Goal: Information Seeking & Learning: Learn about a topic

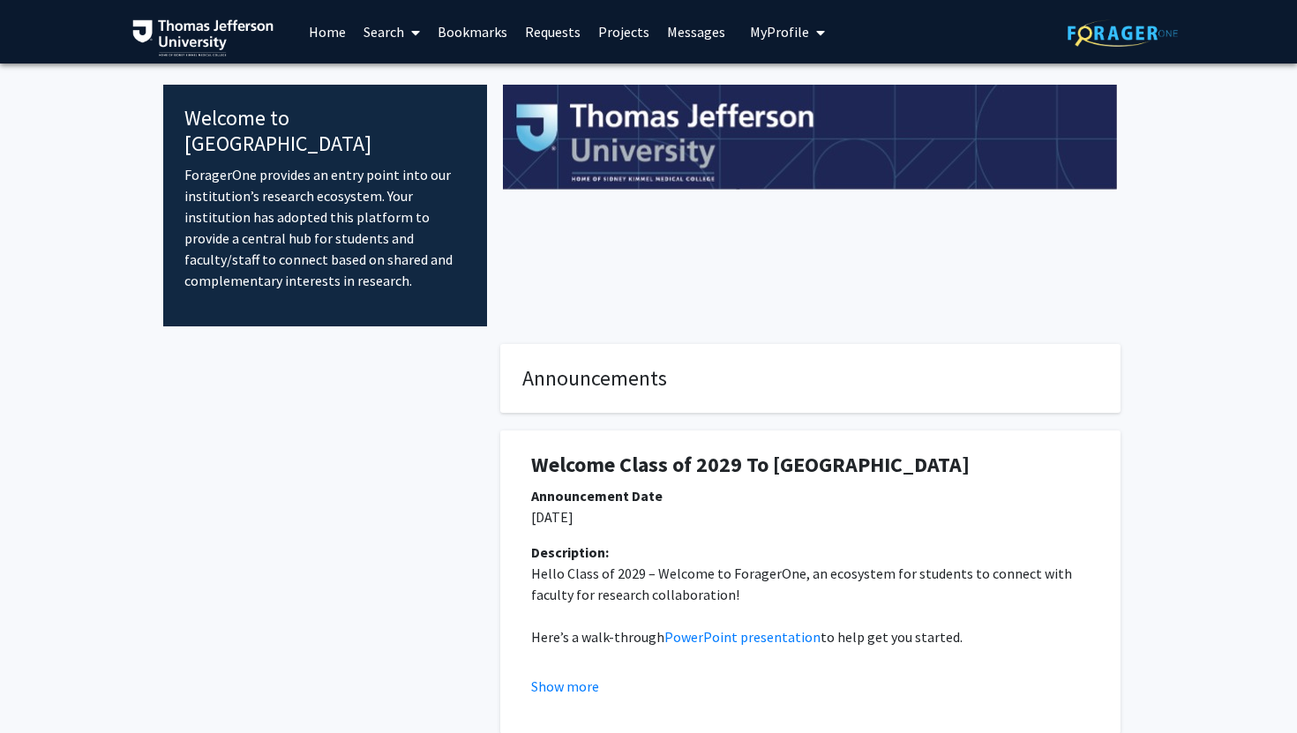
click at [406, 40] on span at bounding box center [412, 33] width 16 height 62
click at [428, 72] on span "Faculty/Staff" at bounding box center [420, 81] width 130 height 35
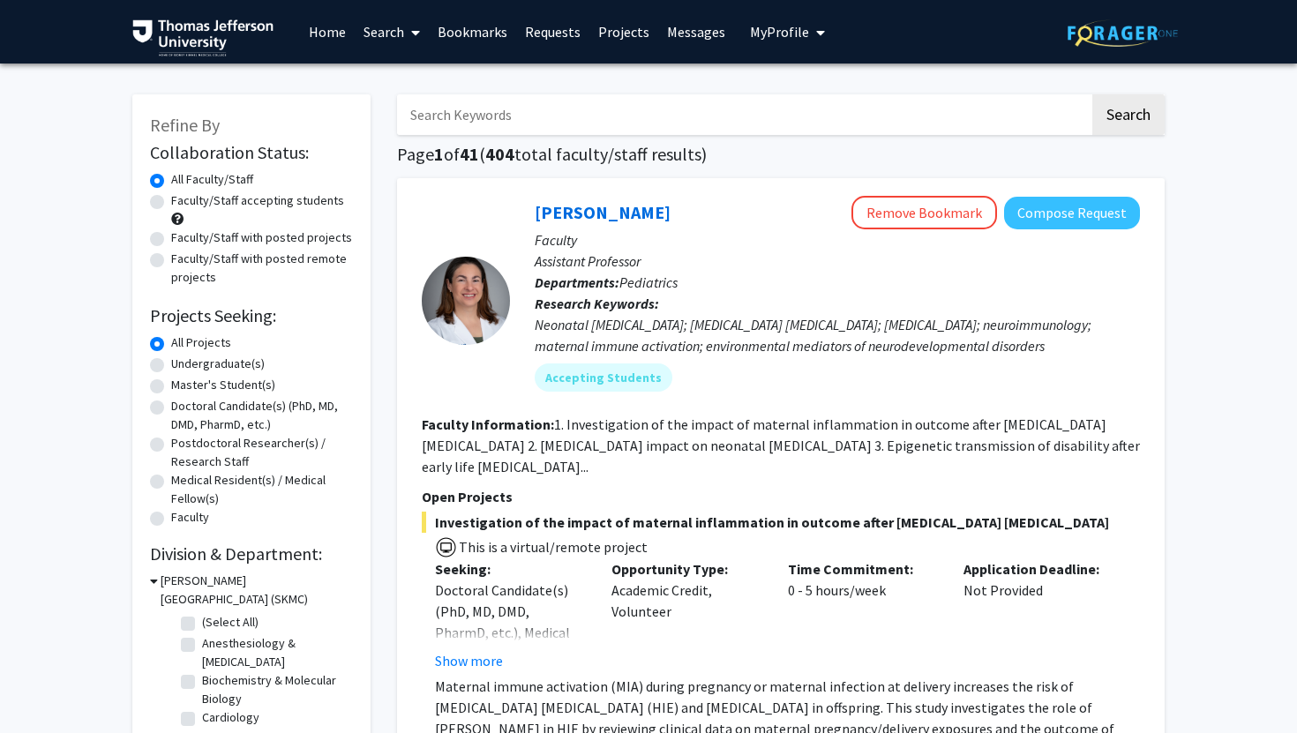
click at [497, 114] on input "Search Keywords" at bounding box center [743, 114] width 693 height 41
type input "a"
click at [1093, 94] on button "Search" at bounding box center [1129, 114] width 72 height 41
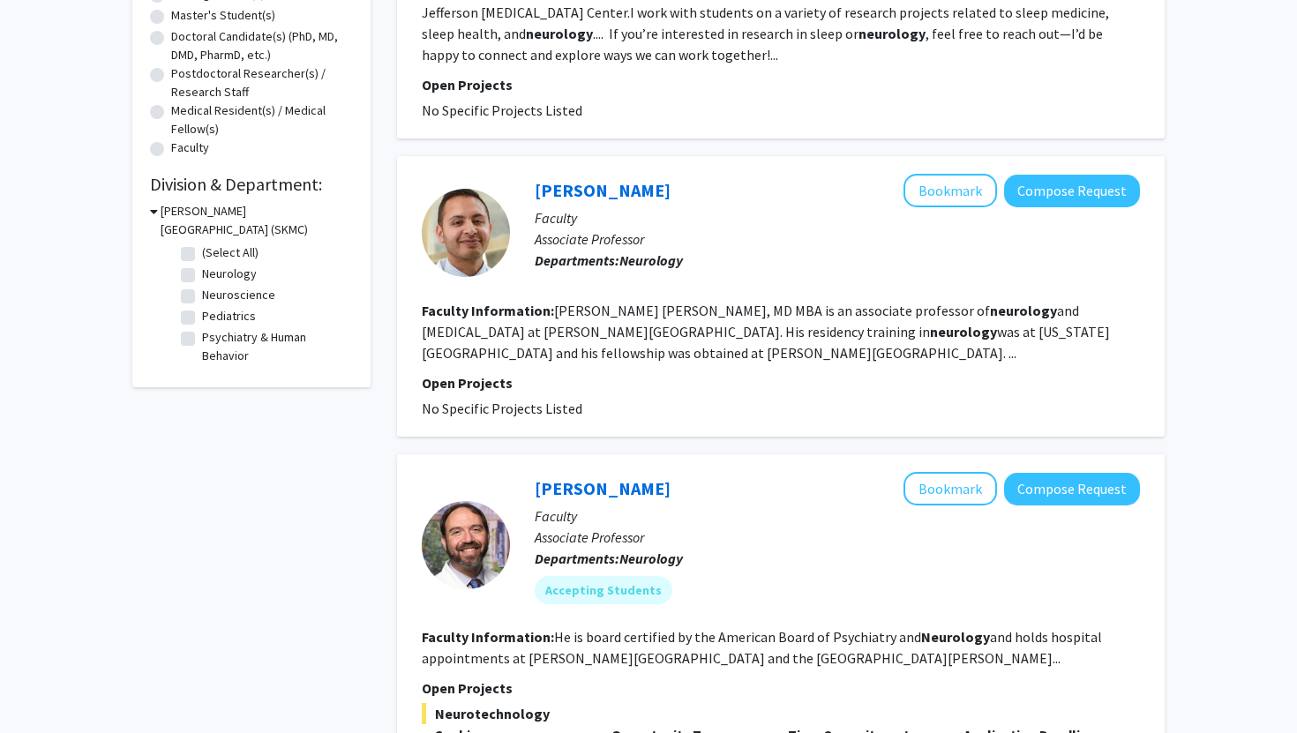
scroll to position [371, 0]
click at [792, 351] on fg-read-more "[PERSON_NAME] [PERSON_NAME], MD MBA is an associate professor of neurology and …" at bounding box center [766, 331] width 688 height 60
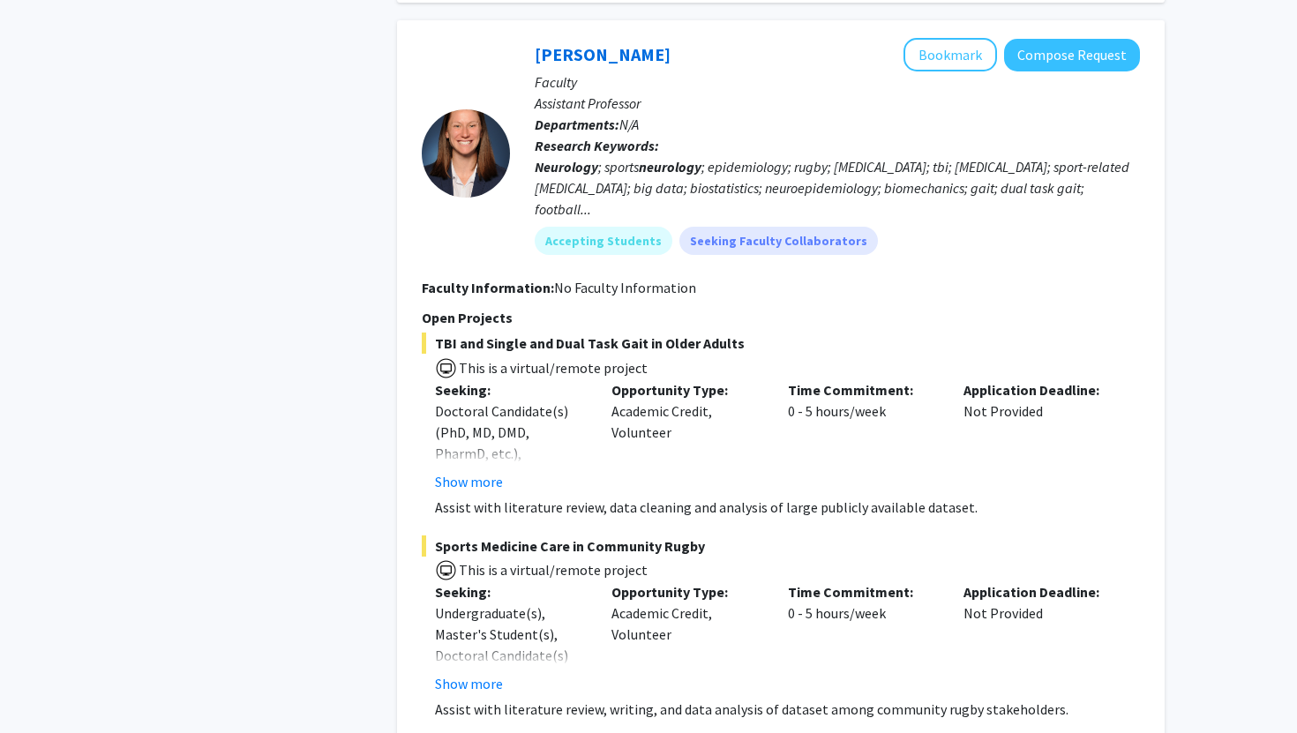
scroll to position [1515, 0]
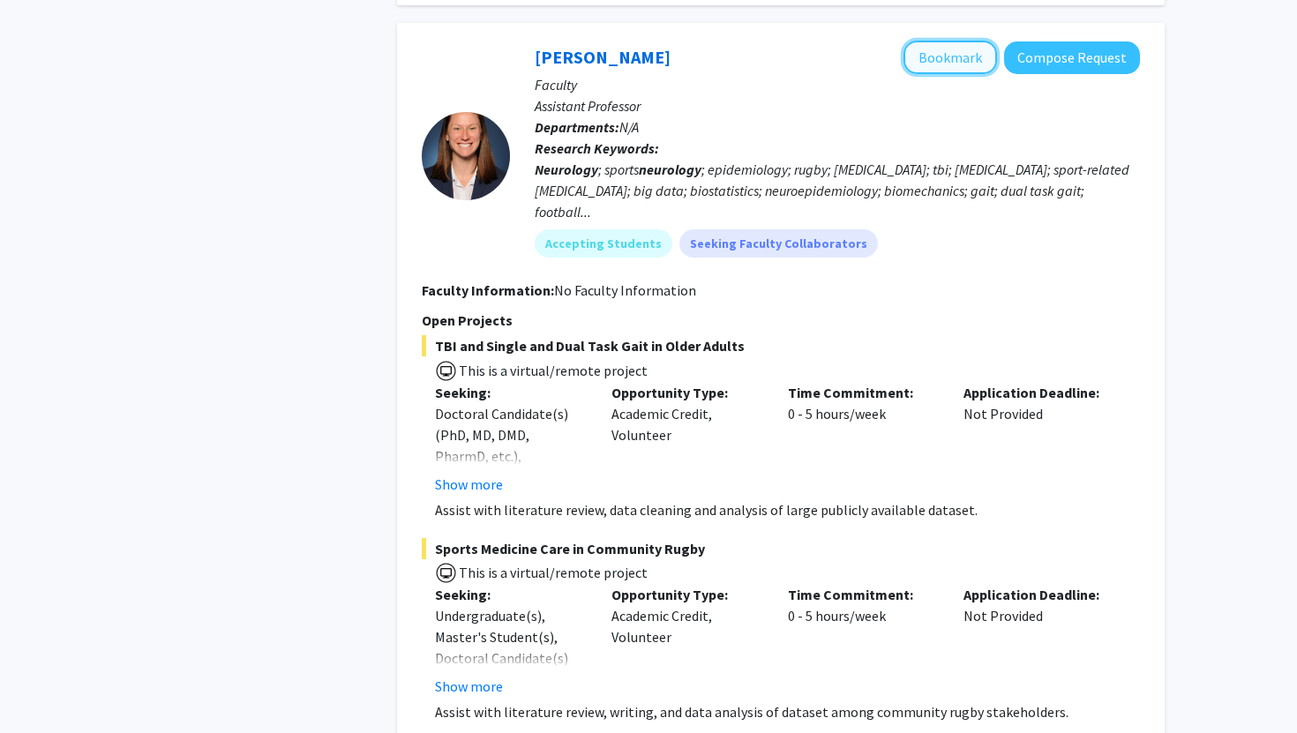
click at [958, 74] on button "Bookmark" at bounding box center [951, 58] width 94 height 34
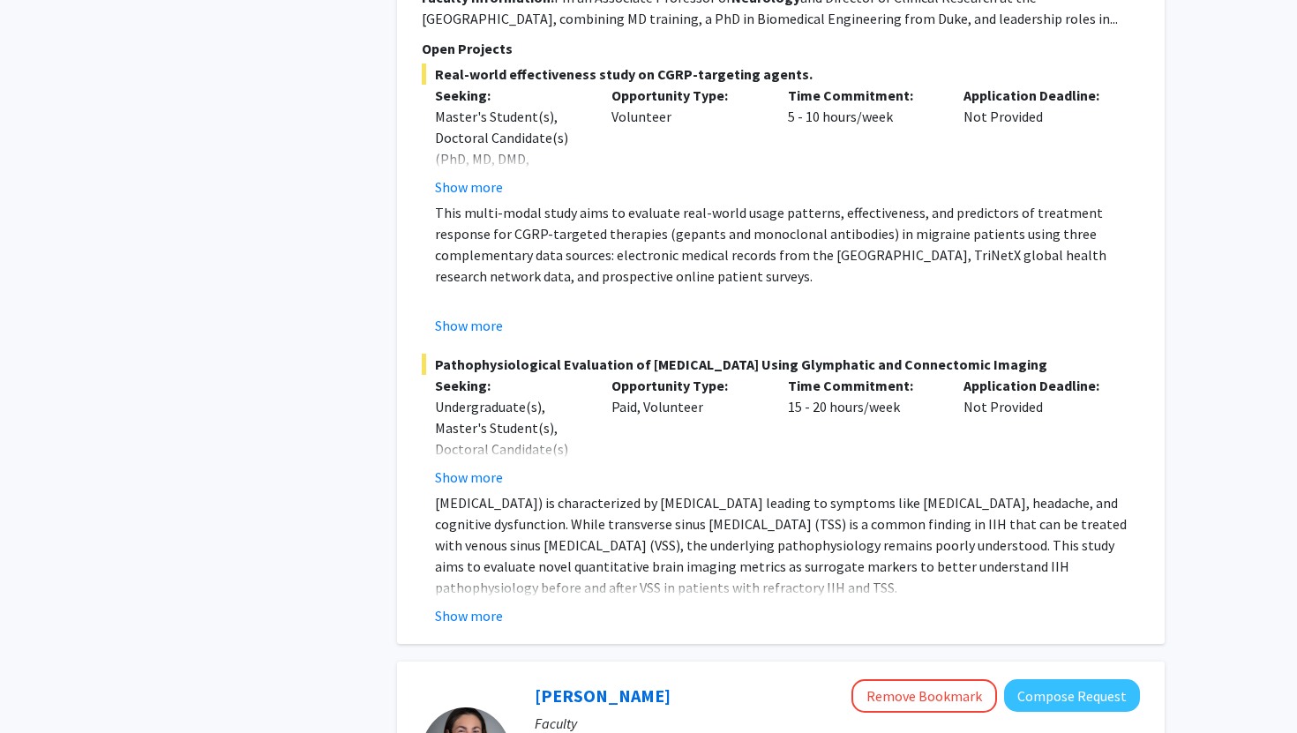
scroll to position [3422, 0]
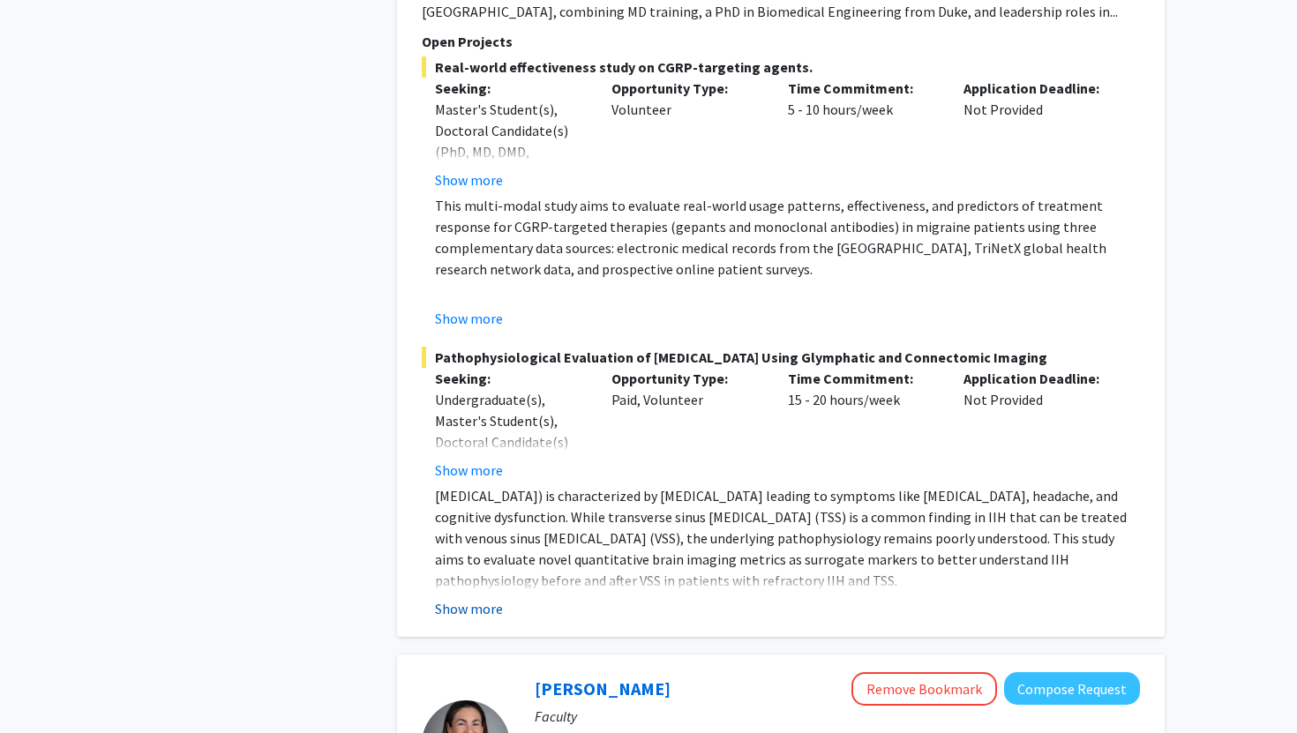
click at [469, 598] on button "Show more" at bounding box center [469, 608] width 68 height 21
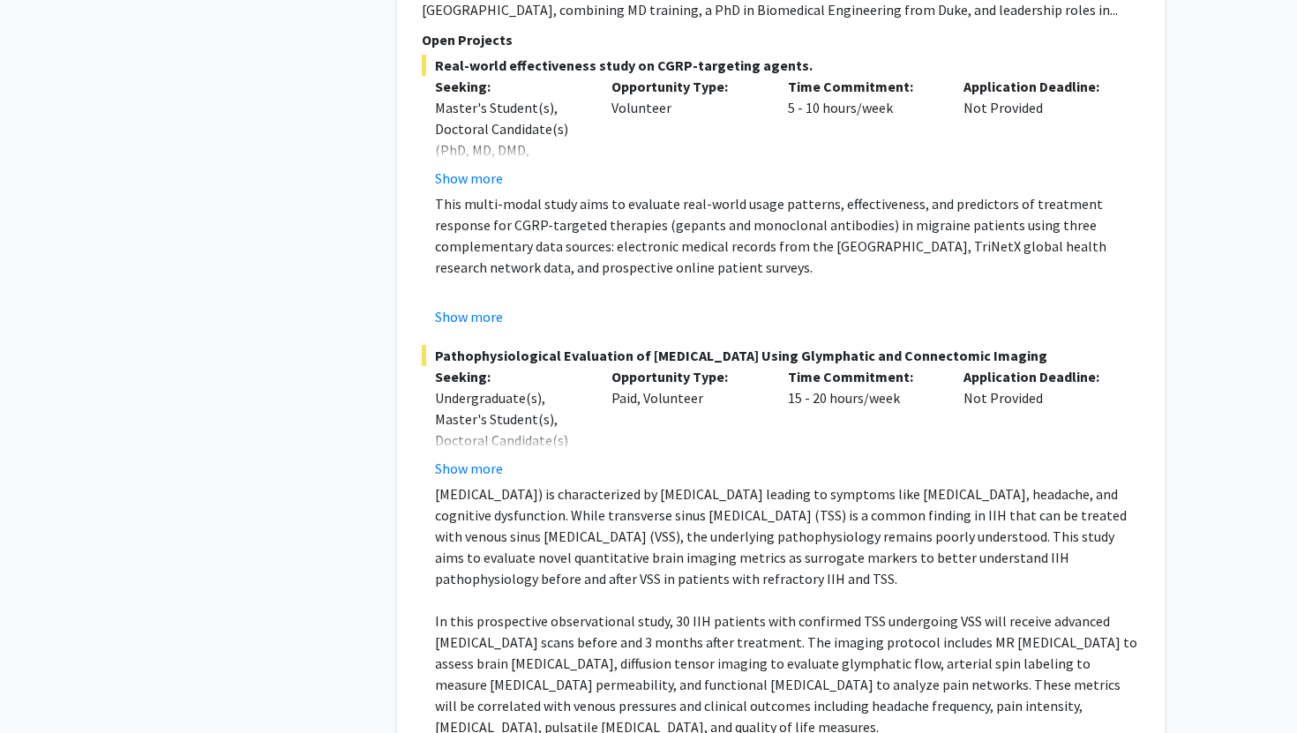
scroll to position [3430, 0]
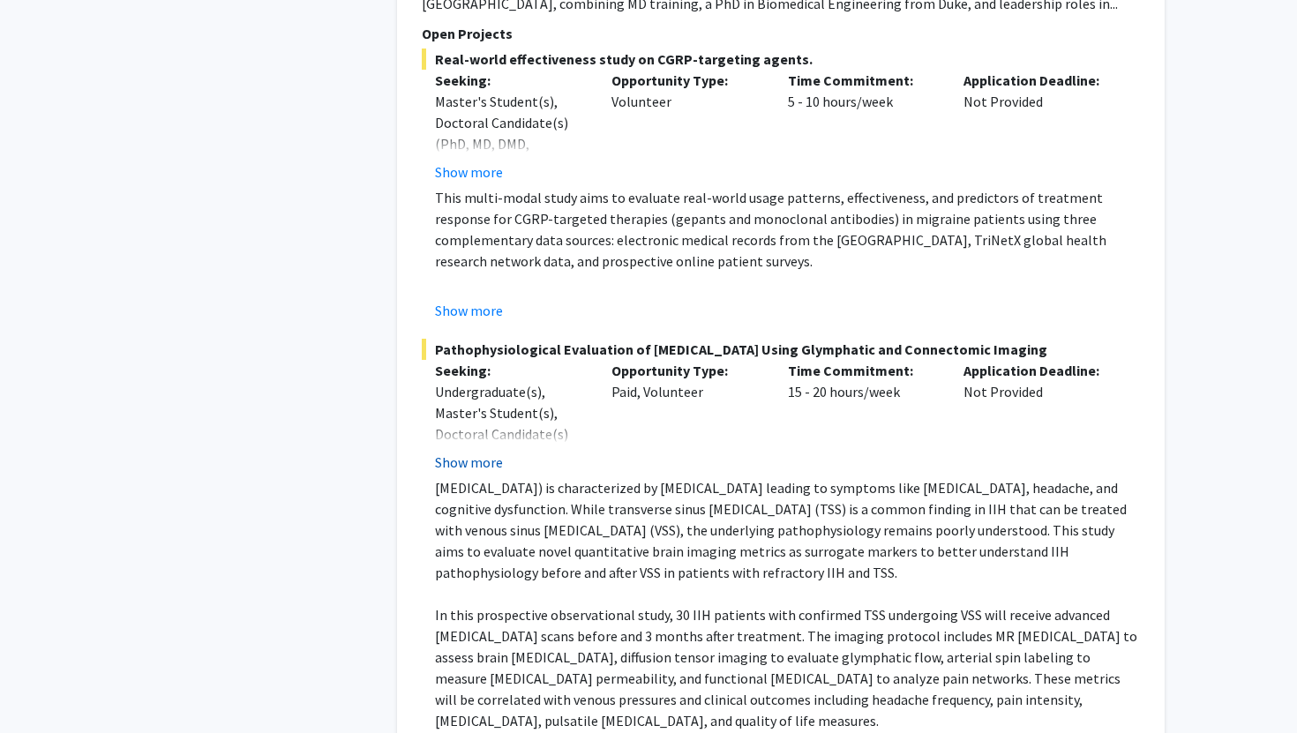
click at [470, 452] on button "Show more" at bounding box center [469, 462] width 68 height 21
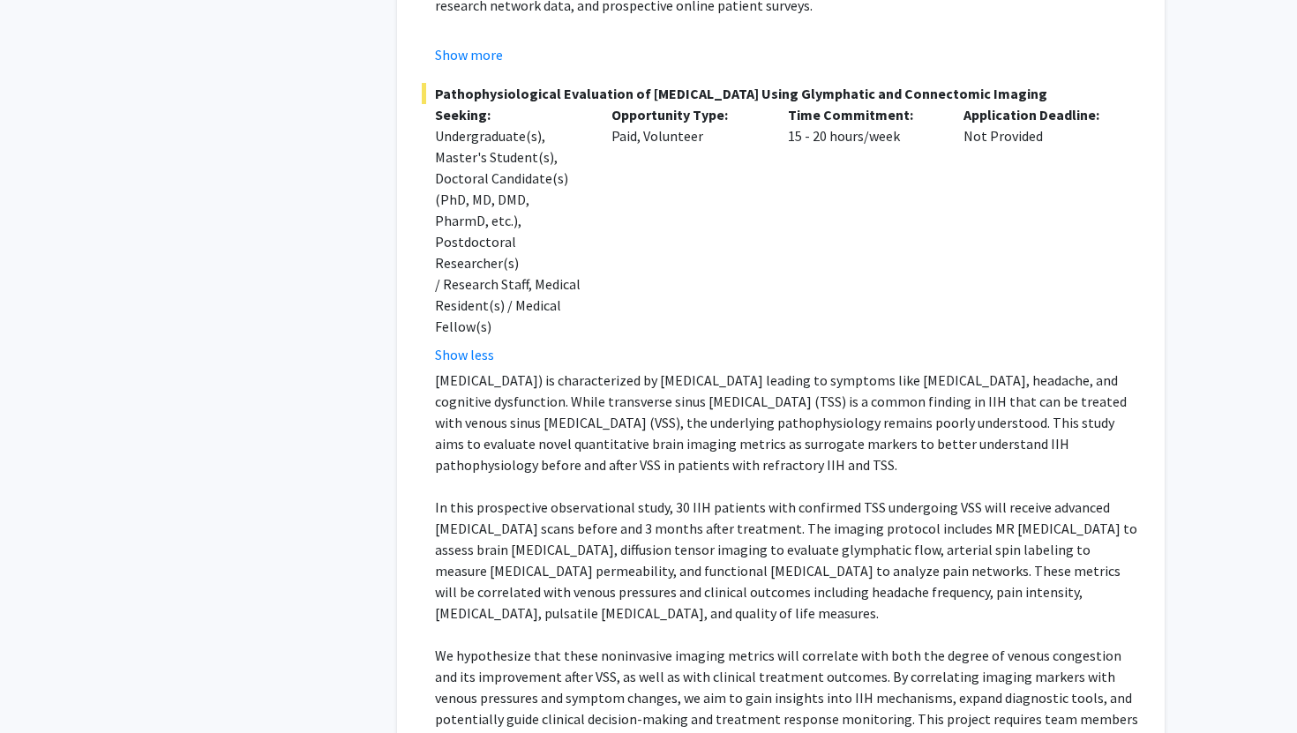
scroll to position [3858, 0]
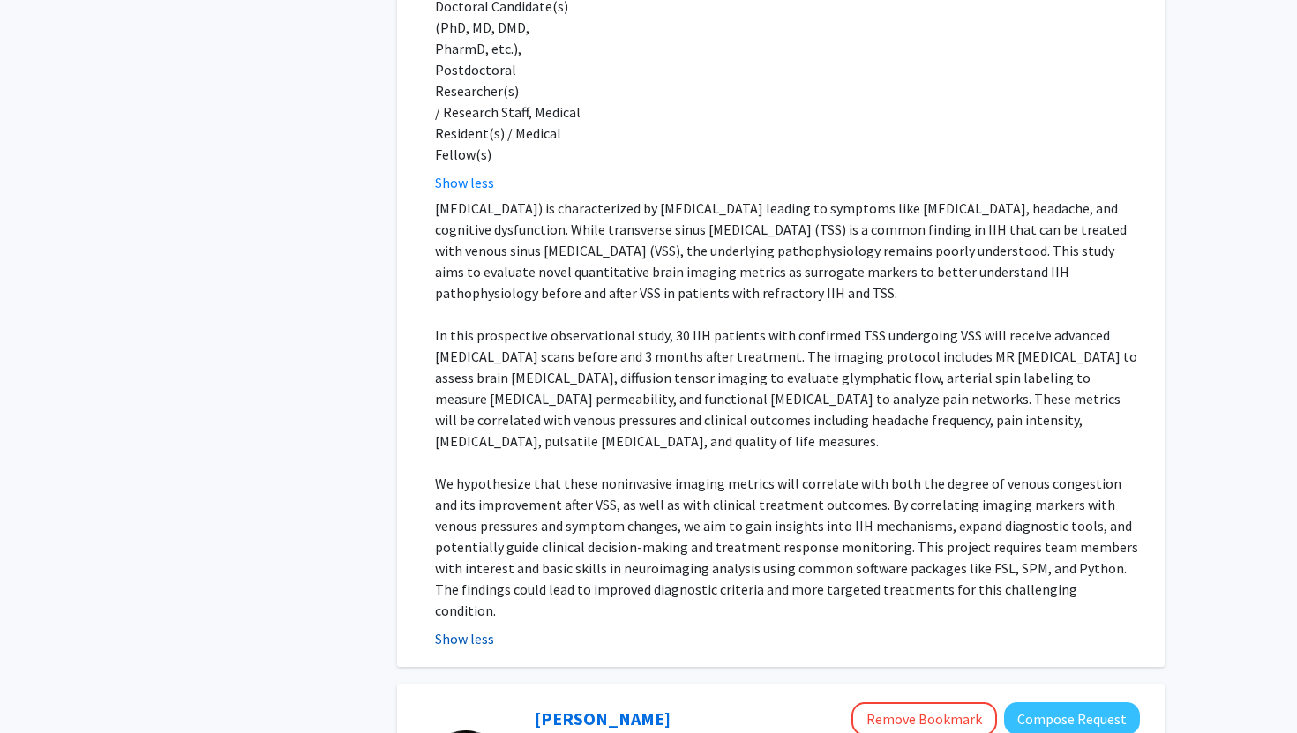
click at [459, 628] on button "Show less" at bounding box center [464, 638] width 59 height 21
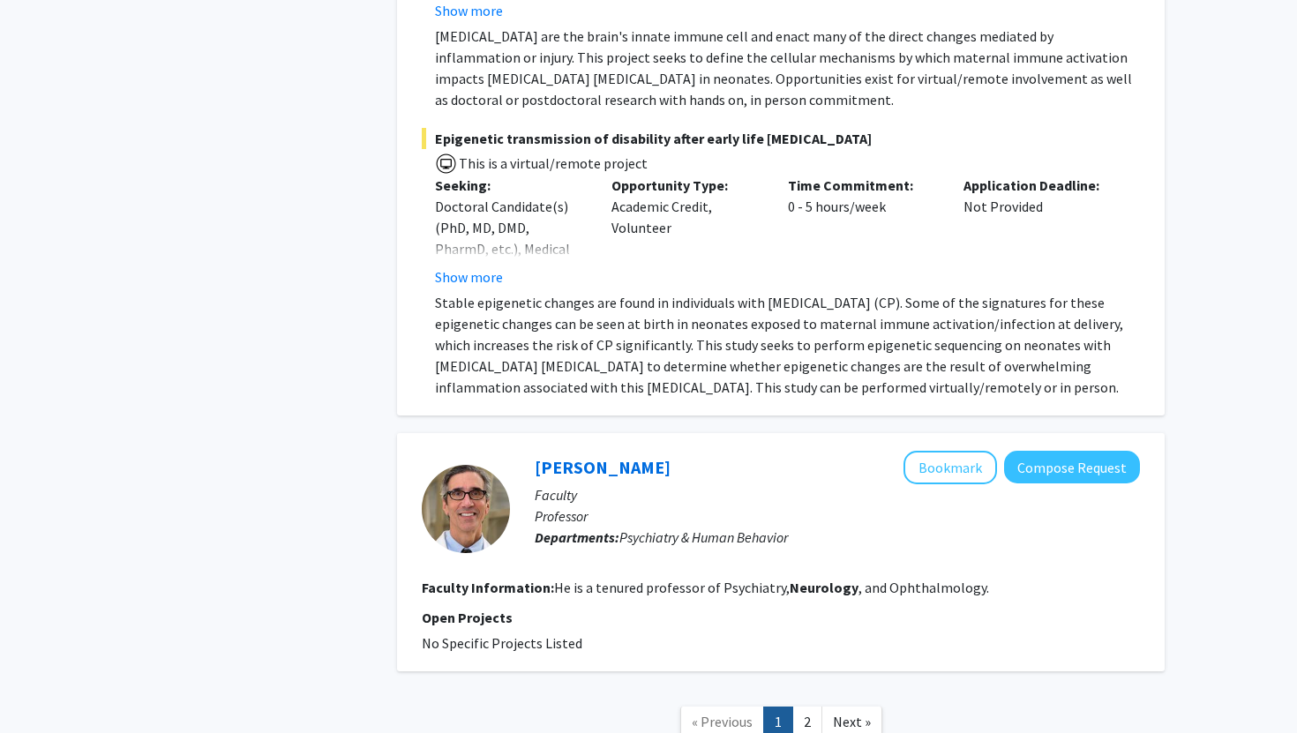
scroll to position [4948, 0]
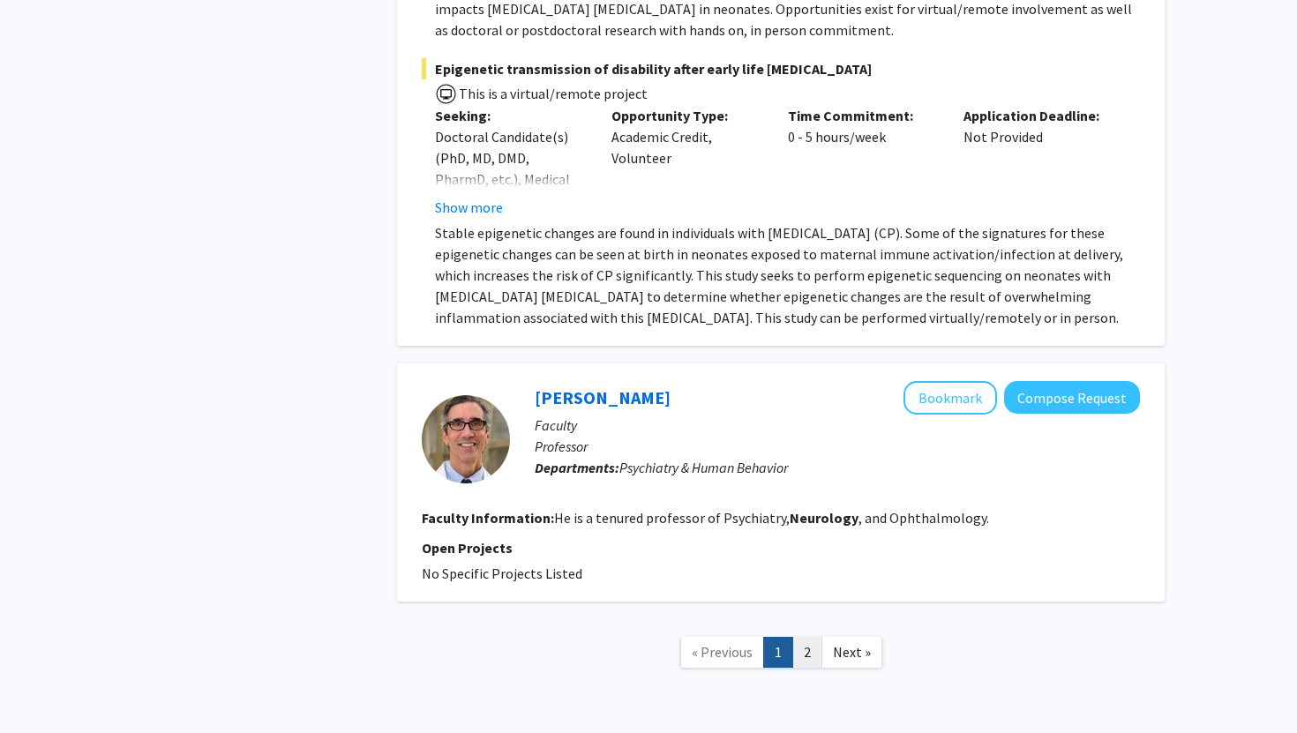
click at [808, 637] on link "2" at bounding box center [808, 652] width 30 height 31
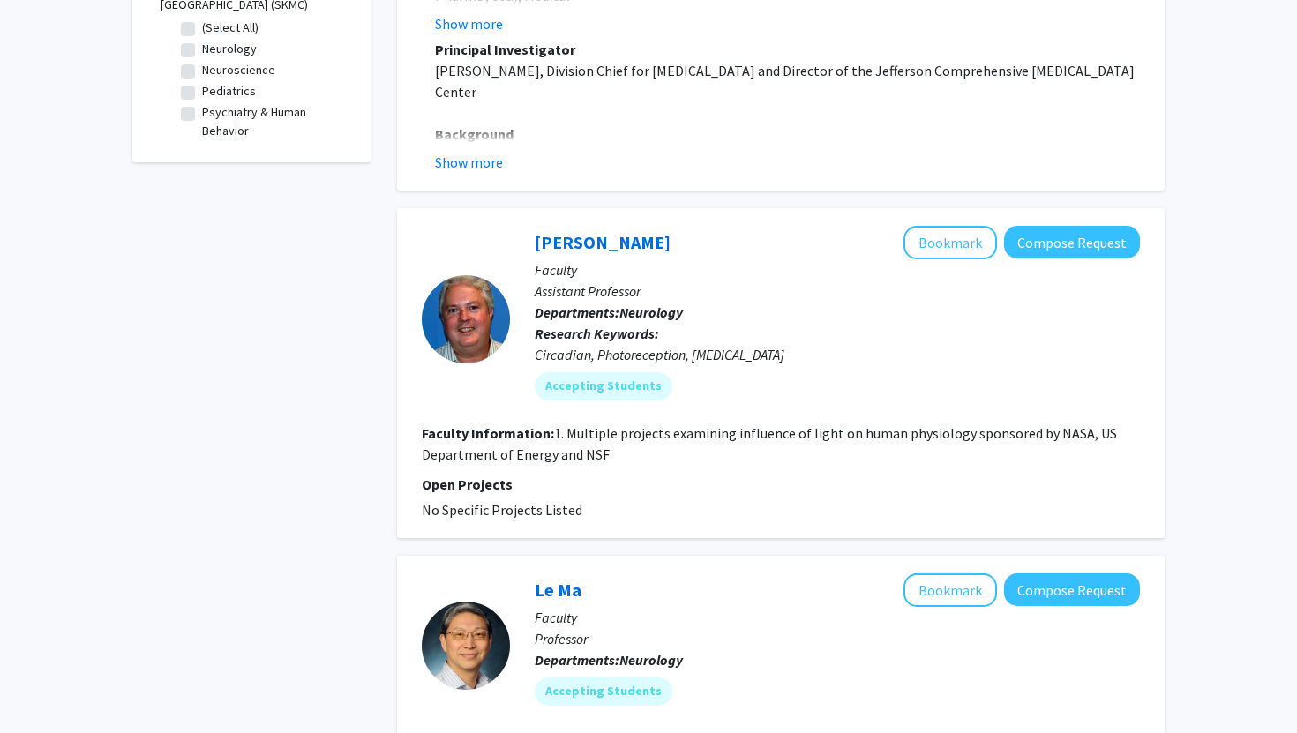
scroll to position [596, 0]
click at [956, 247] on button "Bookmark" at bounding box center [951, 242] width 94 height 34
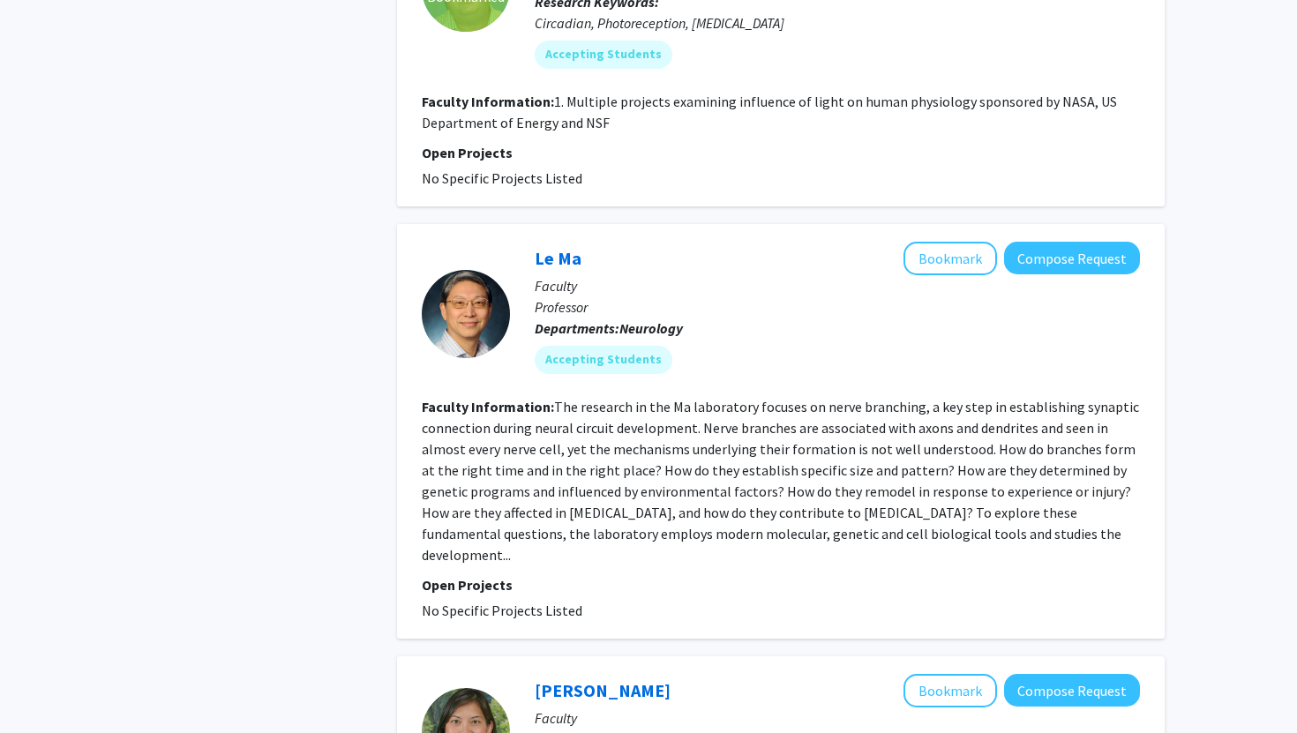
scroll to position [928, 0]
click at [941, 248] on button "Bookmark" at bounding box center [951, 258] width 94 height 34
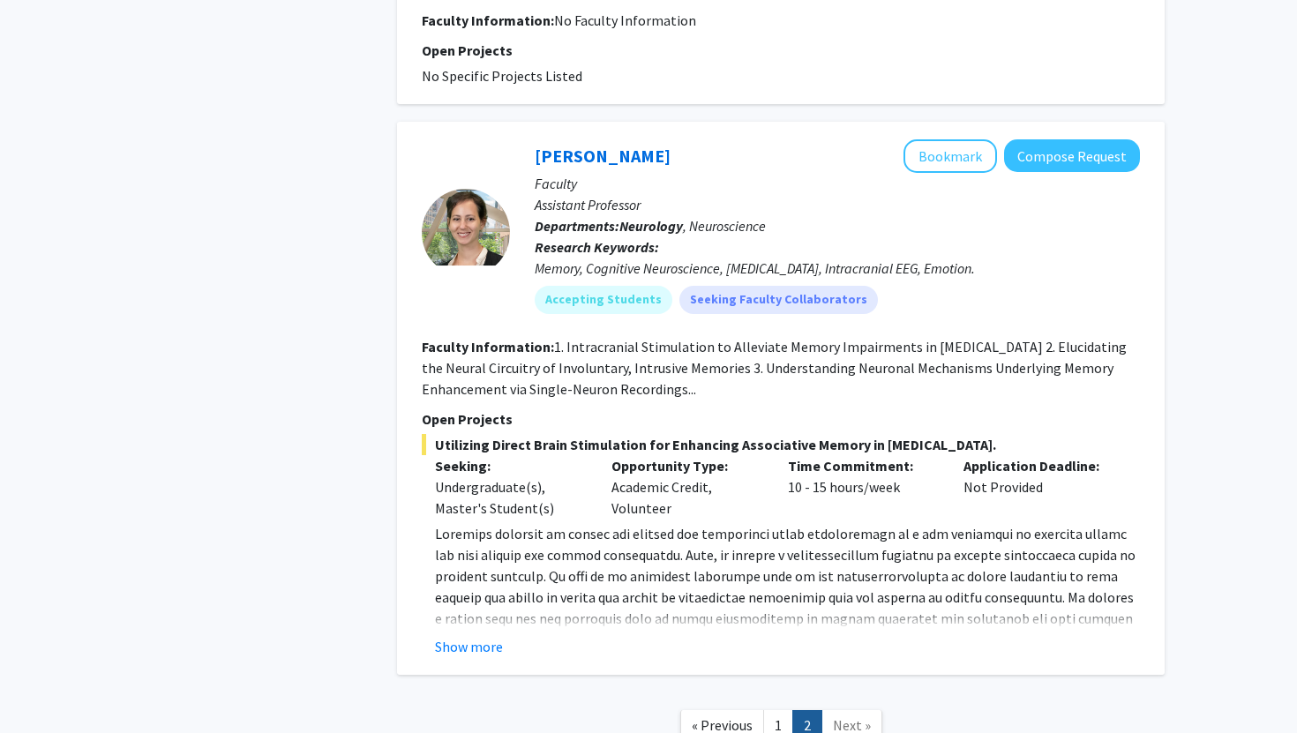
scroll to position [2470, 0]
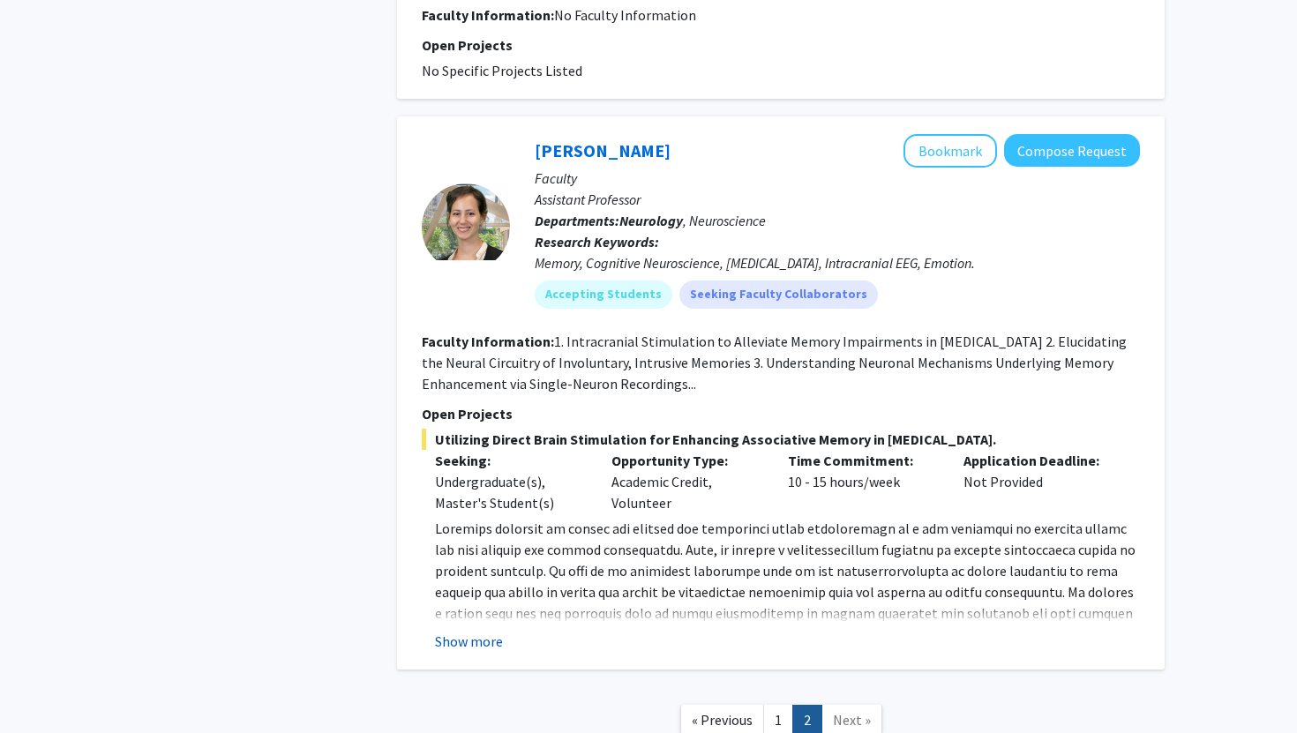
click at [464, 641] on button "Show more" at bounding box center [469, 641] width 68 height 21
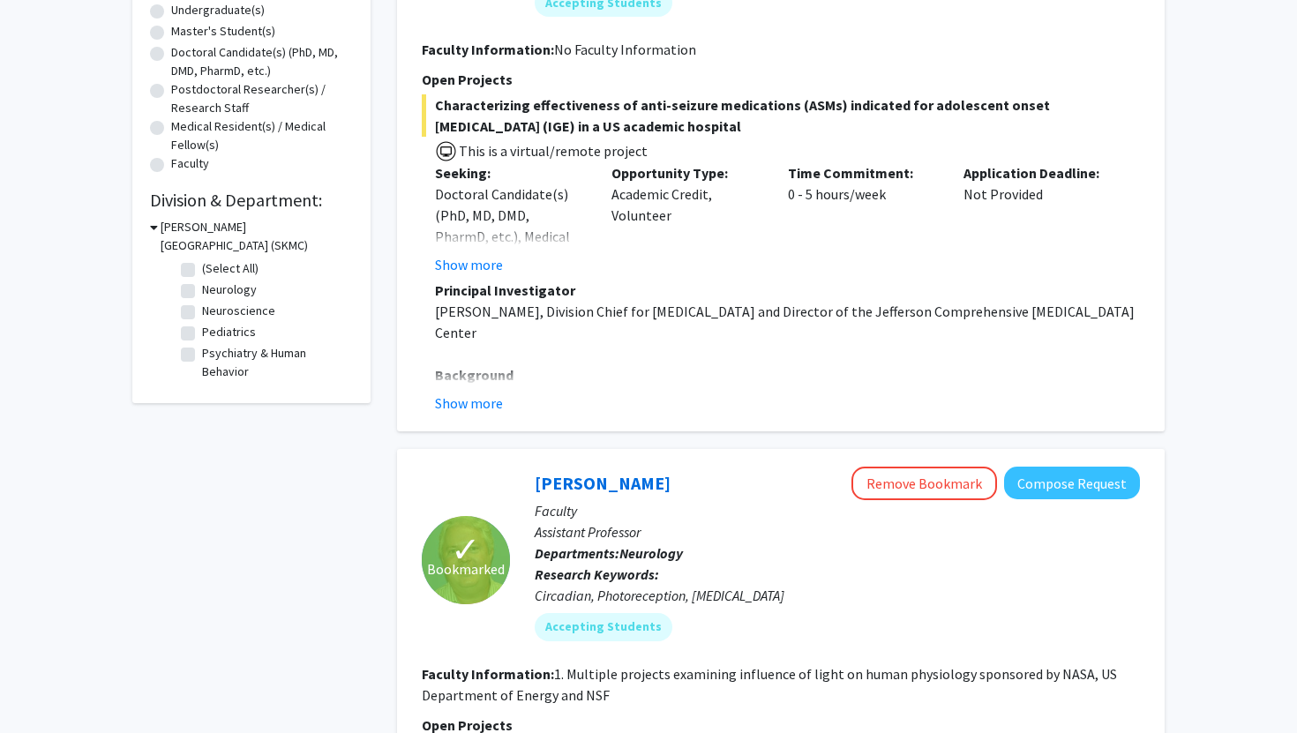
scroll to position [0, 0]
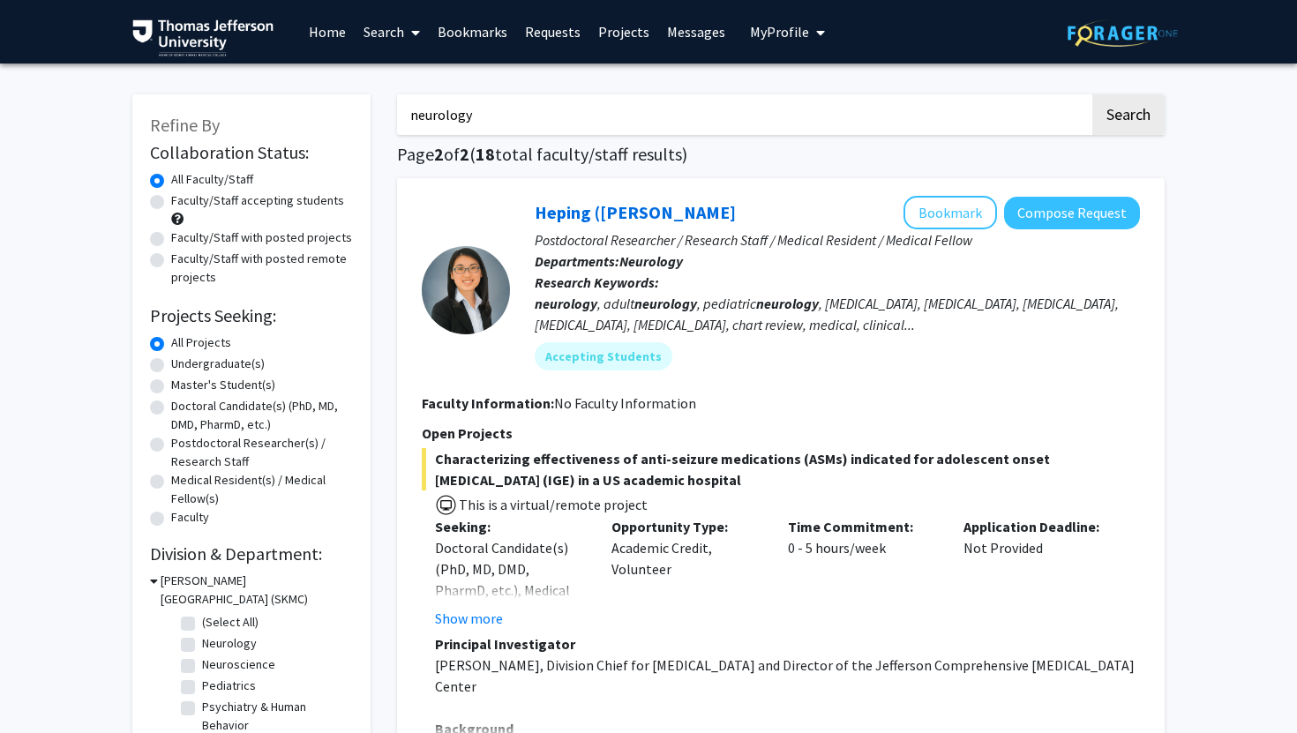
drag, startPoint x: 493, startPoint y: 103, endPoint x: 514, endPoint y: 120, distance: 26.3
click at [514, 120] on input "neurology" at bounding box center [743, 114] width 693 height 41
click at [1093, 94] on button "Search" at bounding box center [1129, 114] width 72 height 41
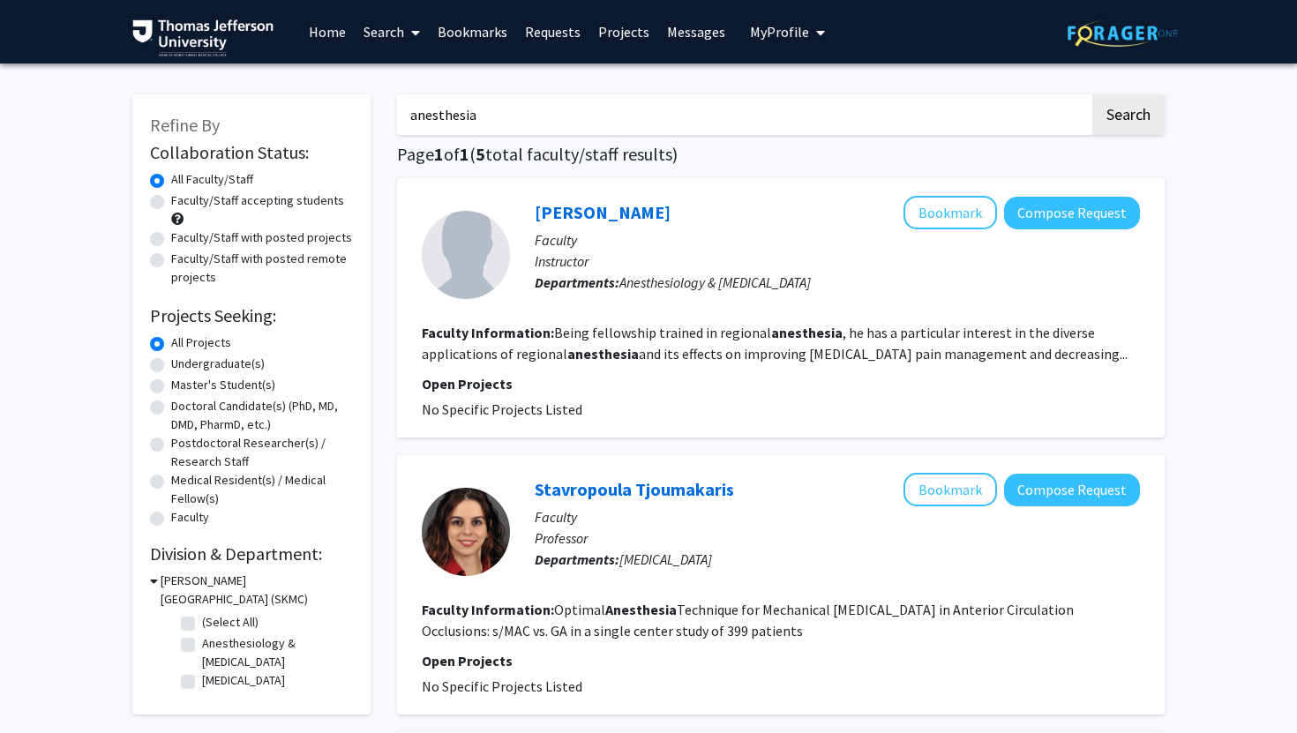
drag, startPoint x: 523, startPoint y: 112, endPoint x: 380, endPoint y: 112, distance: 143.0
type input "[MEDICAL_DATA]"
click at [1093, 94] on button "Search" at bounding box center [1129, 114] width 72 height 41
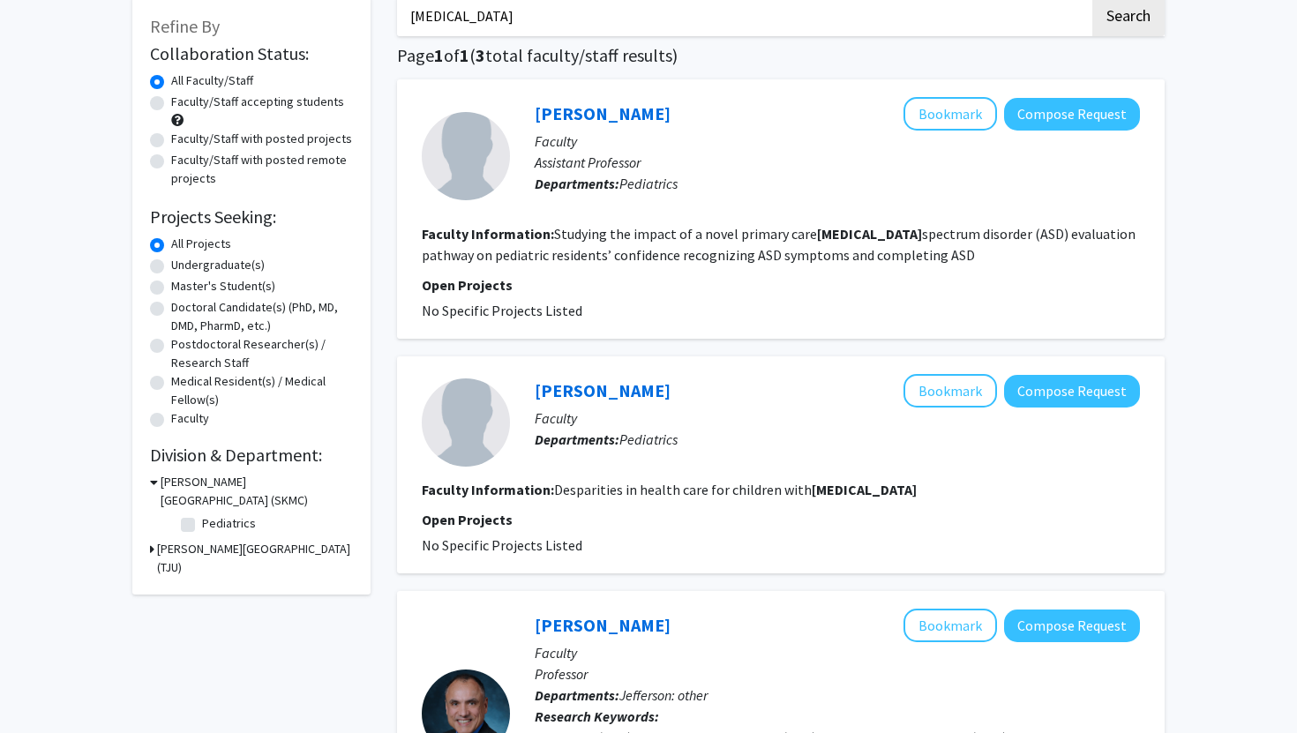
scroll to position [95, 0]
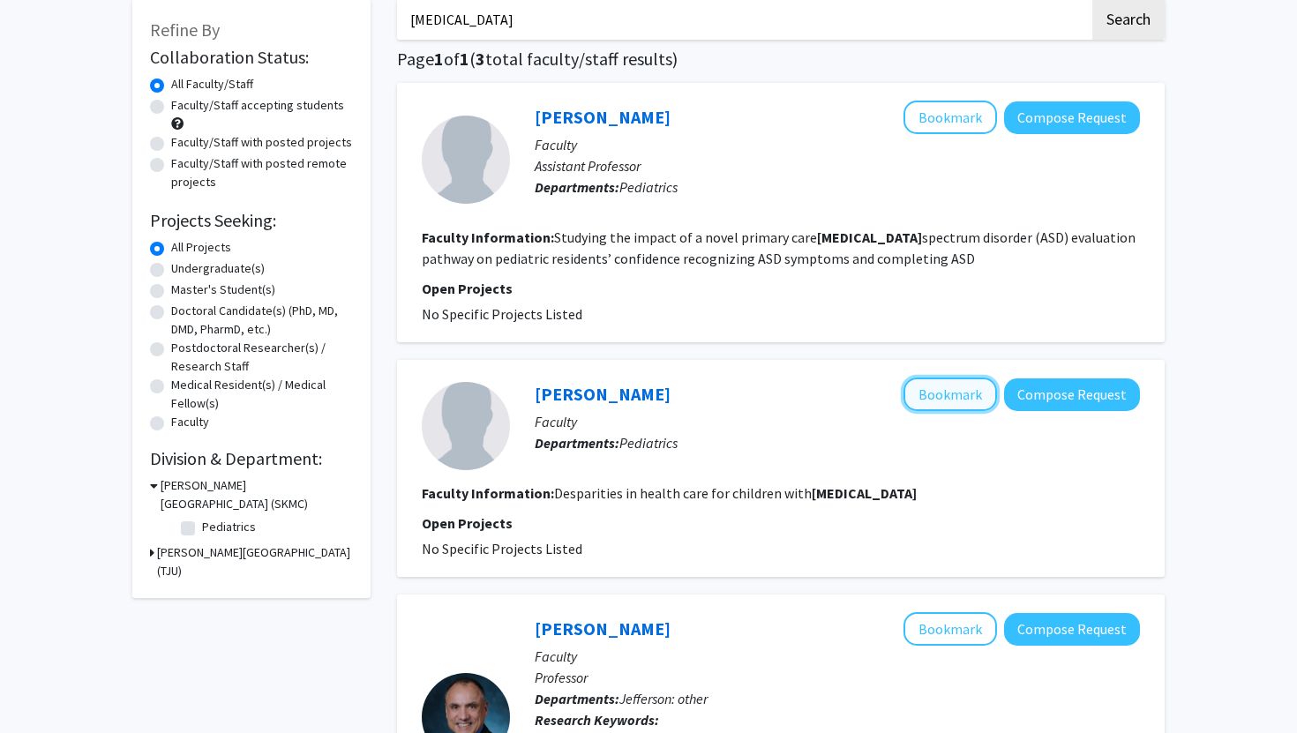
click at [958, 396] on button "Bookmark" at bounding box center [951, 395] width 94 height 34
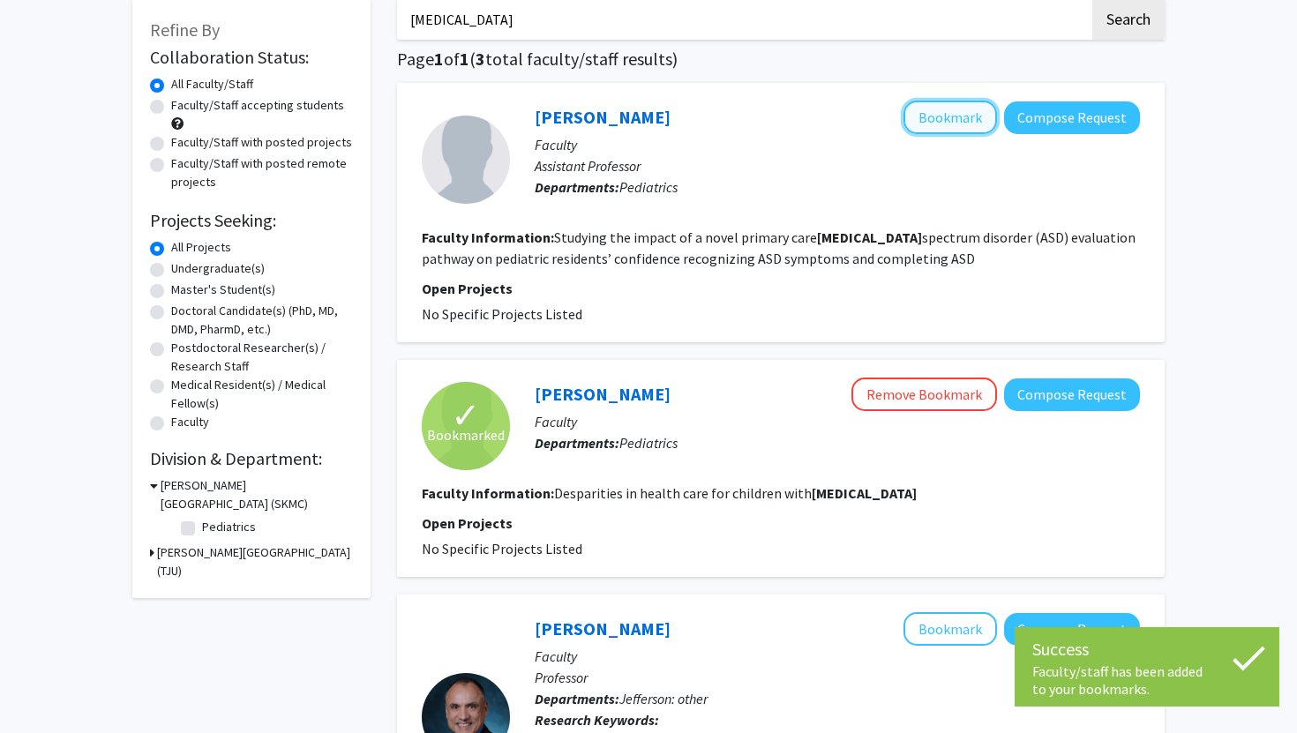
click at [968, 117] on button "Bookmark" at bounding box center [951, 118] width 94 height 34
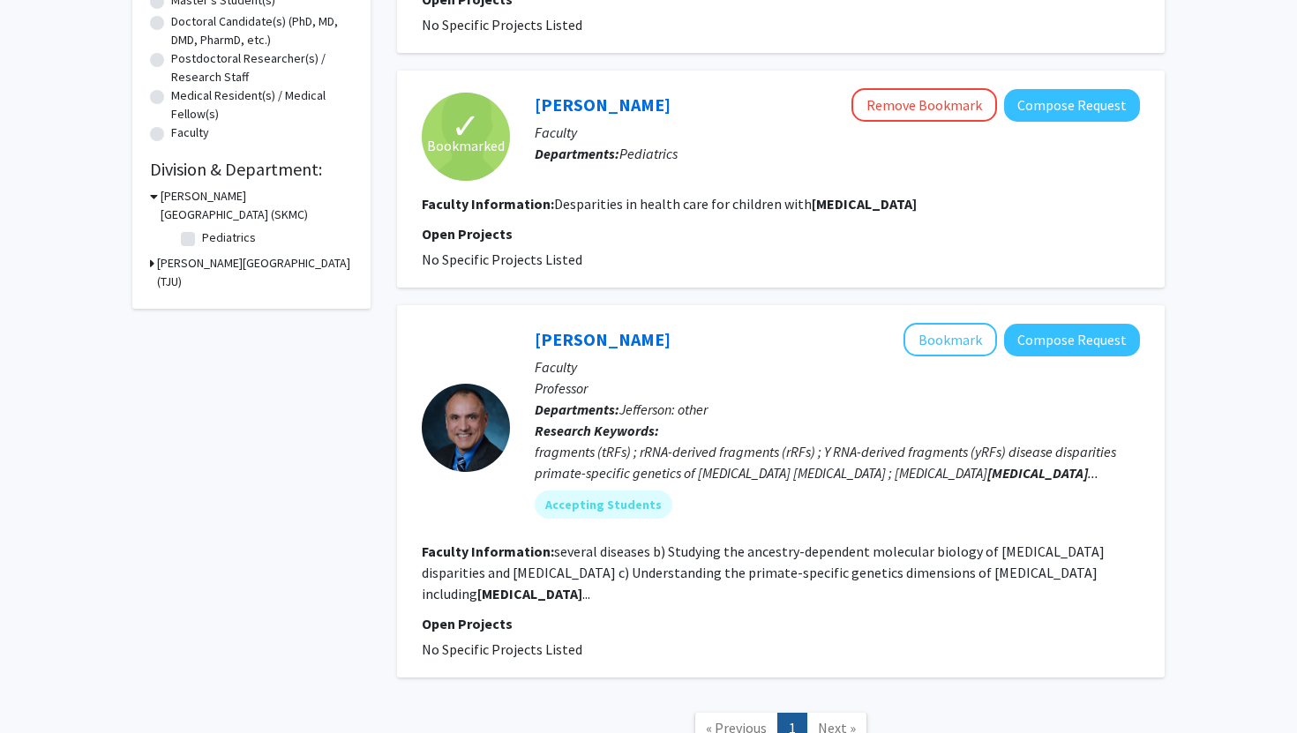
scroll to position [414, 0]
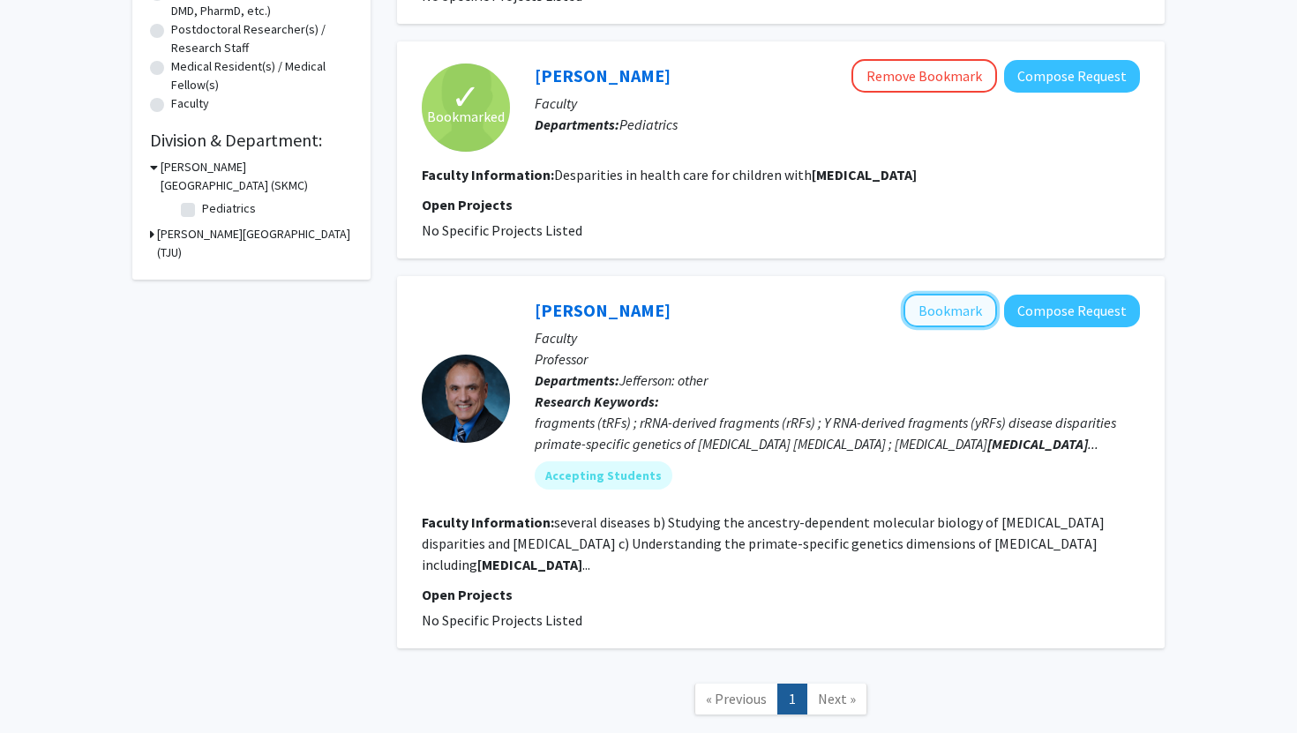
click at [958, 323] on button "Bookmark" at bounding box center [951, 311] width 94 height 34
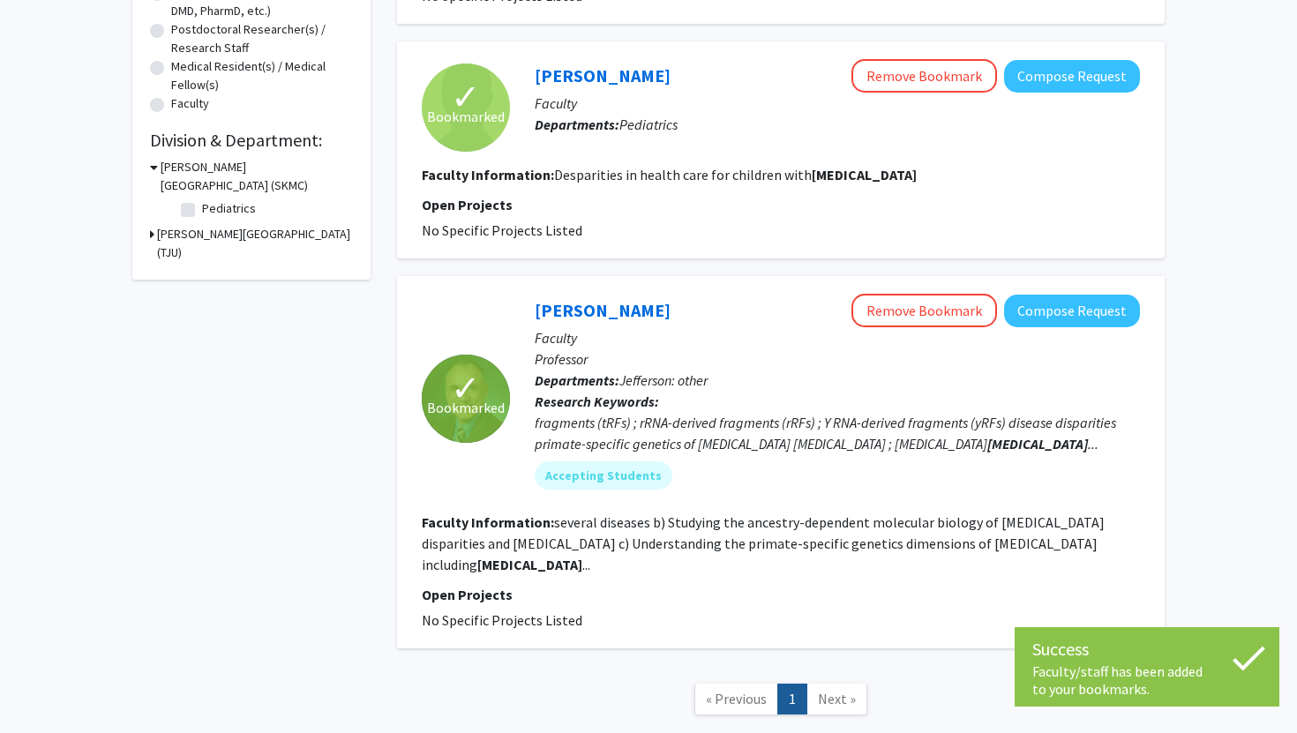
click at [599, 523] on fg-read-more "several diseases b) Studying the ancestry-dependent molecular biology of [MEDIC…" at bounding box center [763, 544] width 683 height 60
click at [588, 312] on link "[PERSON_NAME]" at bounding box center [603, 310] width 136 height 22
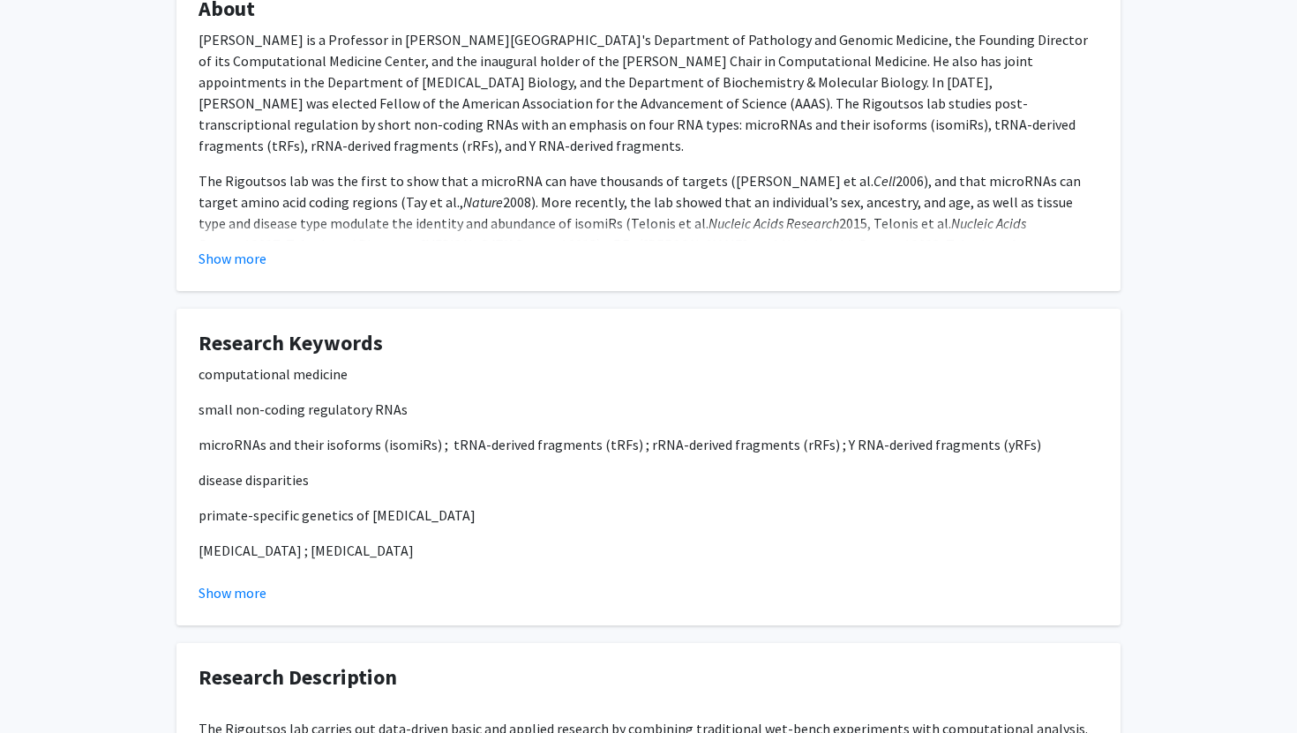
scroll to position [349, 0]
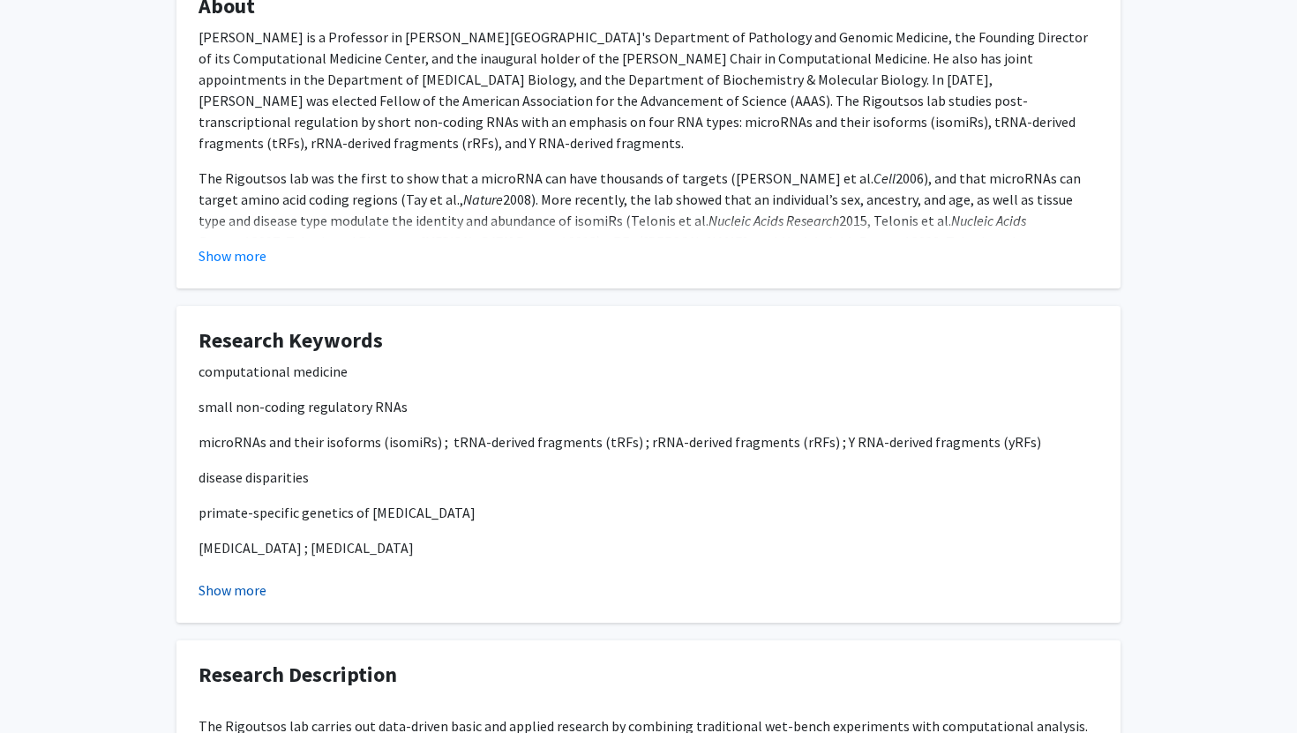
click at [228, 594] on button "Show more" at bounding box center [233, 590] width 68 height 21
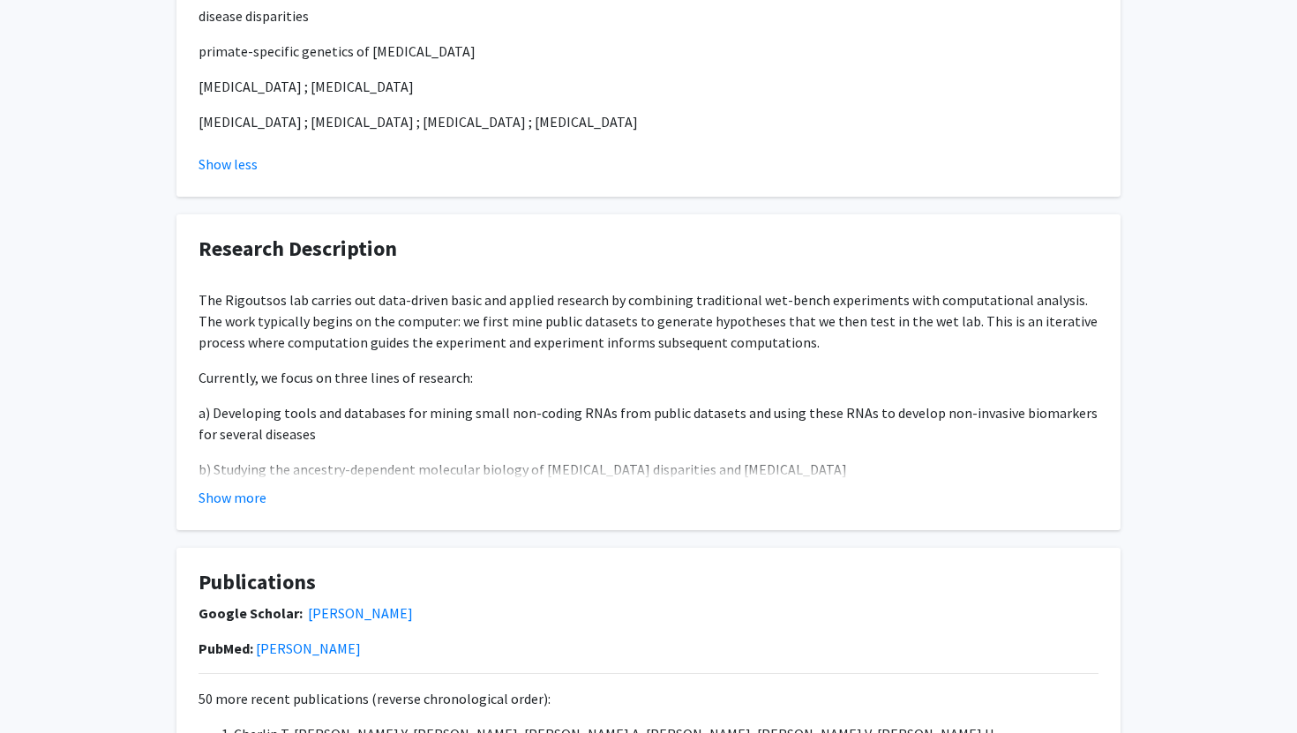
scroll to position [827, 0]
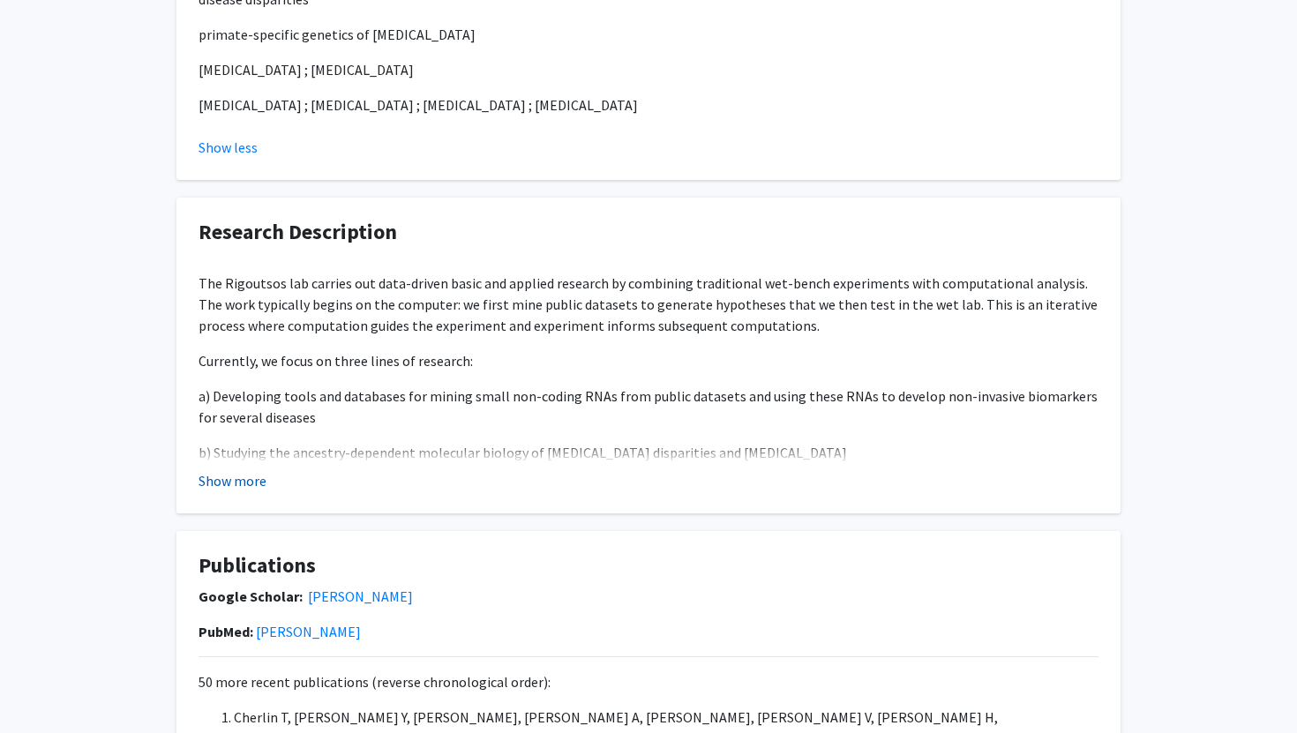
click at [240, 481] on button "Show more" at bounding box center [233, 480] width 68 height 21
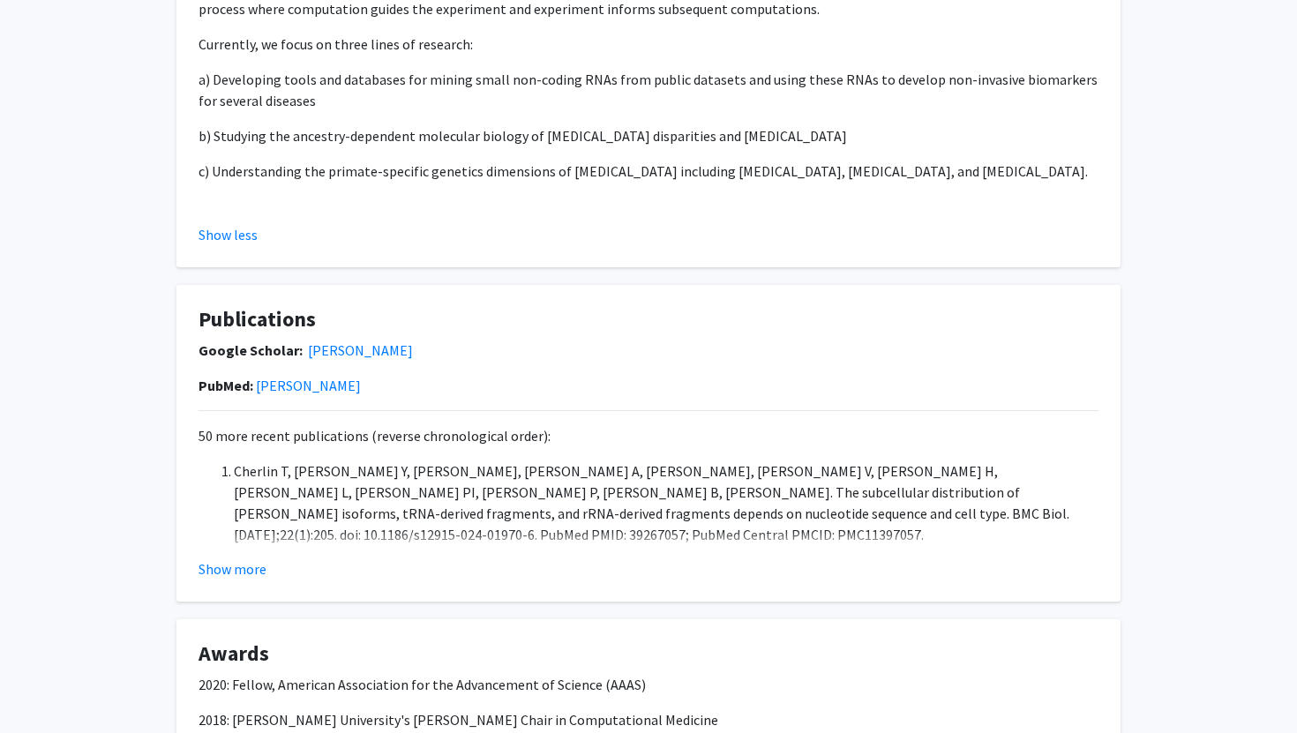
scroll to position [1146, 0]
click at [238, 564] on button "Show more" at bounding box center [233, 567] width 68 height 21
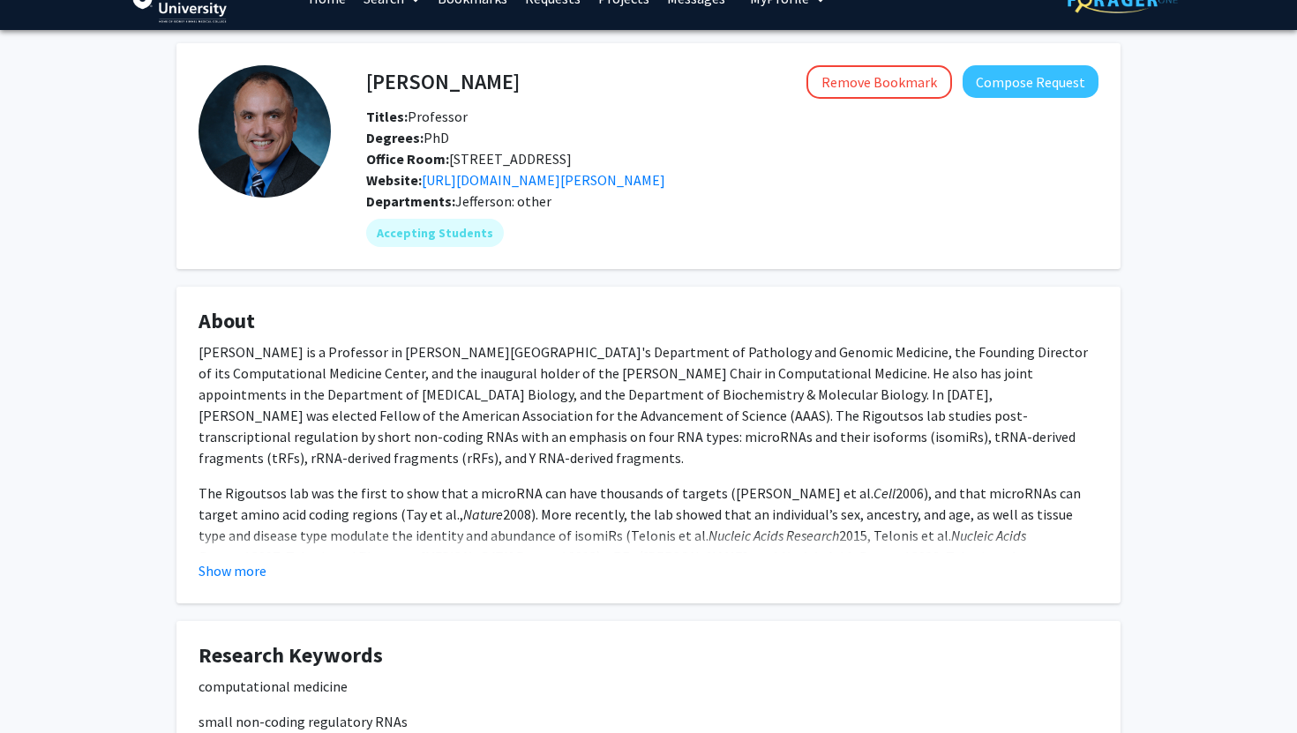
scroll to position [31, 0]
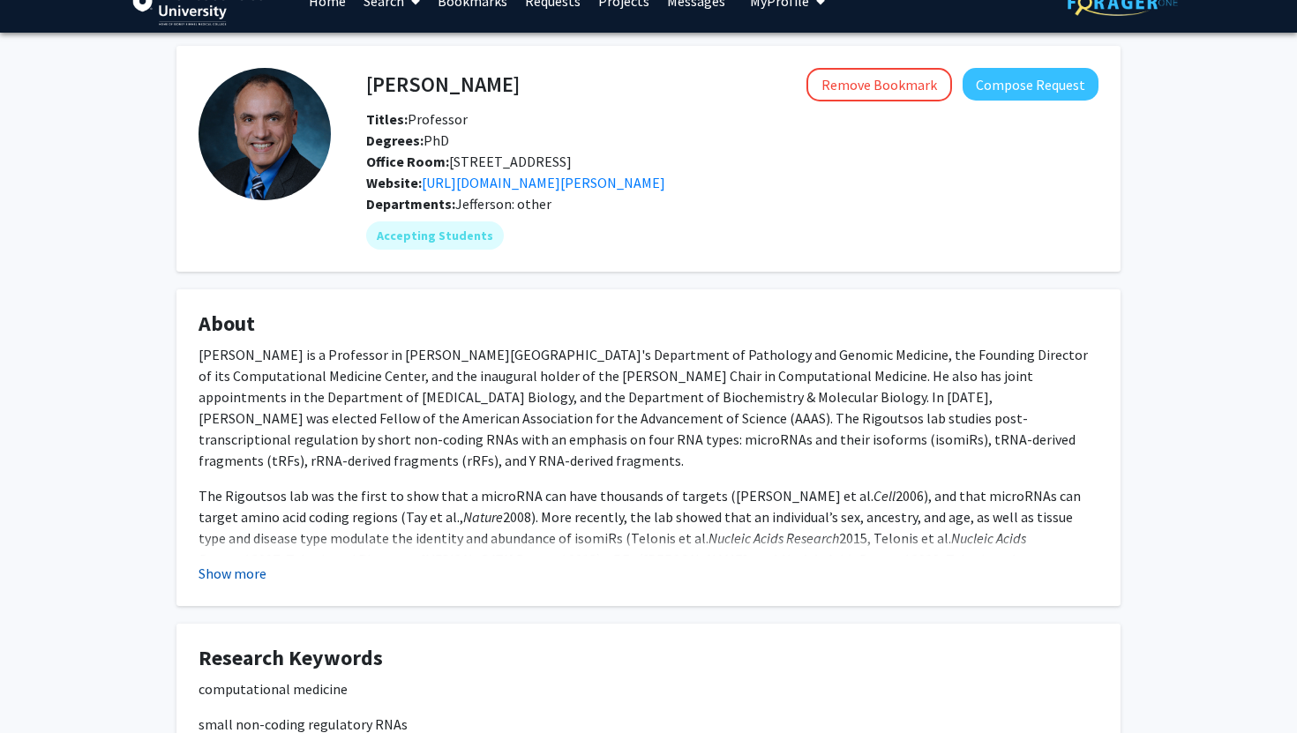
click at [214, 569] on button "Show more" at bounding box center [233, 573] width 68 height 21
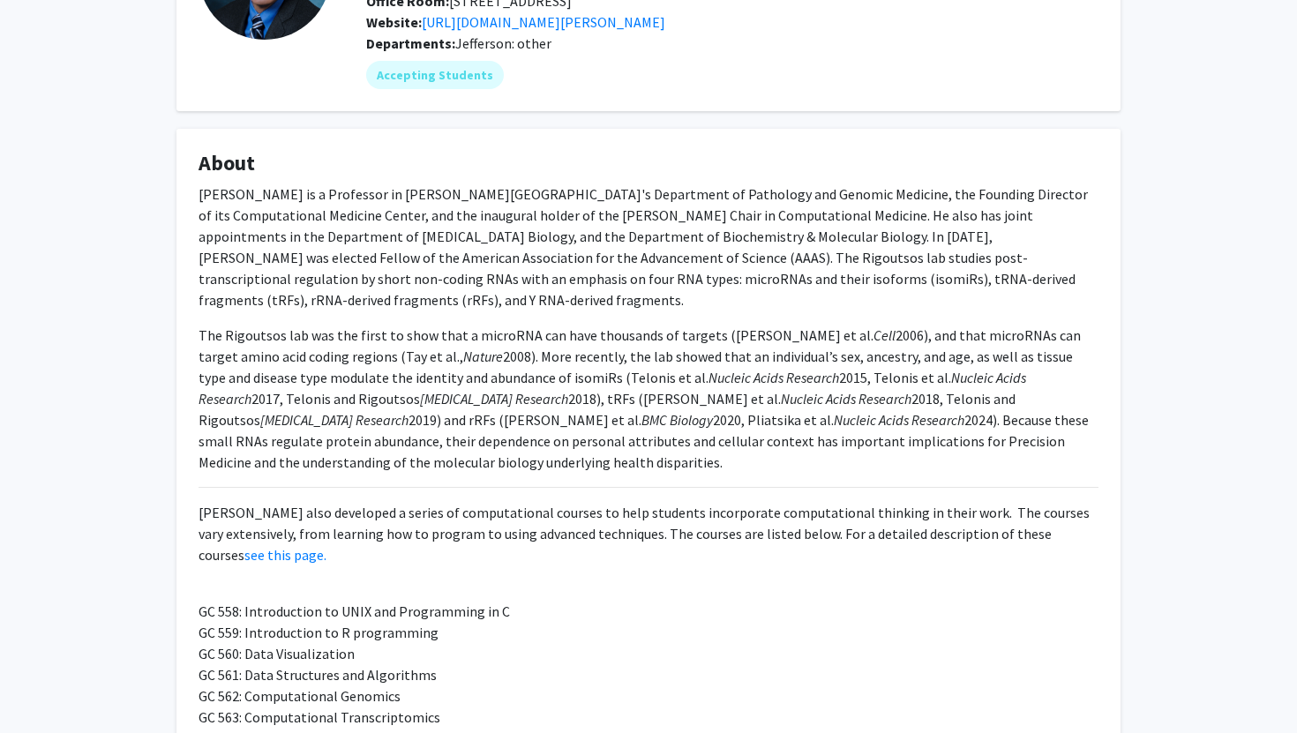
scroll to position [0, 0]
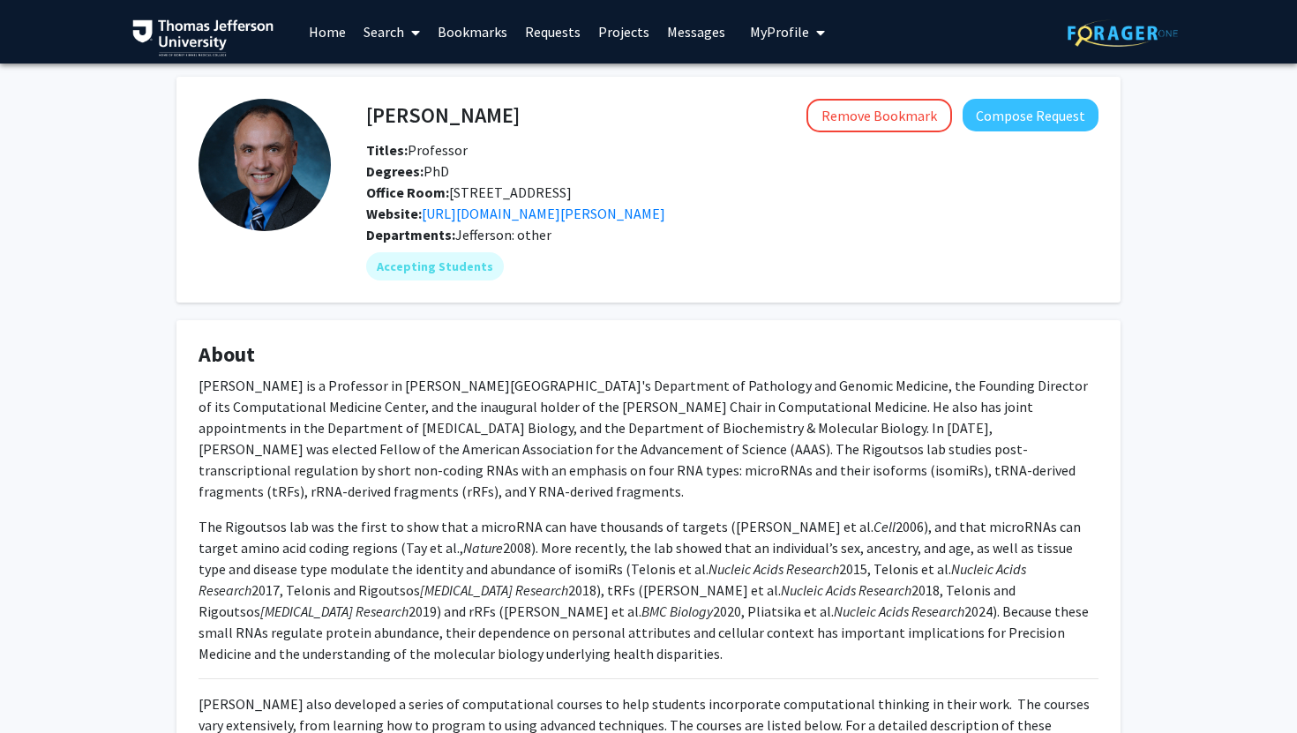
click at [325, 31] on link "Home" at bounding box center [327, 32] width 55 height 62
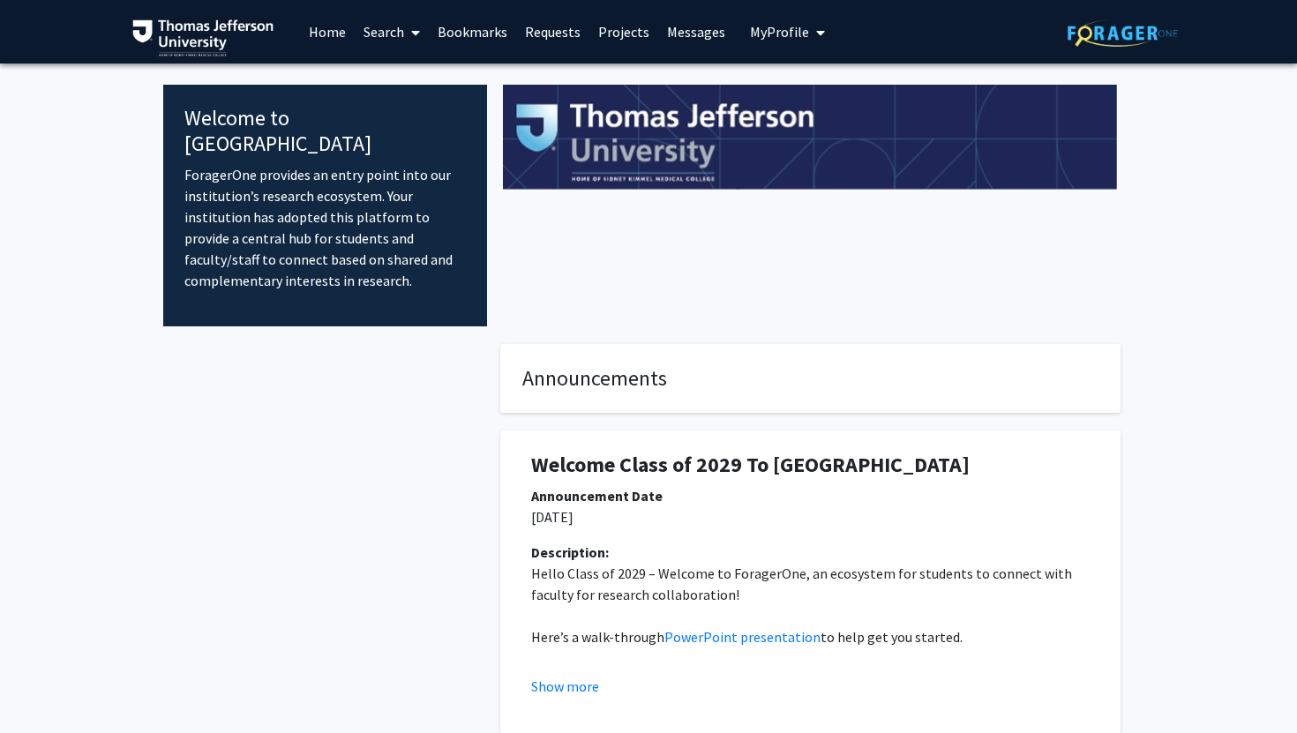
click at [375, 33] on link "Search" at bounding box center [392, 32] width 74 height 62
click at [378, 73] on span "Faculty/Staff" at bounding box center [420, 81] width 130 height 35
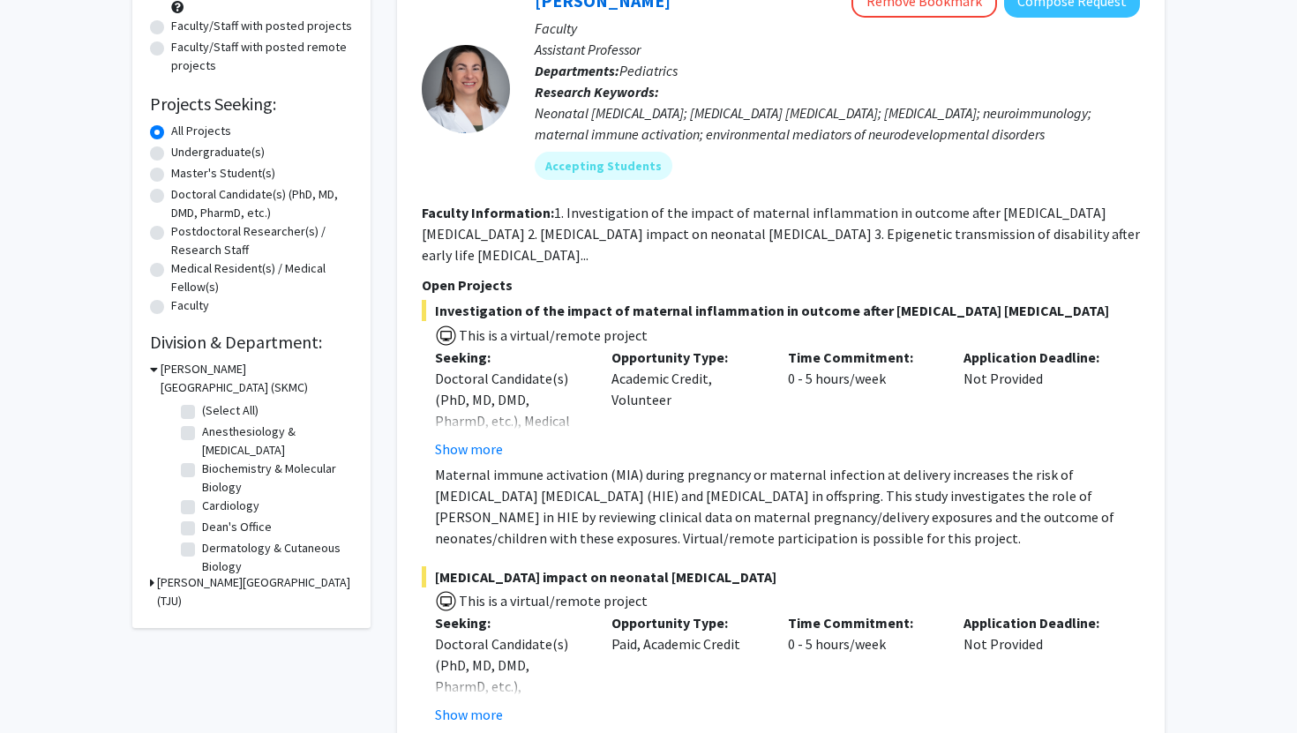
scroll to position [213, 0]
click at [202, 432] on label "Anesthesiology & [MEDICAL_DATA]" at bounding box center [275, 440] width 147 height 37
click at [202, 432] on input "Anesthesiology & [MEDICAL_DATA]" at bounding box center [207, 427] width 11 height 11
checkbox input "true"
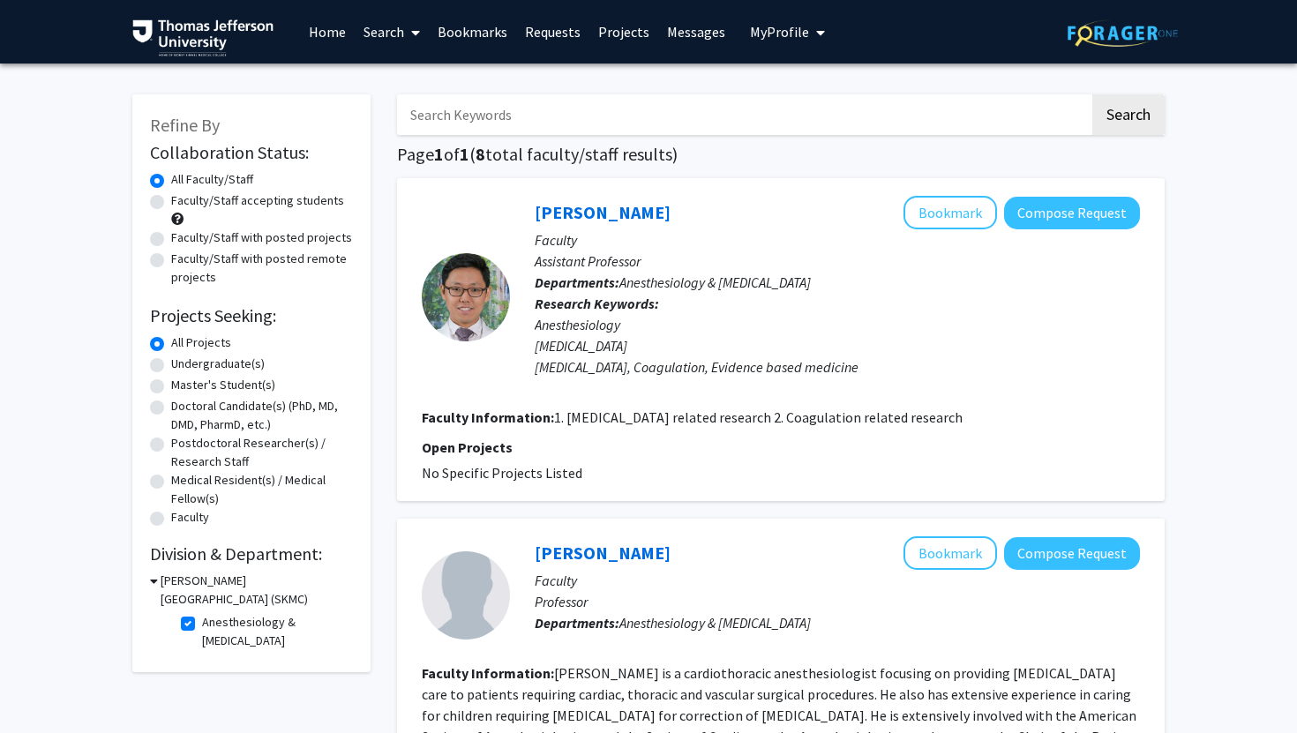
click at [202, 623] on label "Anesthesiology & [MEDICAL_DATA]" at bounding box center [275, 631] width 147 height 37
click at [202, 623] on input "Anesthesiology & [MEDICAL_DATA]" at bounding box center [207, 618] width 11 height 11
checkbox input "false"
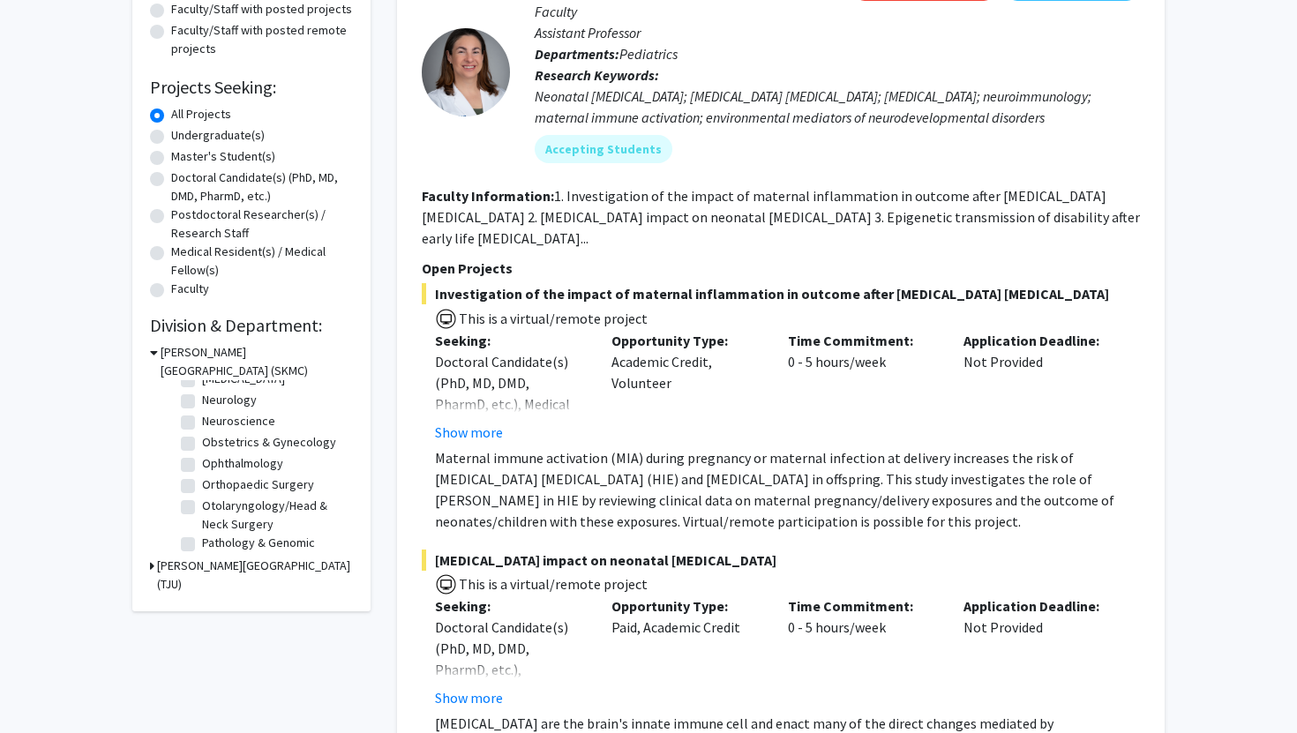
scroll to position [490, 0]
click at [202, 484] on label "Orthopaedic Surgery" at bounding box center [258, 484] width 112 height 19
click at [202, 484] on input "Orthopaedic Surgery" at bounding box center [207, 480] width 11 height 11
checkbox input "true"
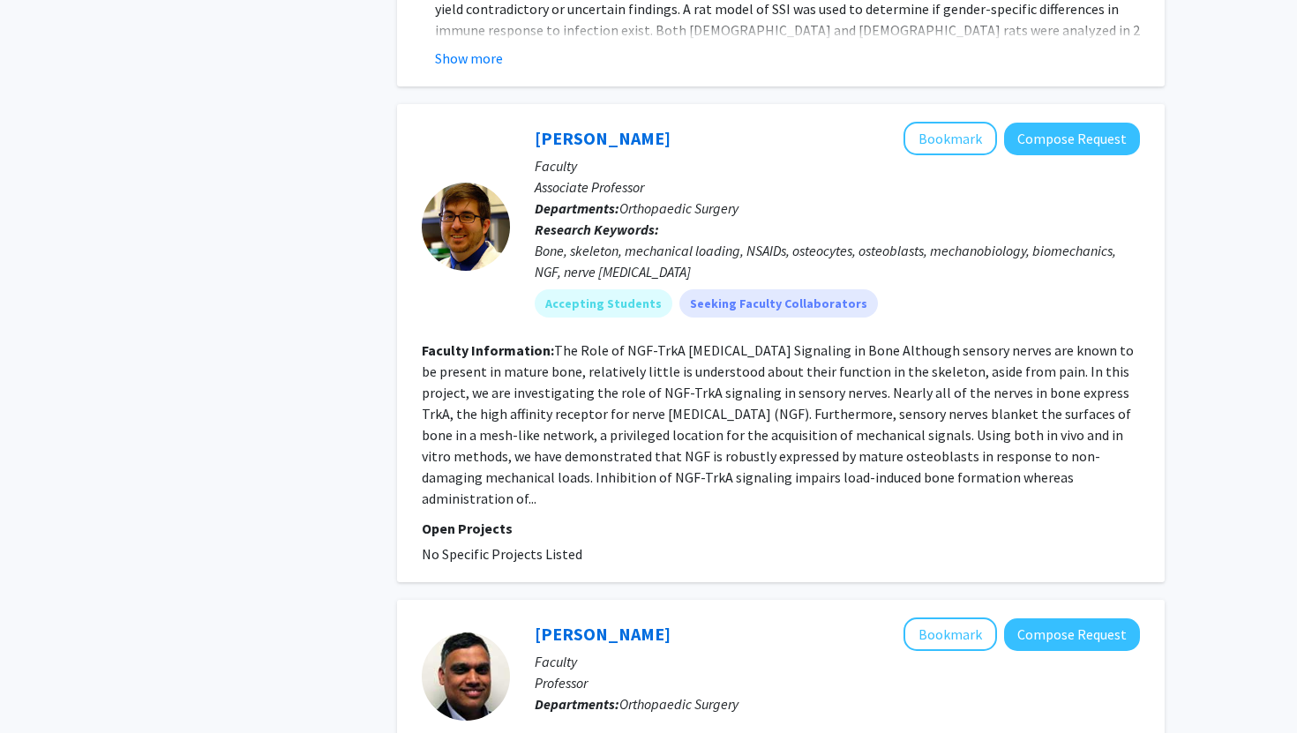
scroll to position [886, 0]
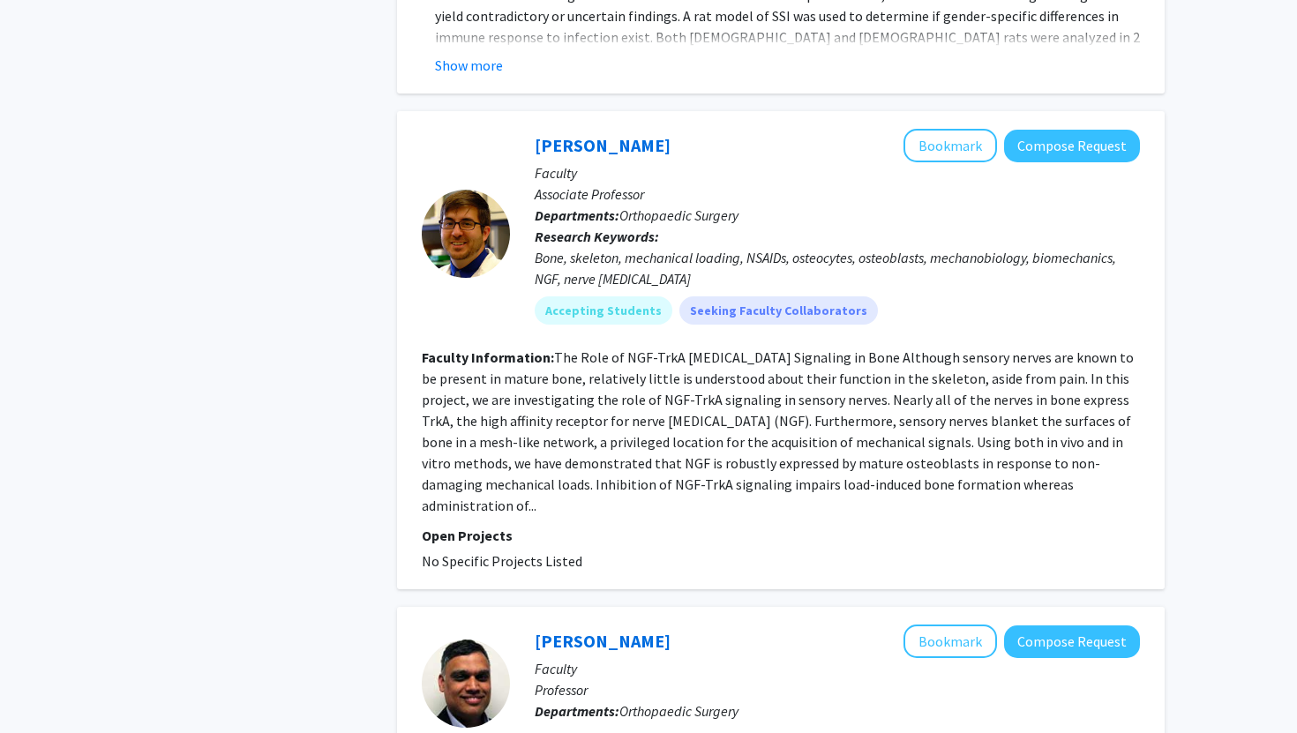
click at [590, 482] on fg-read-more "The Role of NGF-TrkA [MEDICAL_DATA] Signaling in Bone Although sensory nerves a…" at bounding box center [778, 432] width 712 height 166
click at [459, 485] on fg-read-more "The Role of NGF-TrkA [MEDICAL_DATA] Signaling in Bone Although sensory nerves a…" at bounding box center [778, 432] width 712 height 166
click at [896, 470] on fg-read-more "The Role of NGF-TrkA [MEDICAL_DATA] Signaling in Bone Although sensory nerves a…" at bounding box center [778, 432] width 712 height 166
click at [615, 154] on link "[PERSON_NAME]" at bounding box center [603, 145] width 136 height 22
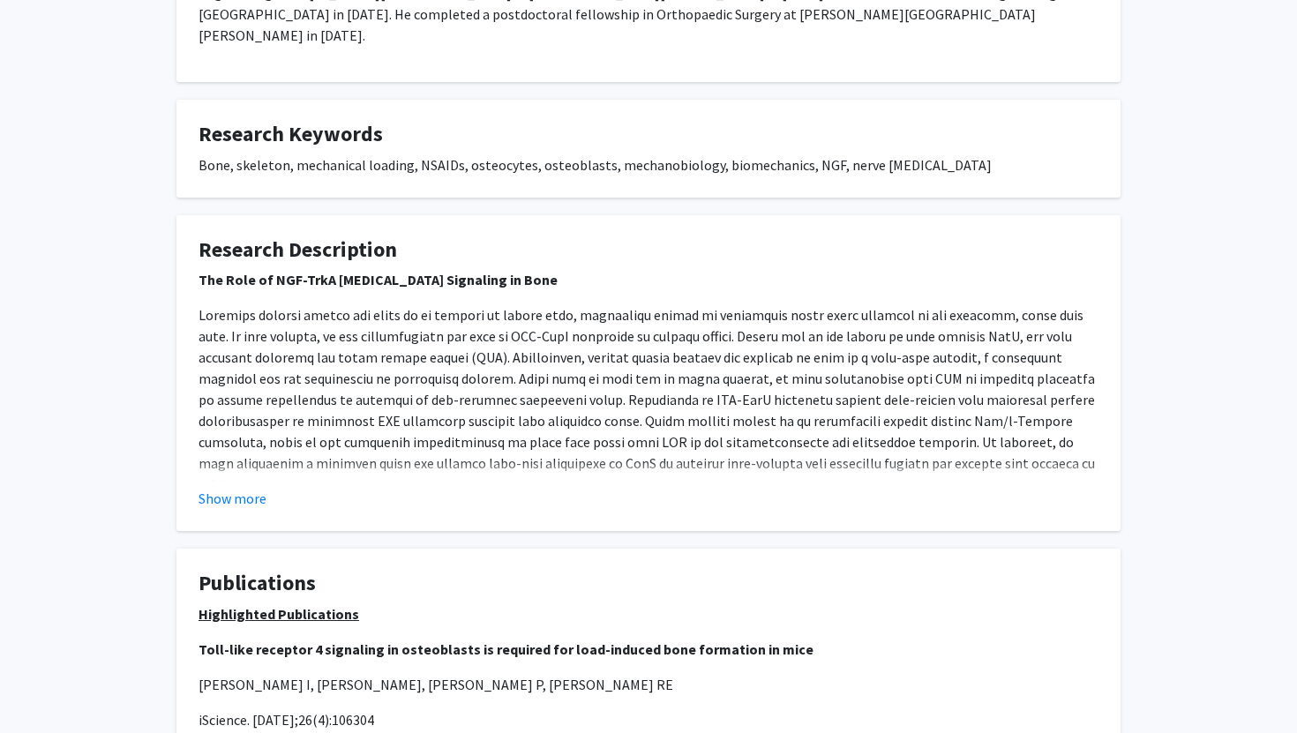
scroll to position [523, 0]
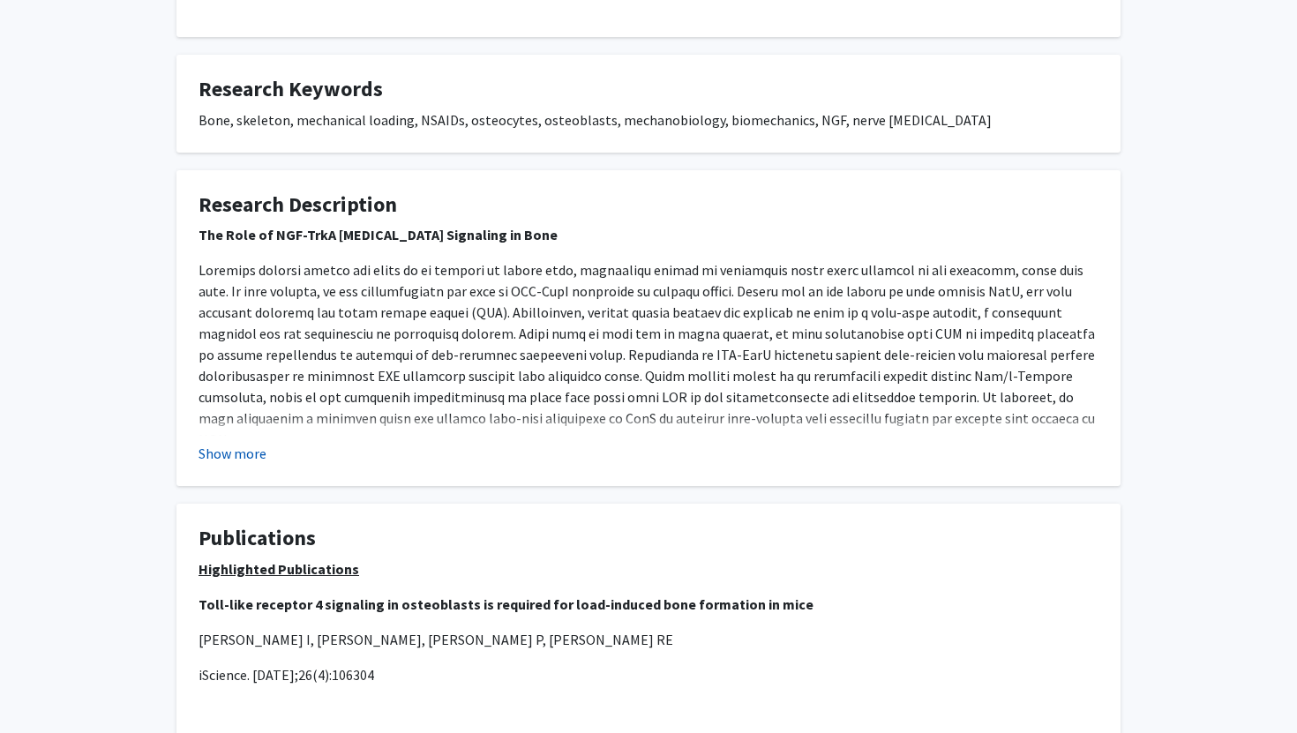
click at [243, 453] on button "Show more" at bounding box center [233, 453] width 68 height 21
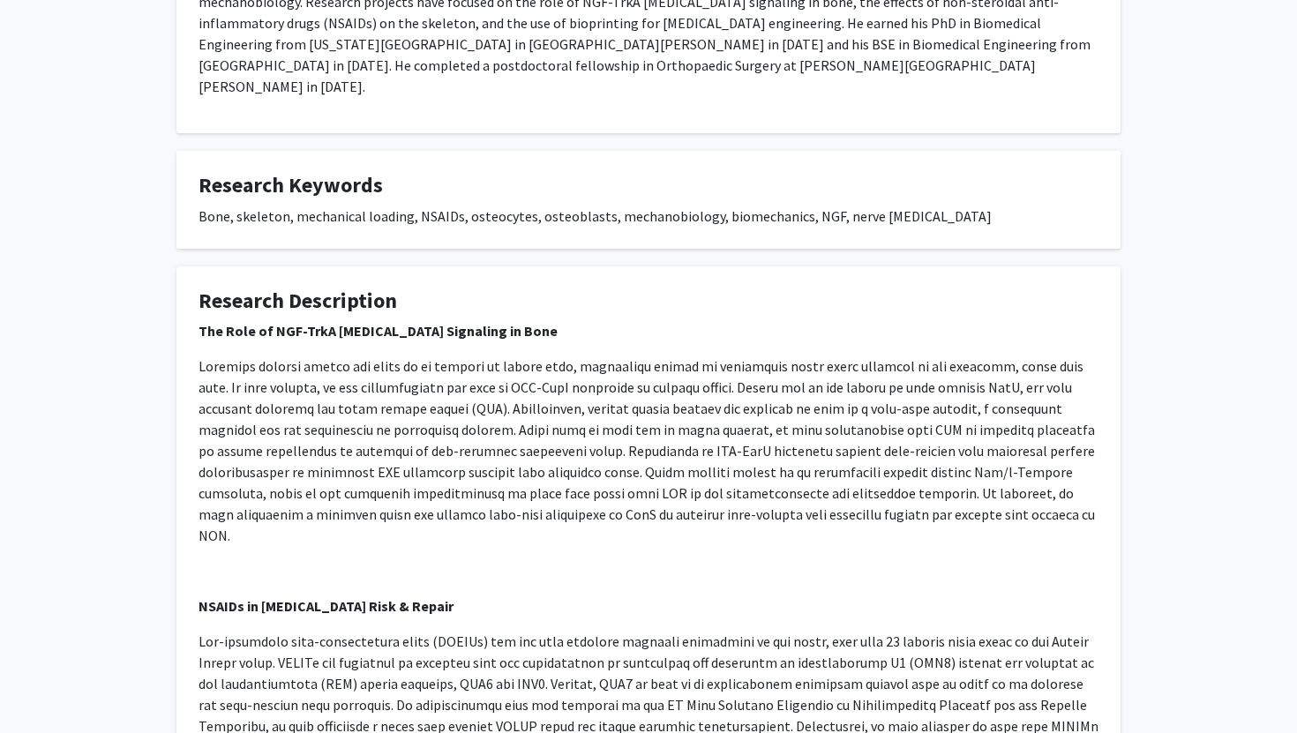
scroll to position [97, 0]
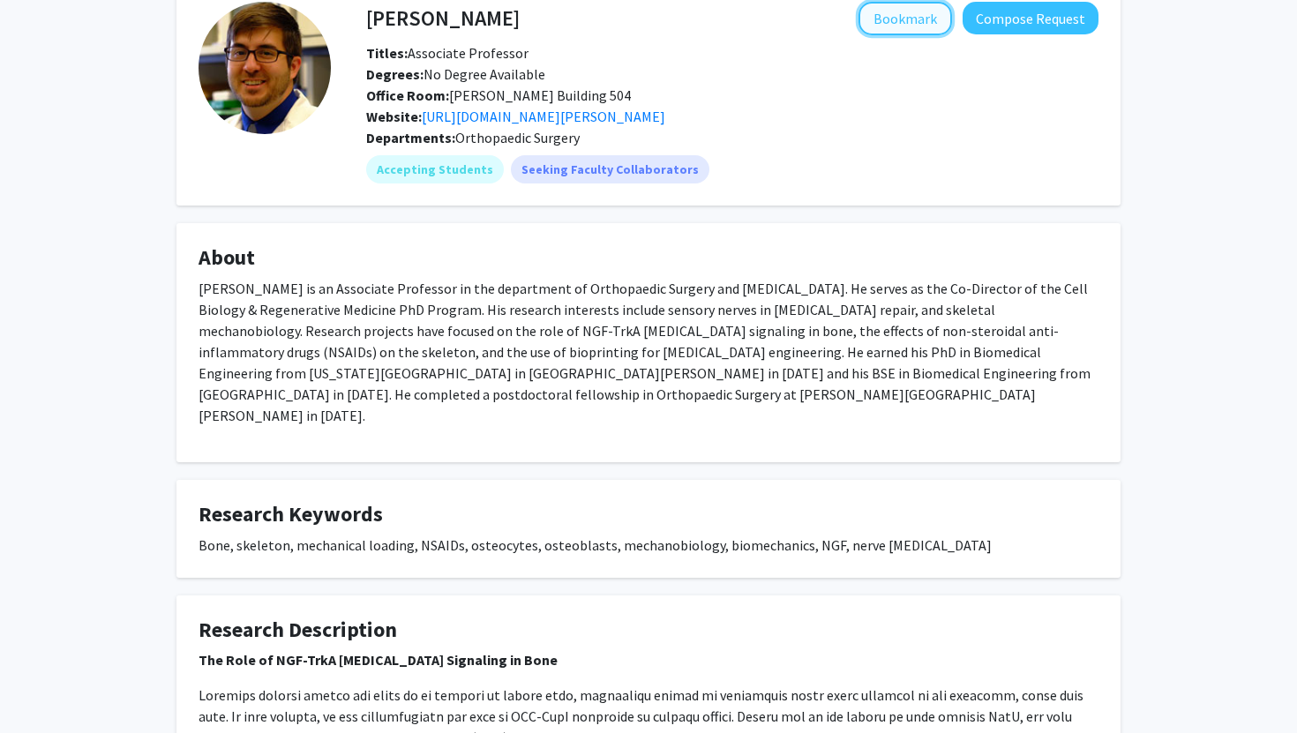
click at [899, 19] on button "Bookmark" at bounding box center [906, 19] width 94 height 34
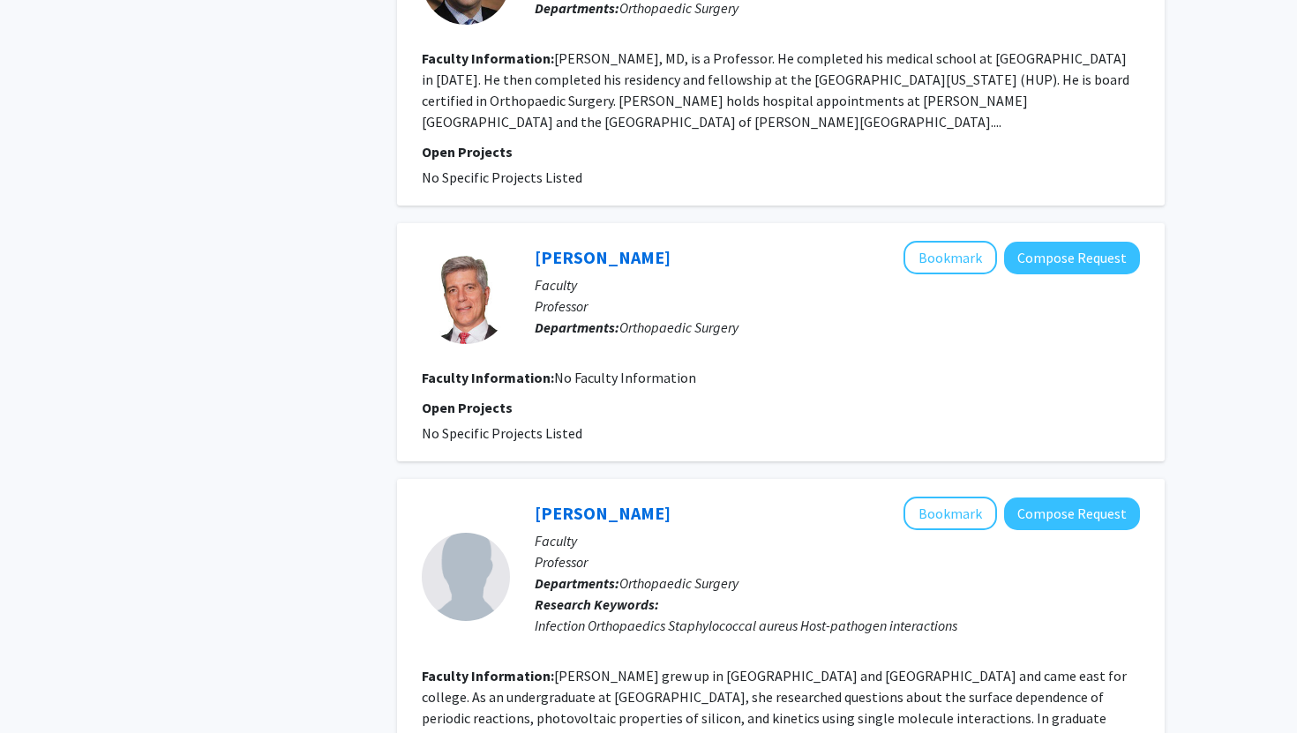
scroll to position [3366, 0]
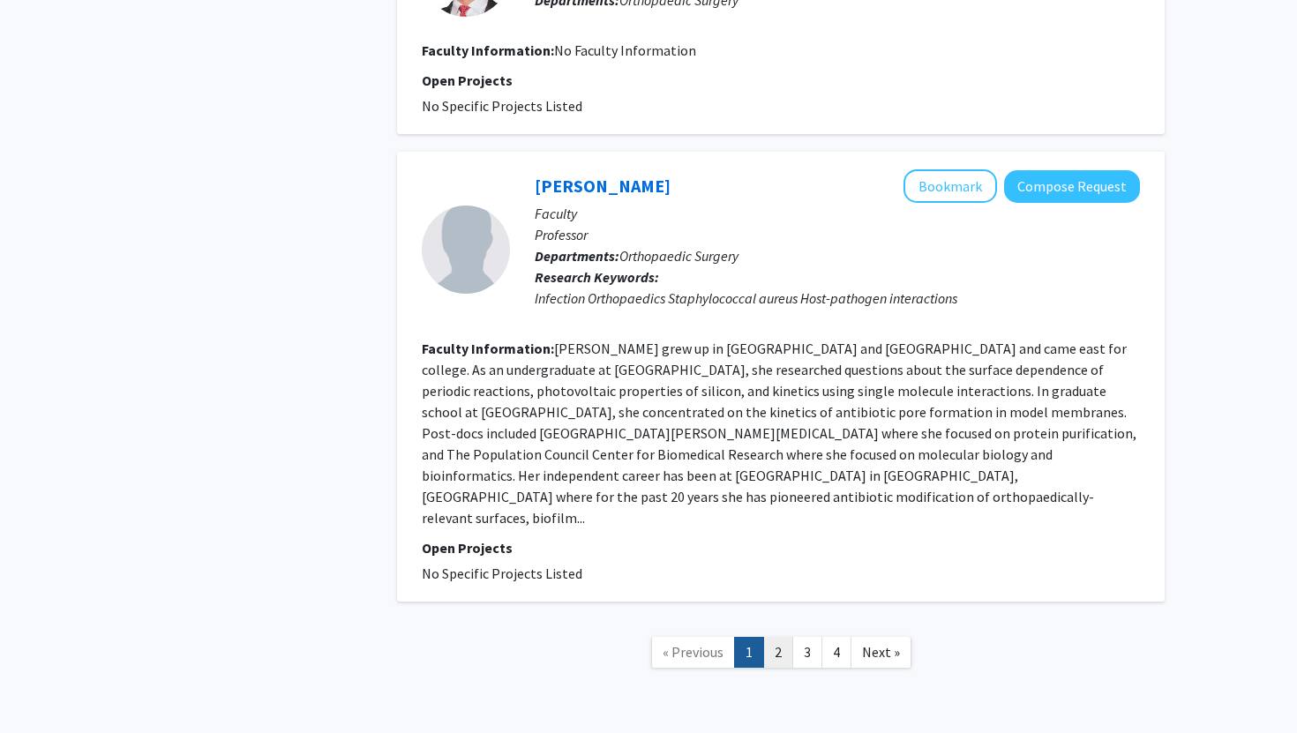
click at [784, 637] on link "2" at bounding box center [778, 652] width 30 height 31
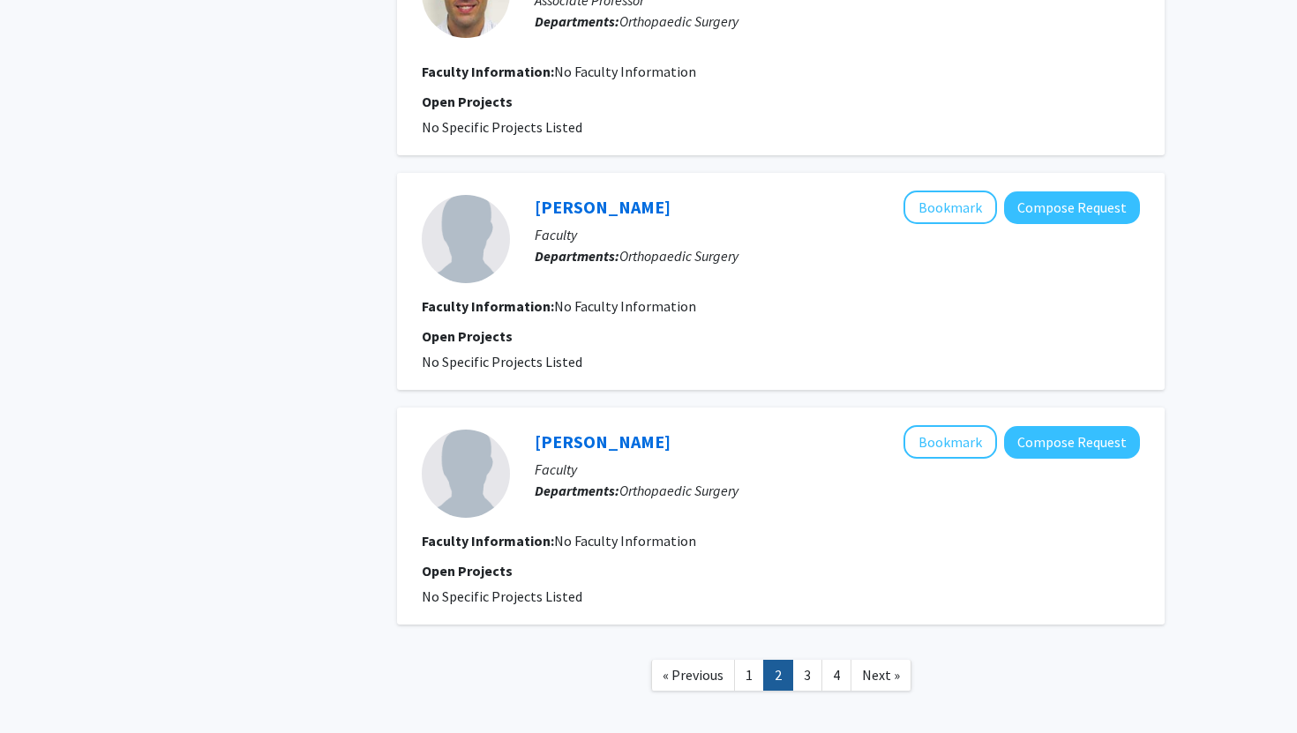
scroll to position [2097, 0]
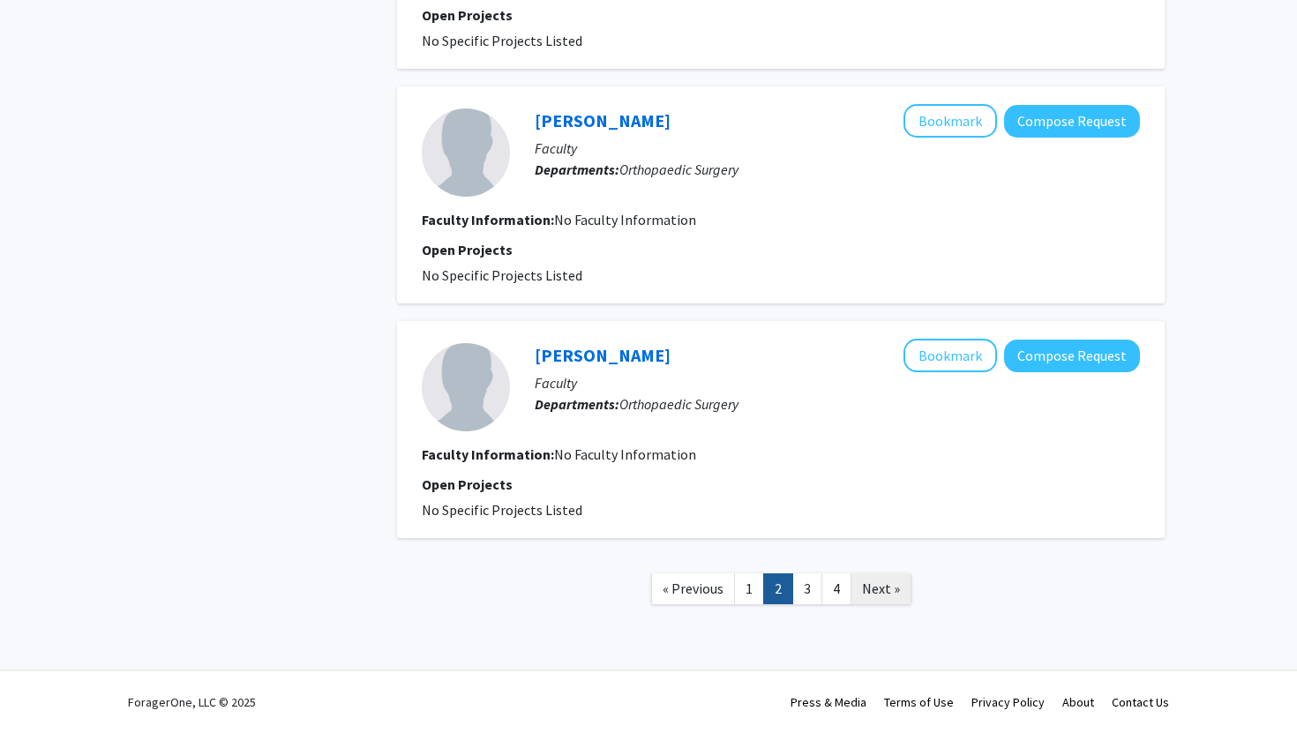
click at [880, 587] on span "Next »" at bounding box center [881, 589] width 38 height 18
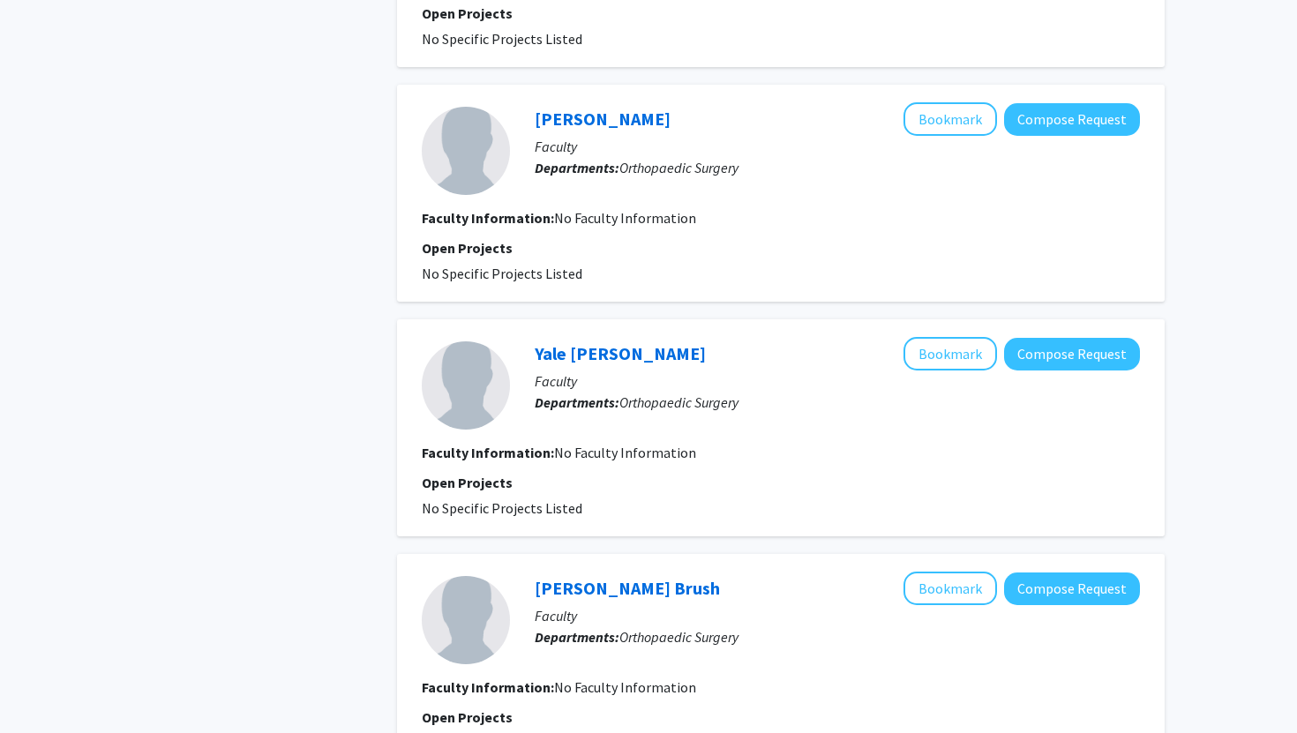
scroll to position [1991, 0]
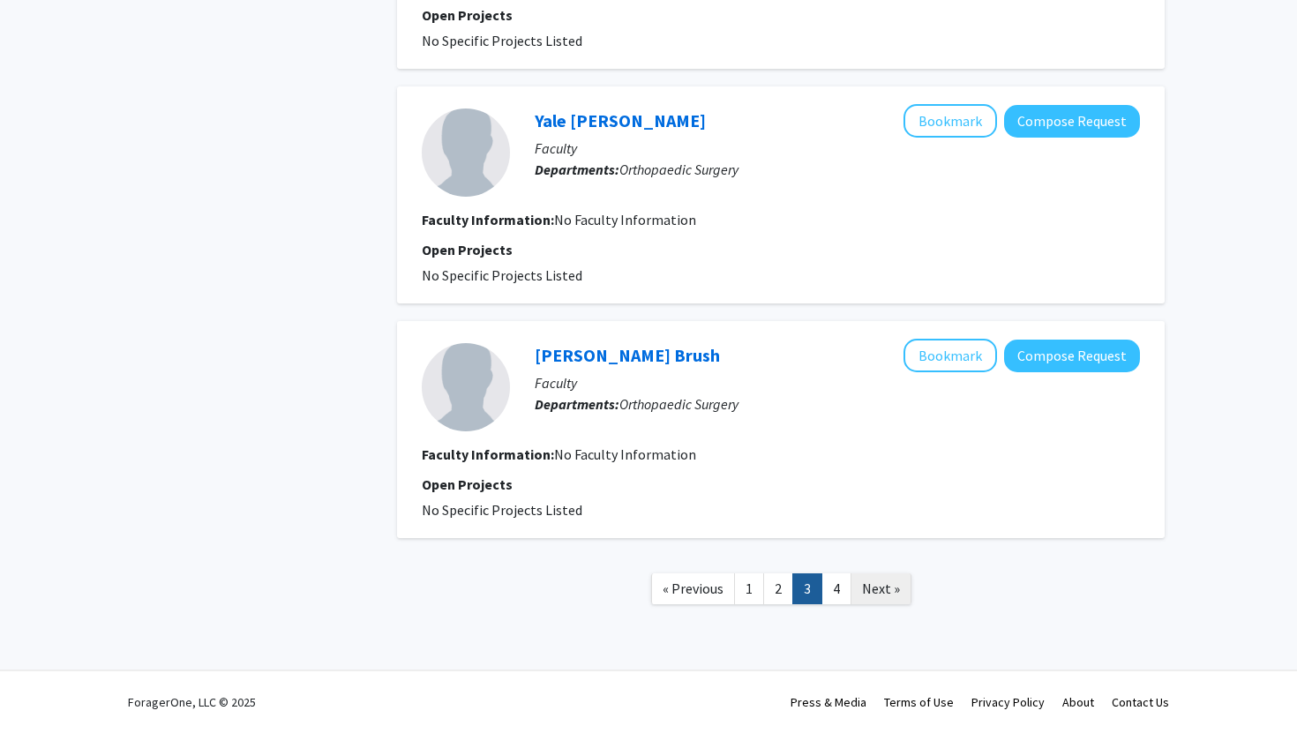
click at [873, 587] on span "Next »" at bounding box center [881, 589] width 38 height 18
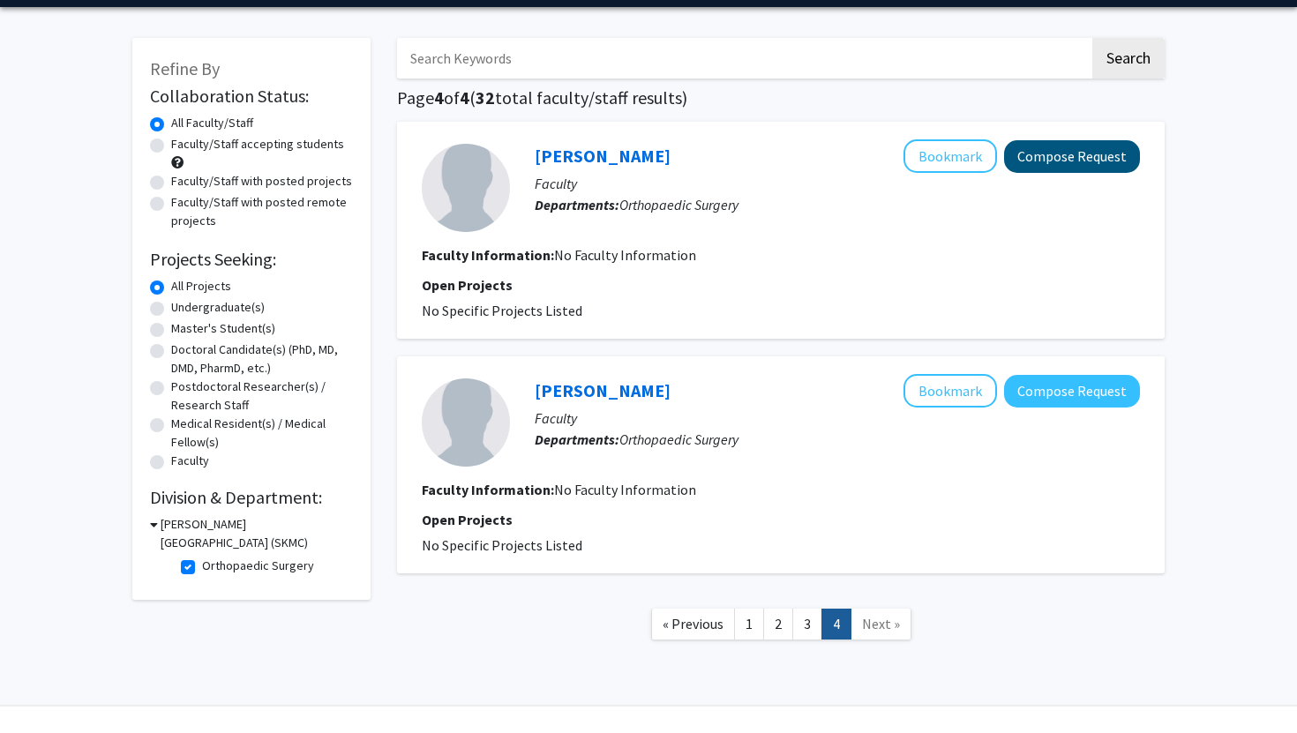
scroll to position [92, 0]
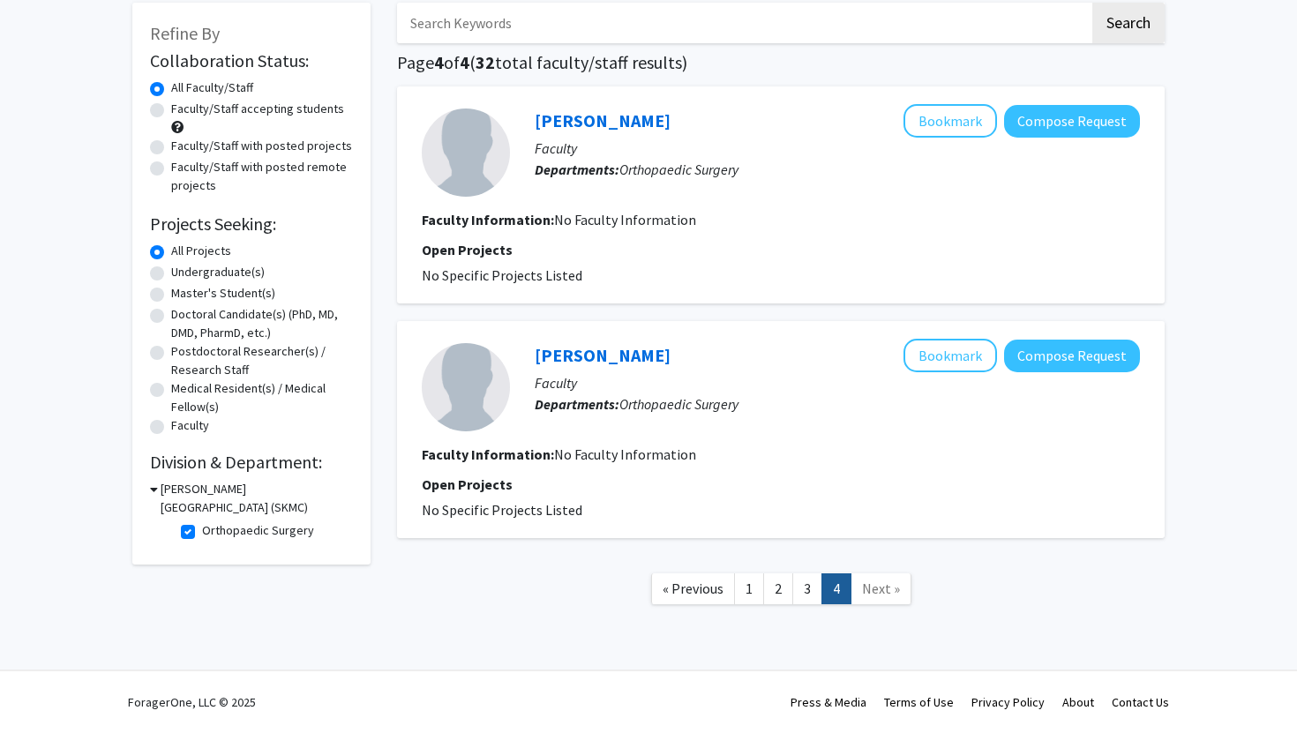
click at [202, 530] on label "Orthopaedic Surgery" at bounding box center [258, 531] width 112 height 19
click at [202, 530] on input "Orthopaedic Surgery" at bounding box center [207, 527] width 11 height 11
checkbox input "false"
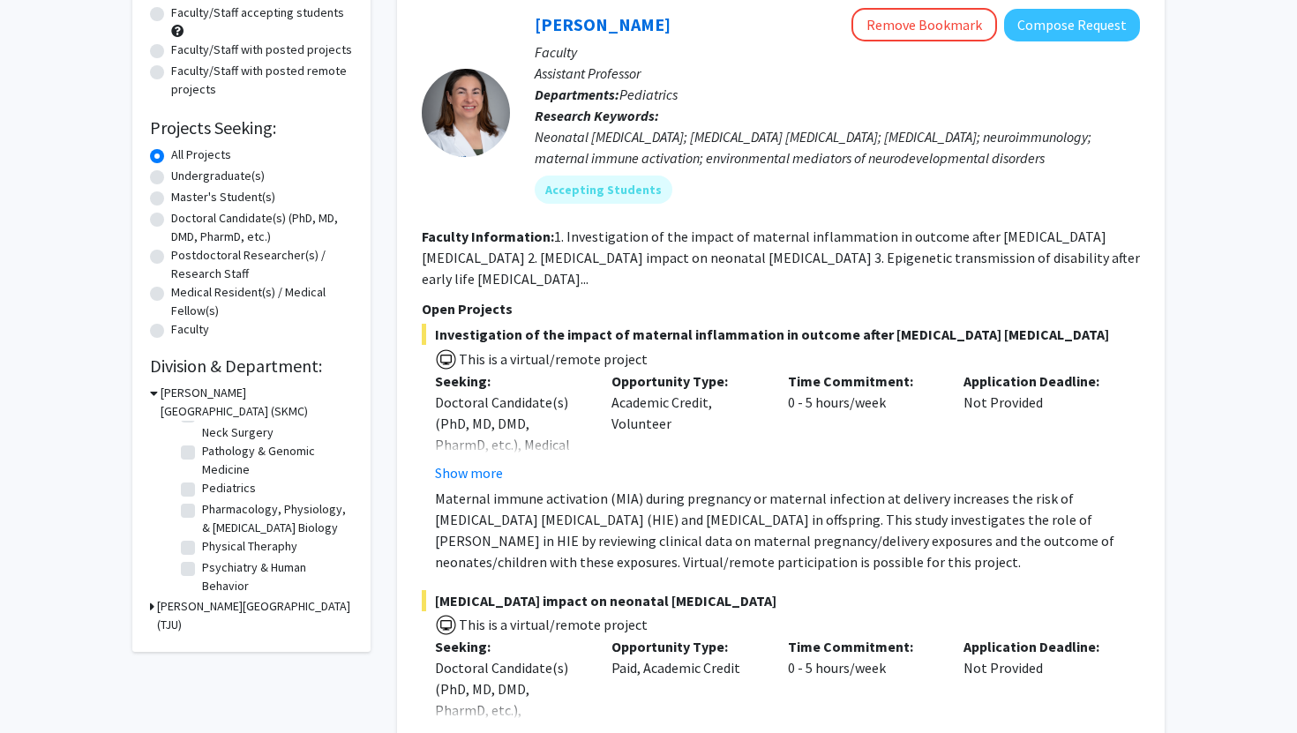
scroll to position [620, 0]
click at [202, 490] on label "Pediatrics" at bounding box center [229, 489] width 54 height 19
click at [202, 490] on input "Pediatrics" at bounding box center [207, 485] width 11 height 11
checkbox input "true"
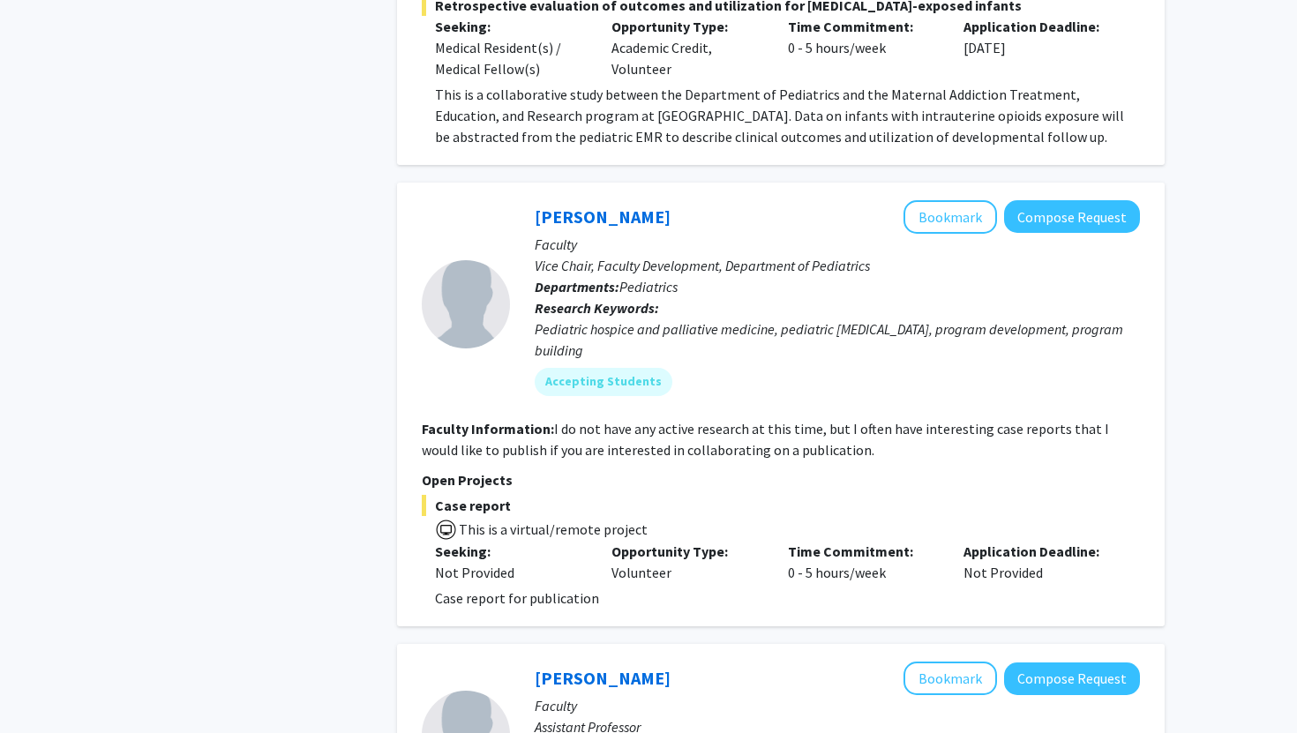
scroll to position [1651, 0]
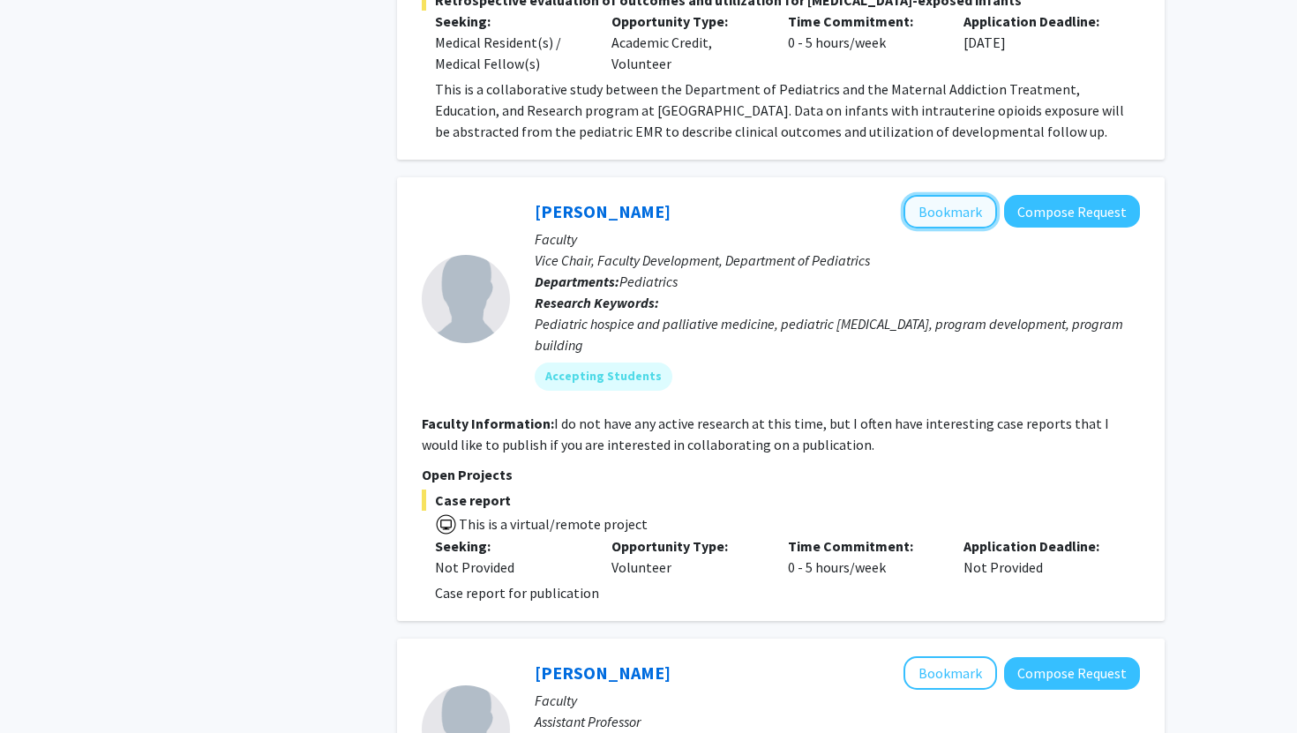
click at [961, 215] on button "Bookmark" at bounding box center [951, 212] width 94 height 34
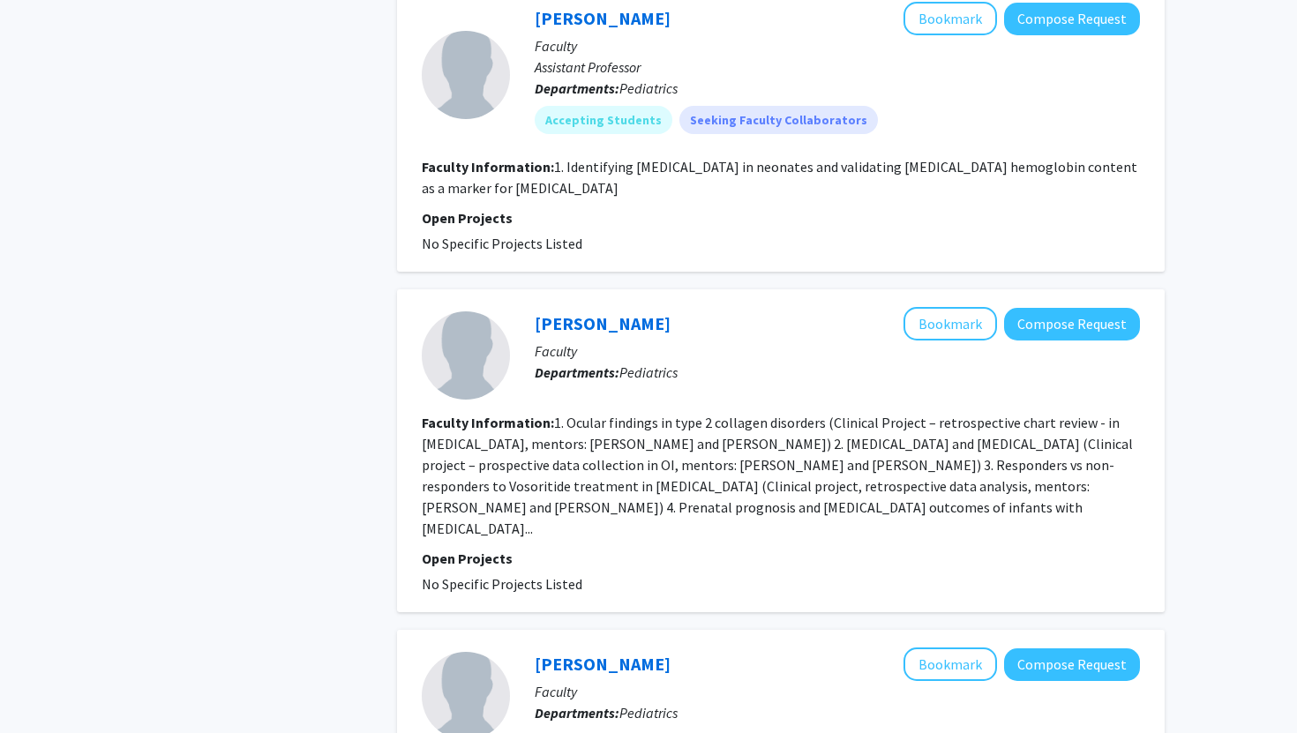
scroll to position [2328, 0]
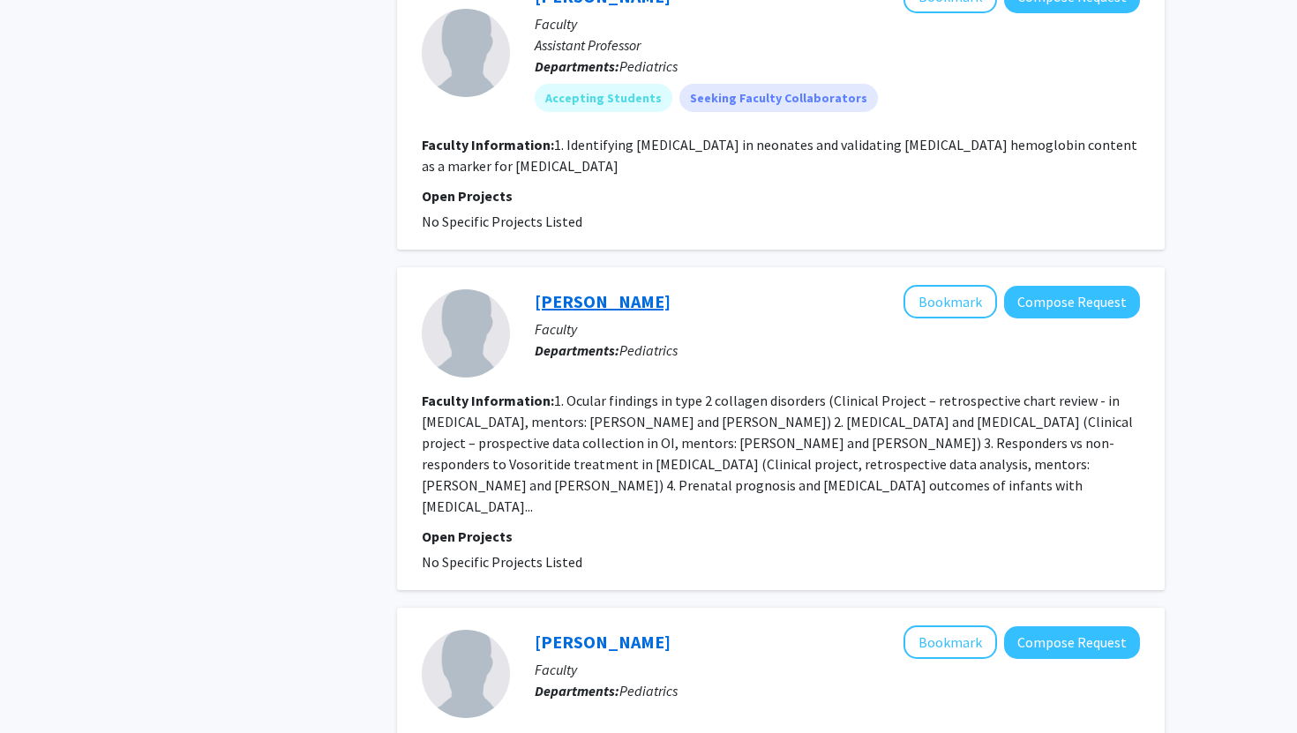
click at [589, 294] on link "[PERSON_NAME]" at bounding box center [603, 301] width 136 height 22
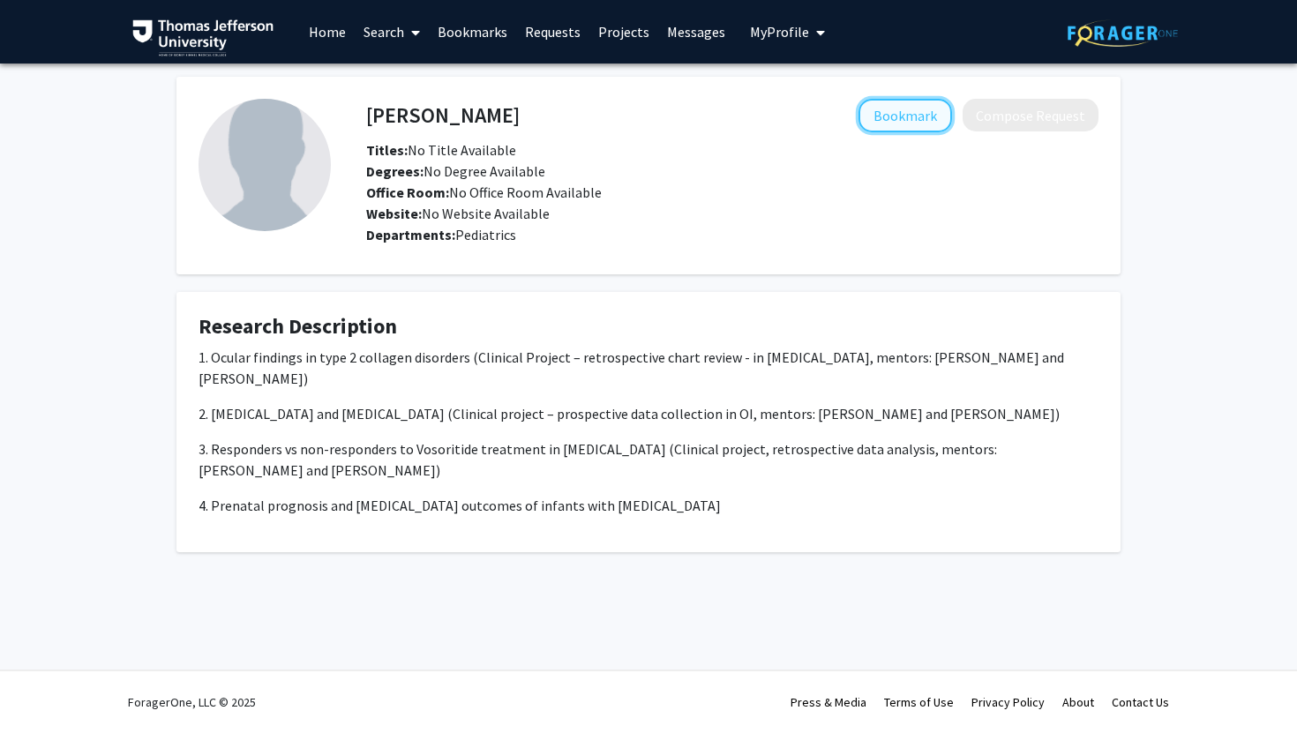
click at [888, 123] on button "Bookmark" at bounding box center [906, 116] width 94 height 34
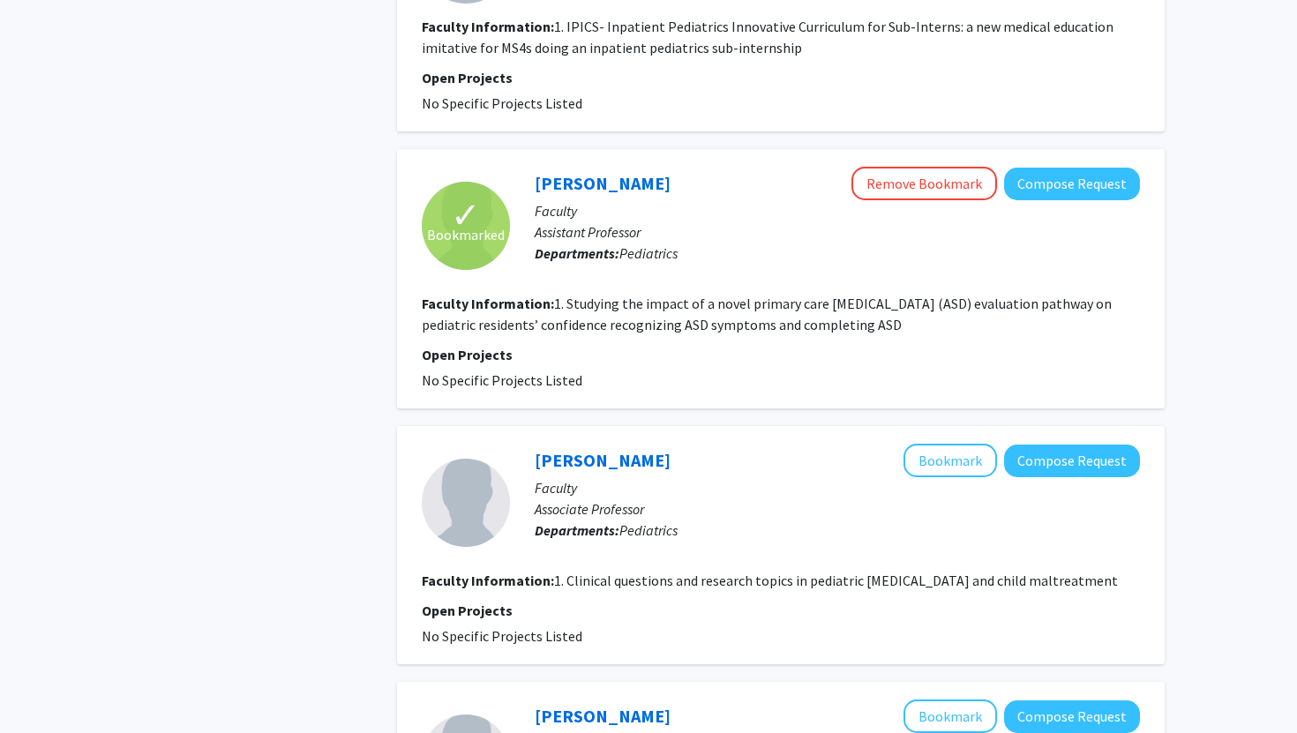
scroll to position [3045, 0]
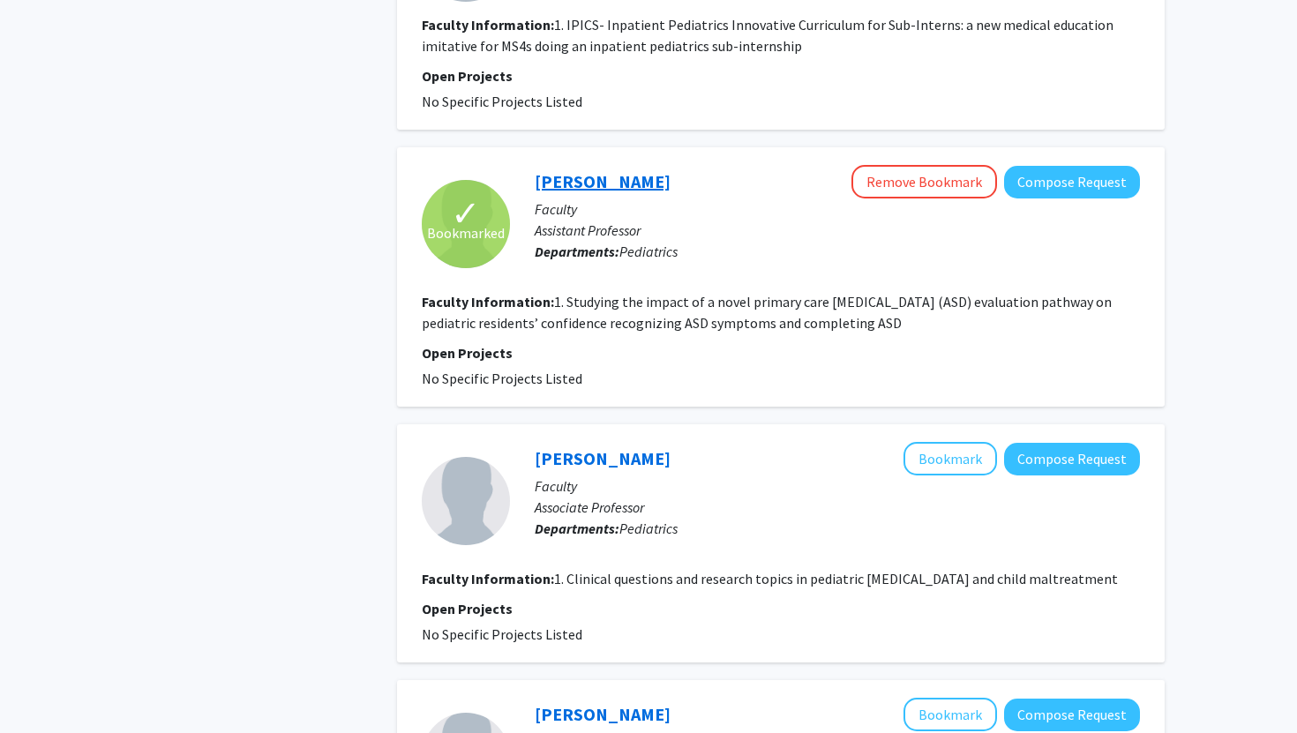
click at [649, 170] on link "[PERSON_NAME]" at bounding box center [603, 181] width 136 height 22
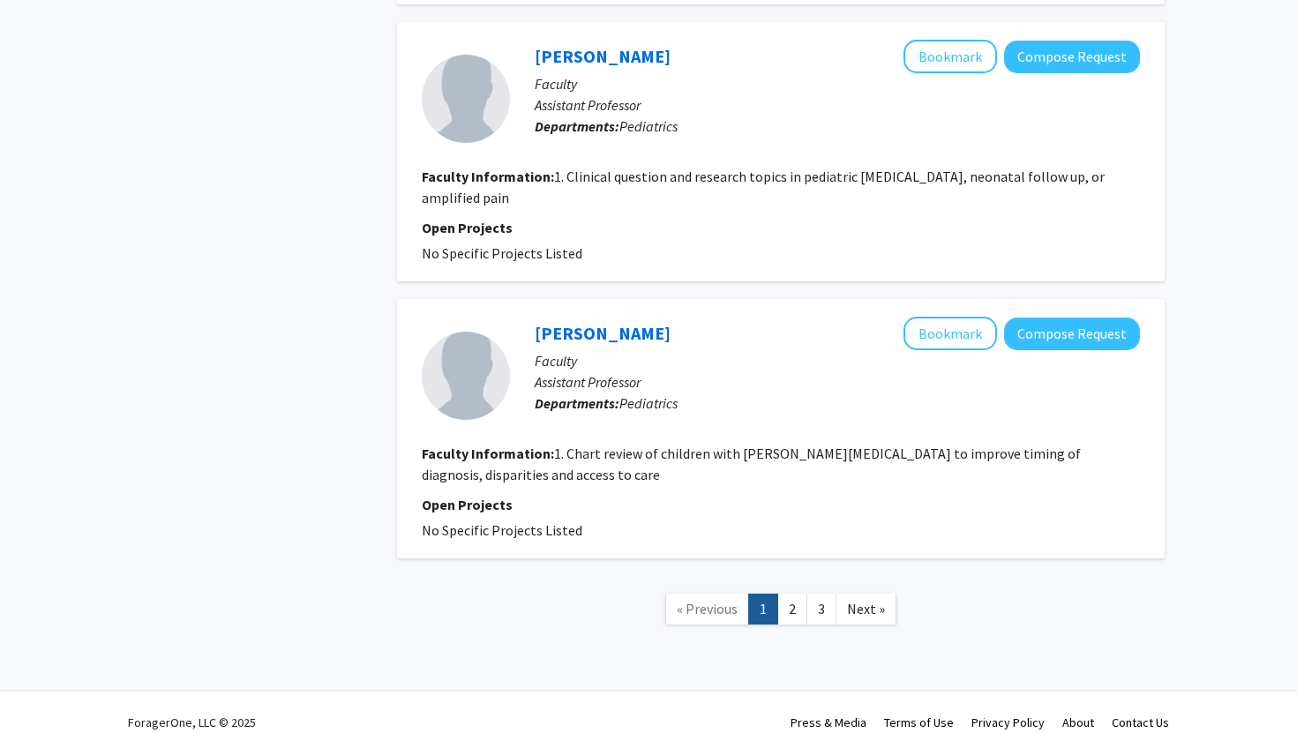
scroll to position [3693, 0]
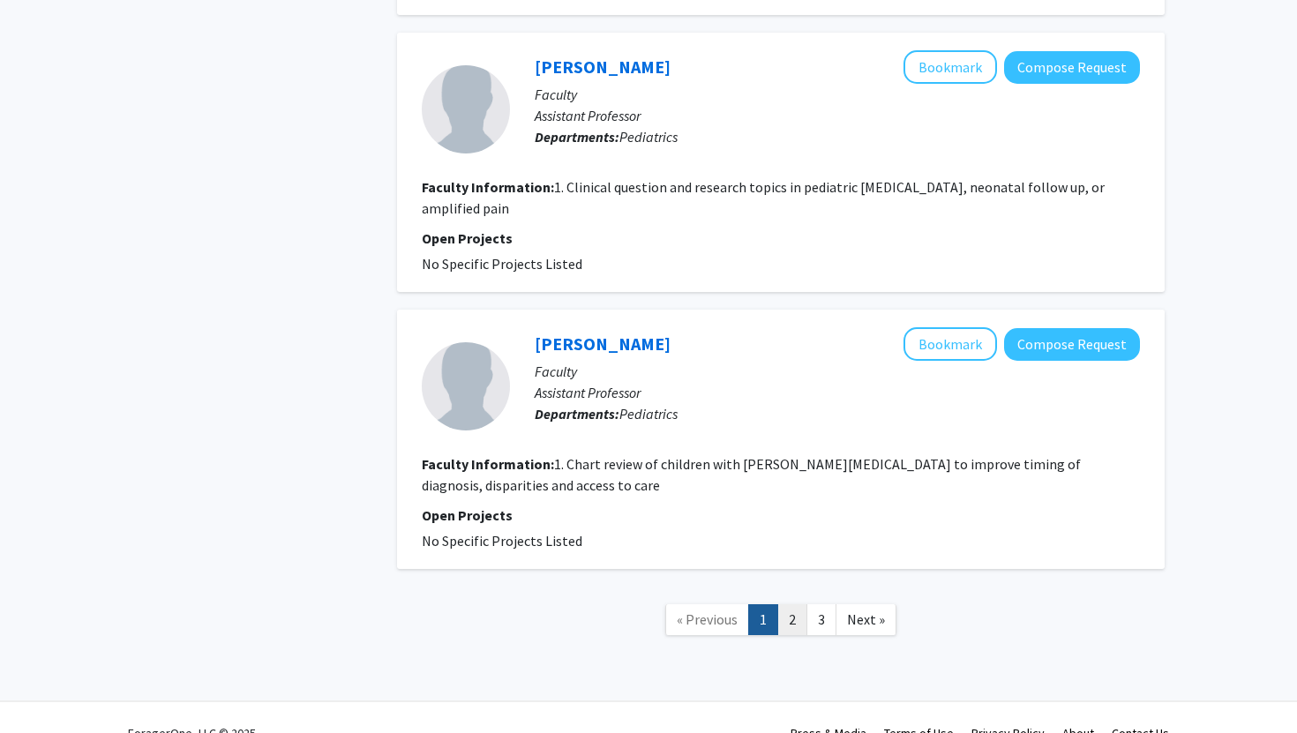
click at [792, 605] on link "2" at bounding box center [793, 620] width 30 height 31
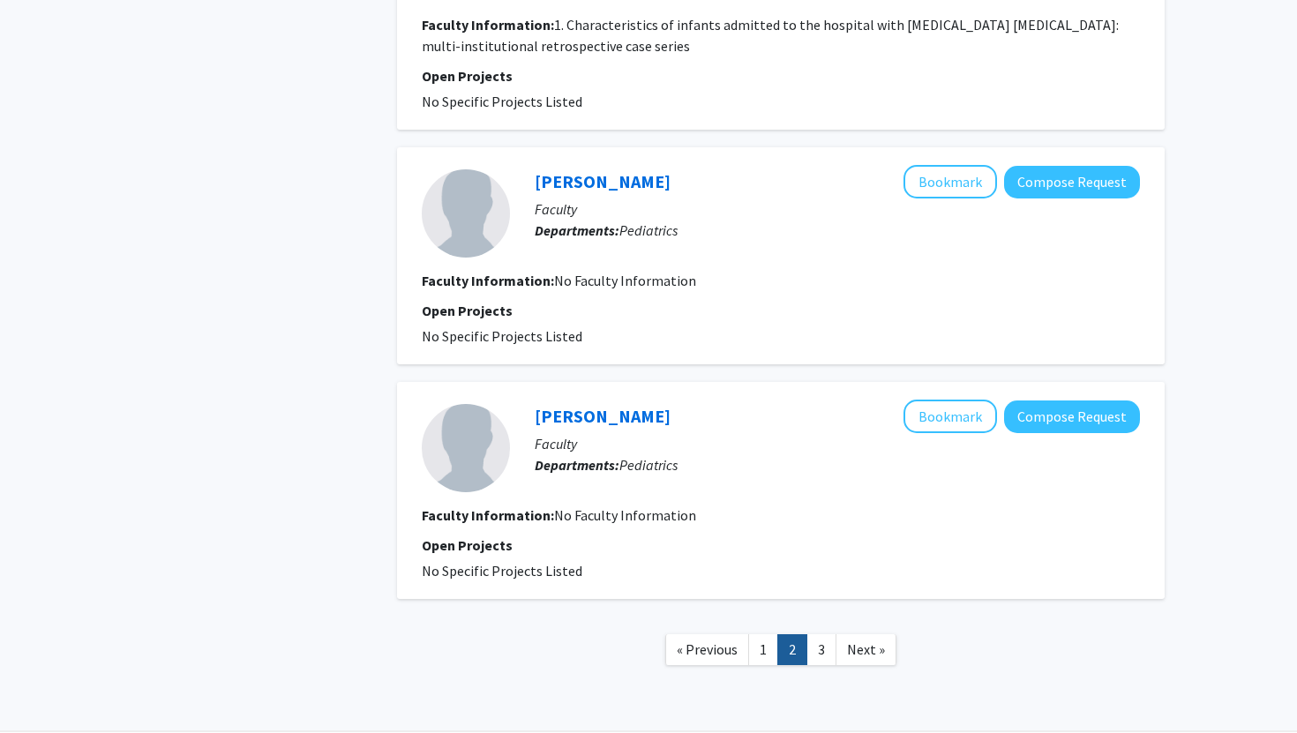
scroll to position [2290, 0]
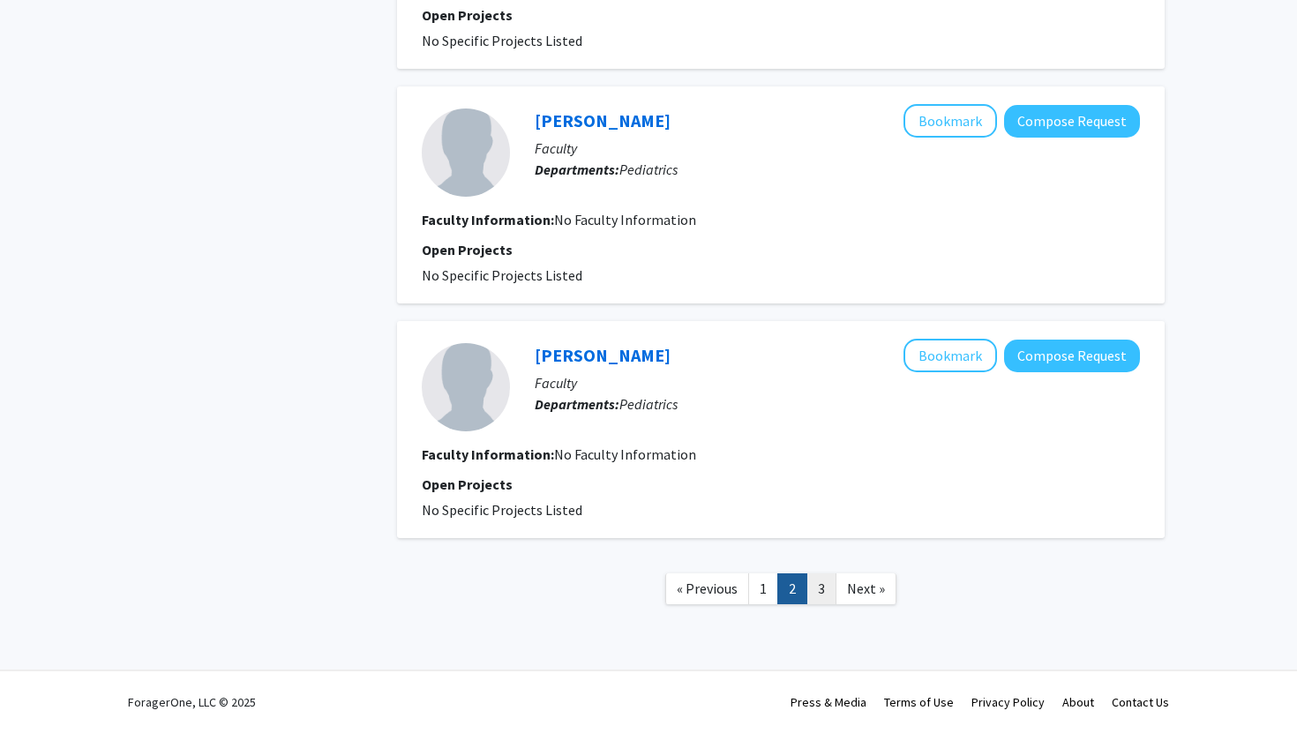
click at [823, 590] on link "3" at bounding box center [822, 589] width 30 height 31
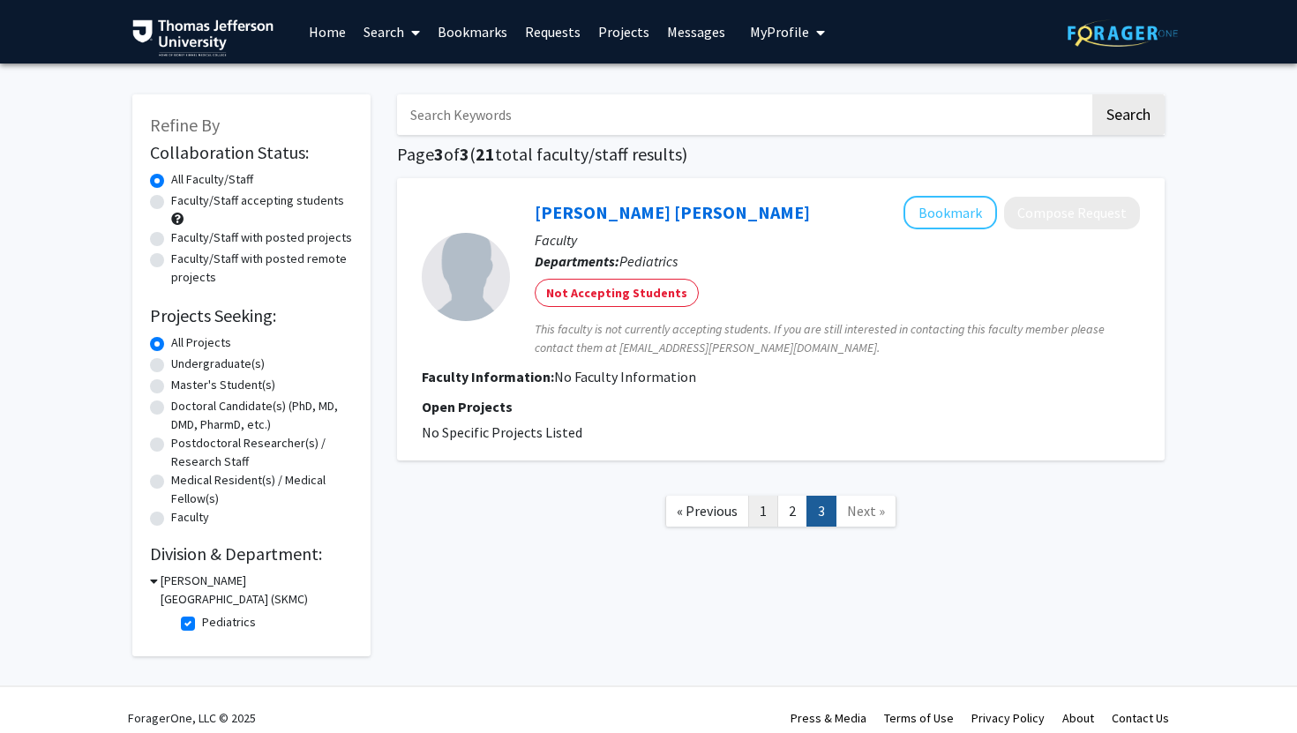
click at [765, 510] on link "1" at bounding box center [763, 511] width 30 height 31
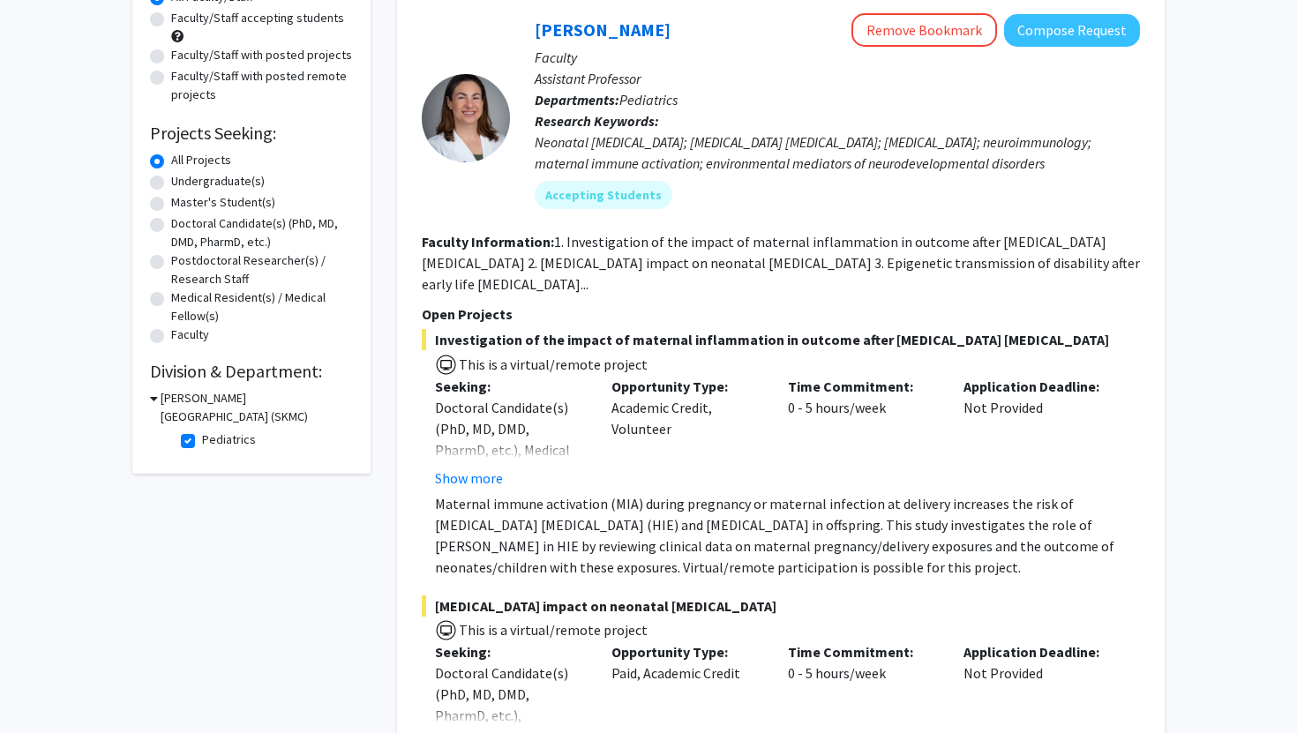
scroll to position [187, 0]
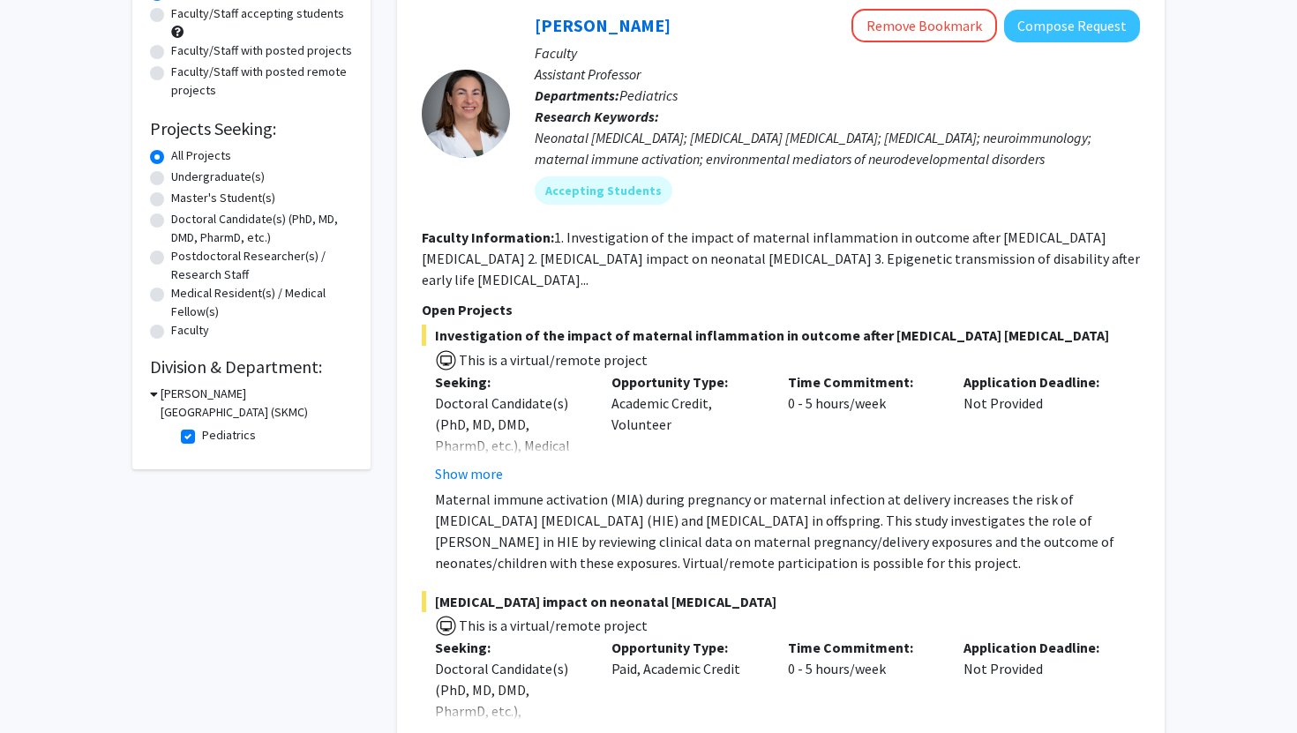
click at [189, 428] on fg-checkbox "Pediatrics Pediatrics" at bounding box center [265, 436] width 168 height 21
click at [202, 434] on label "Pediatrics" at bounding box center [229, 435] width 54 height 19
click at [202, 434] on input "Pediatrics" at bounding box center [207, 431] width 11 height 11
checkbox input "false"
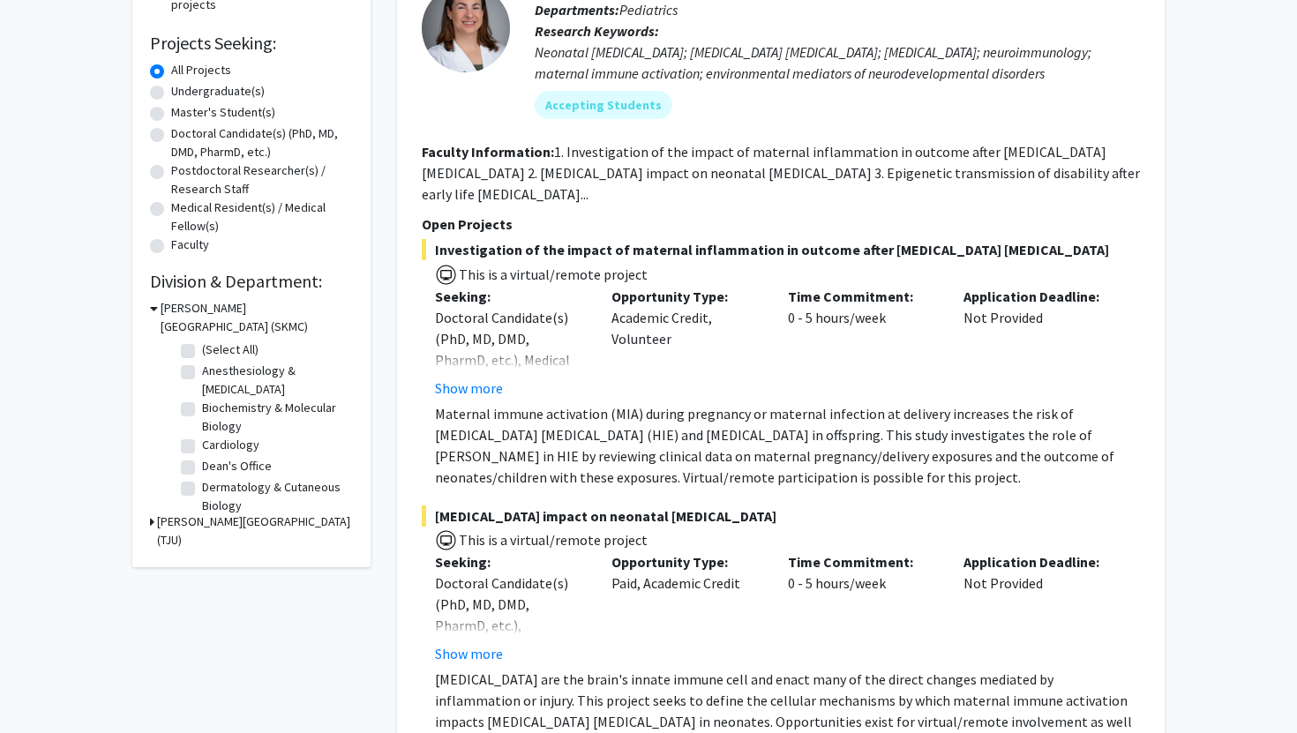
scroll to position [772, 0]
click at [202, 478] on label "Surgery" at bounding box center [223, 475] width 42 height 19
click at [202, 478] on input "Surgery" at bounding box center [207, 471] width 11 height 11
checkbox input "true"
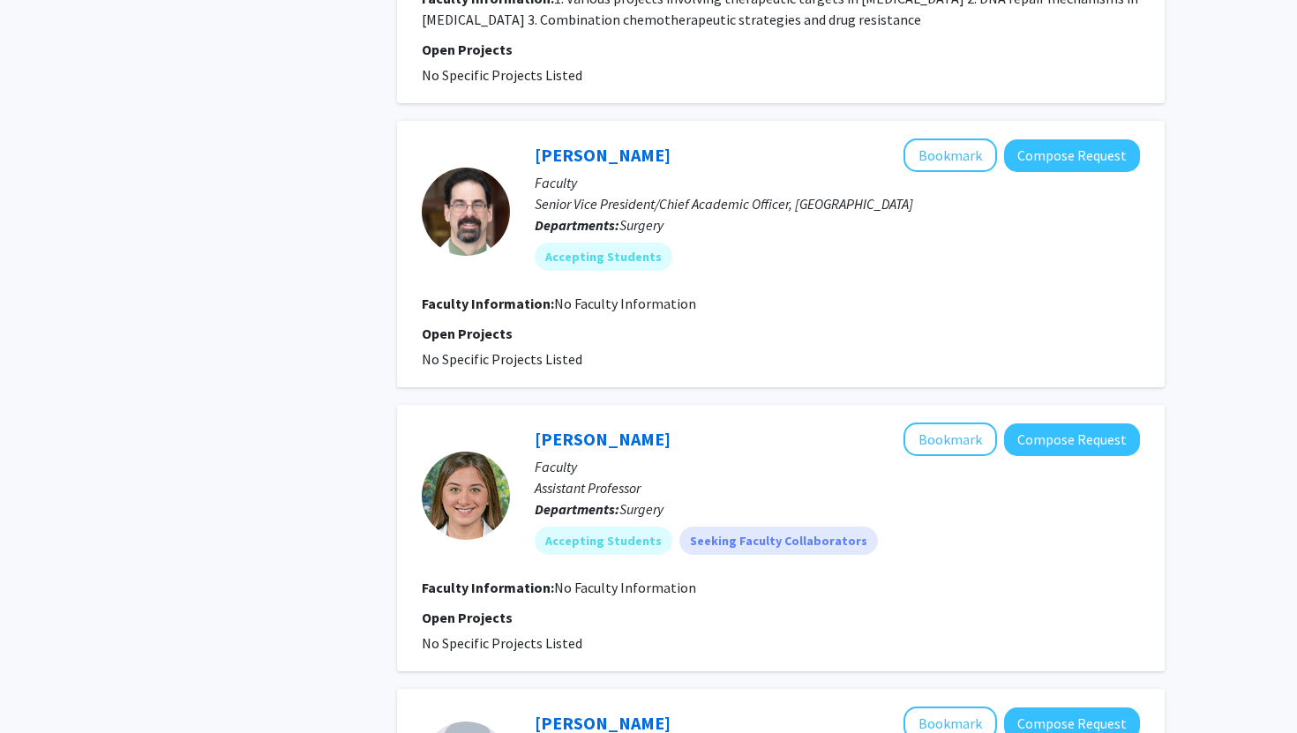
scroll to position [1083, 0]
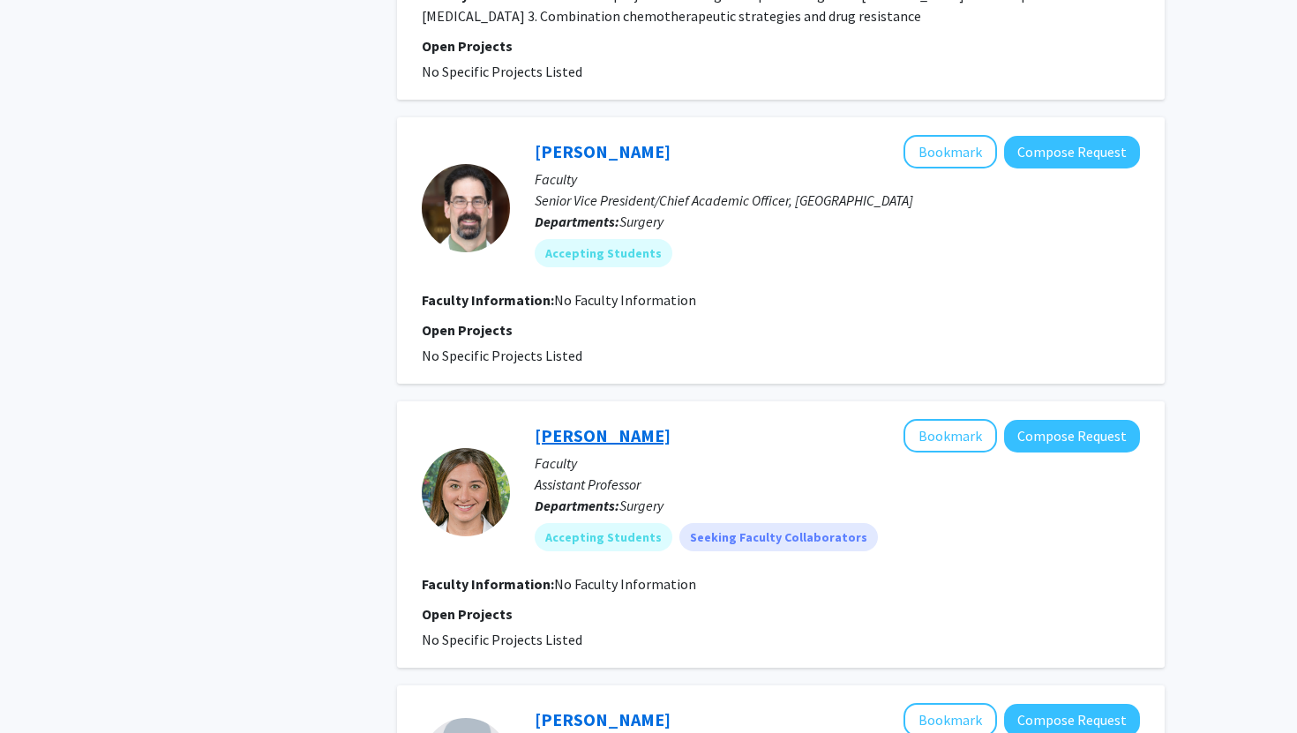
click at [584, 436] on link "[PERSON_NAME]" at bounding box center [603, 436] width 136 height 22
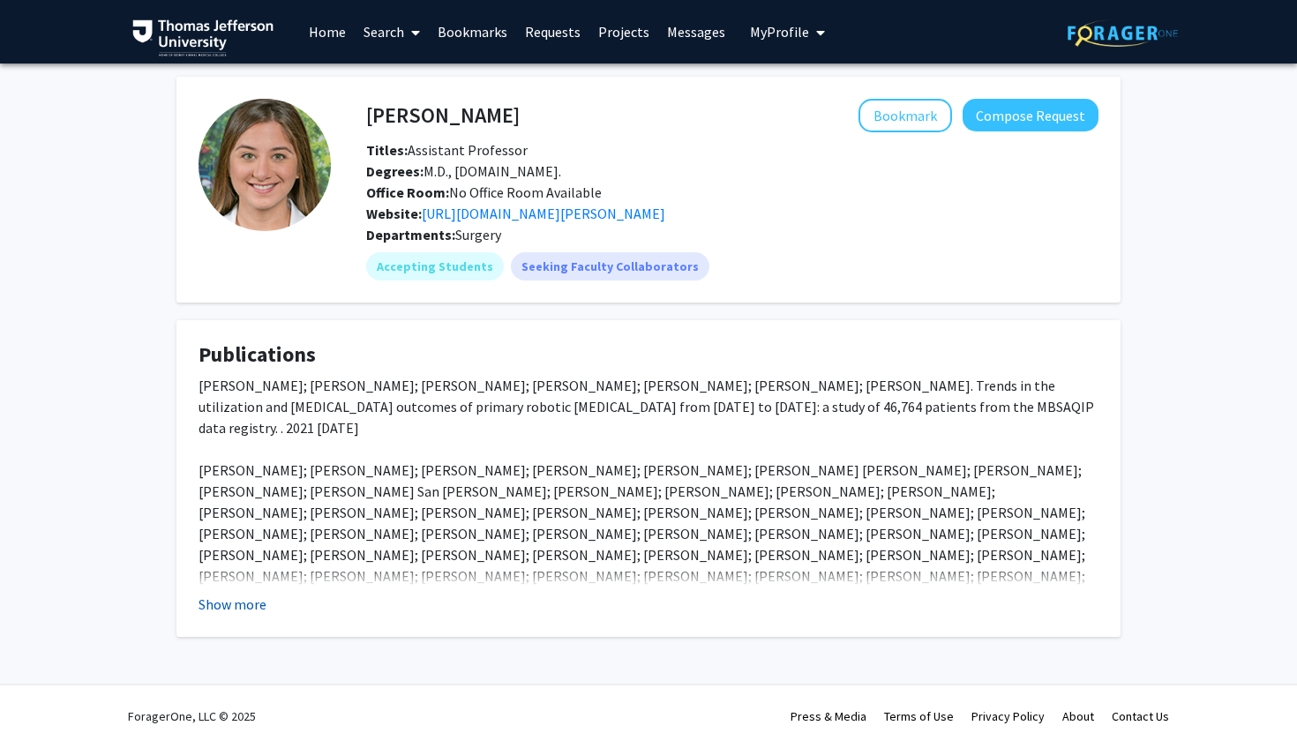
click at [229, 615] on button "Show more" at bounding box center [233, 604] width 68 height 21
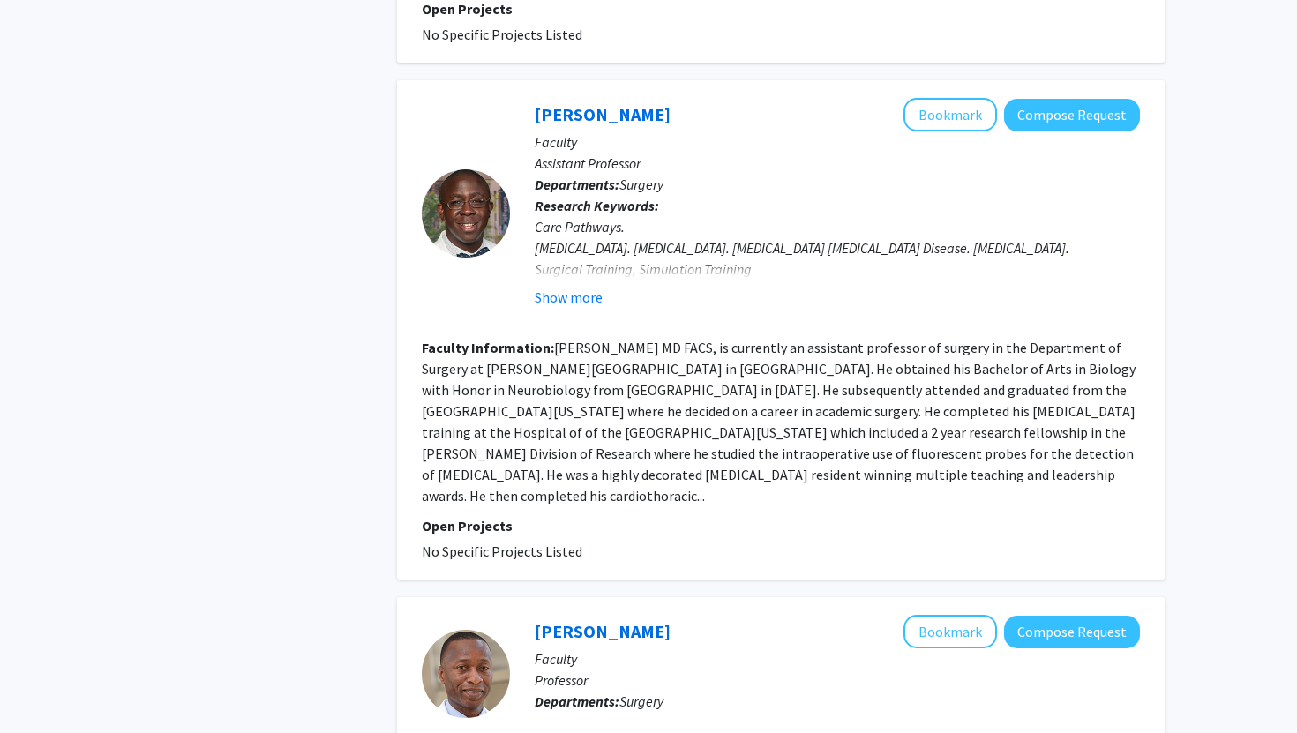
scroll to position [1937, 0]
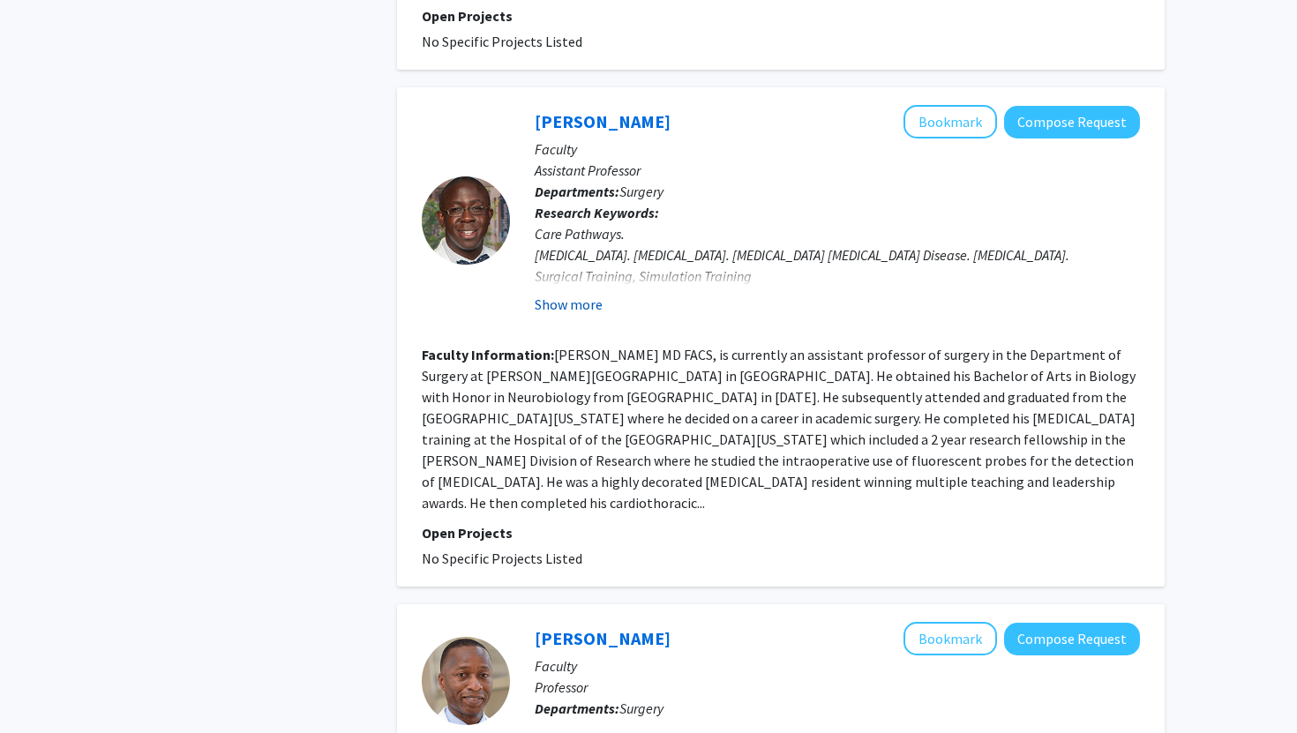
click at [551, 315] on button "Show more" at bounding box center [569, 304] width 68 height 21
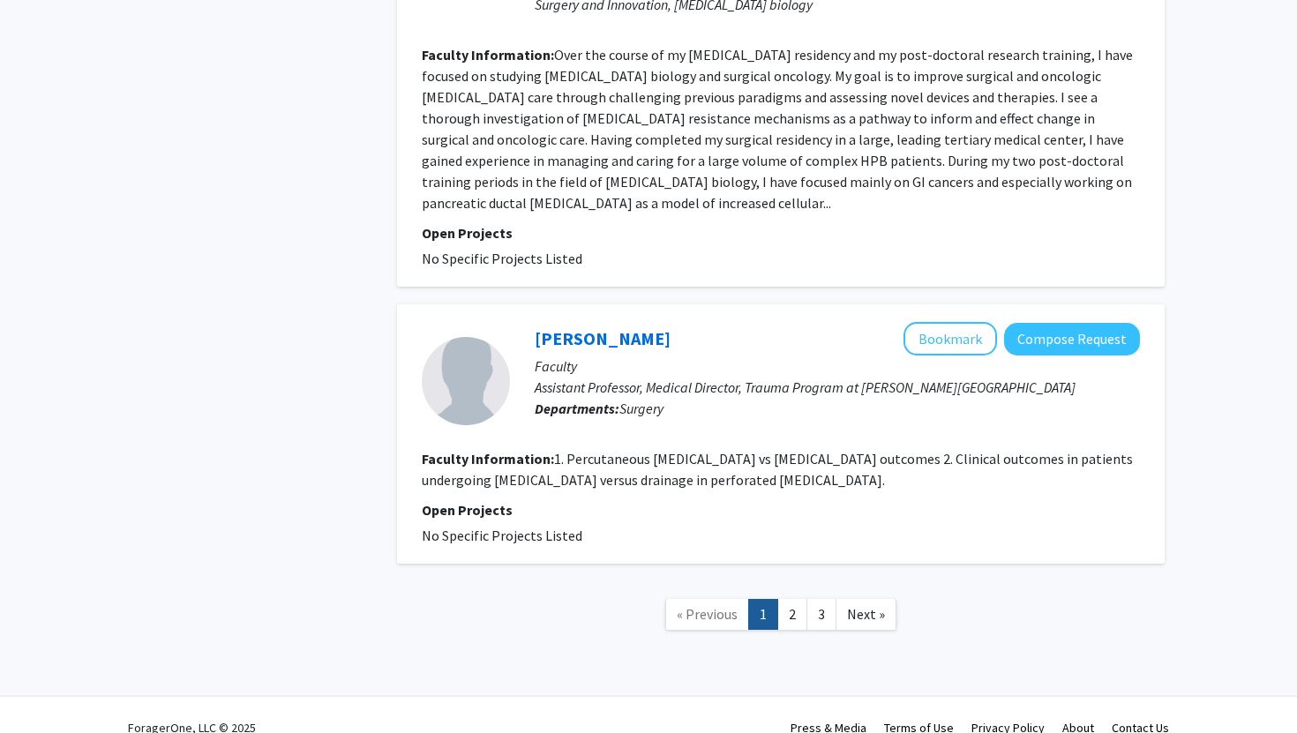
scroll to position [3005, 0]
click at [792, 628] on link "2" at bounding box center [793, 613] width 30 height 31
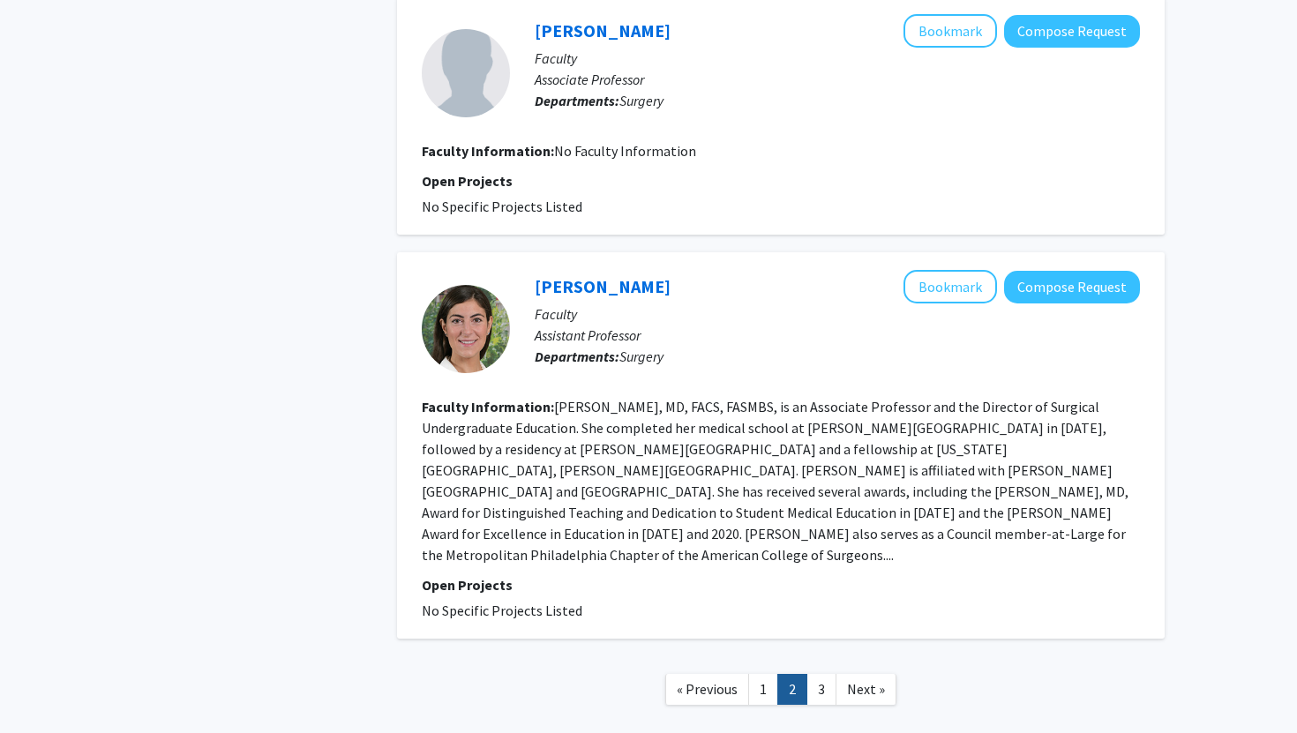
scroll to position [3141, 0]
